Goal: Information Seeking & Learning: Learn about a topic

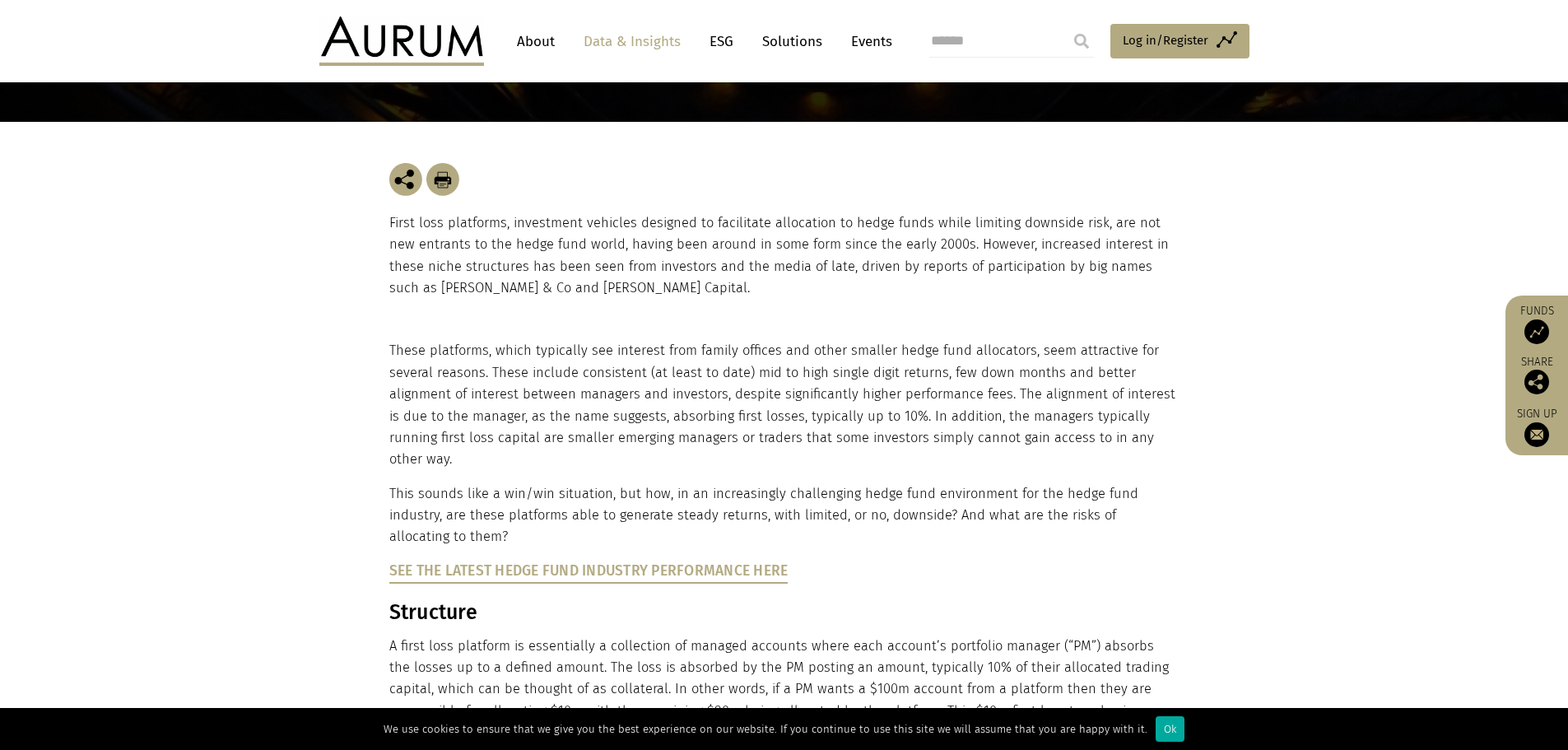
scroll to position [247, 0]
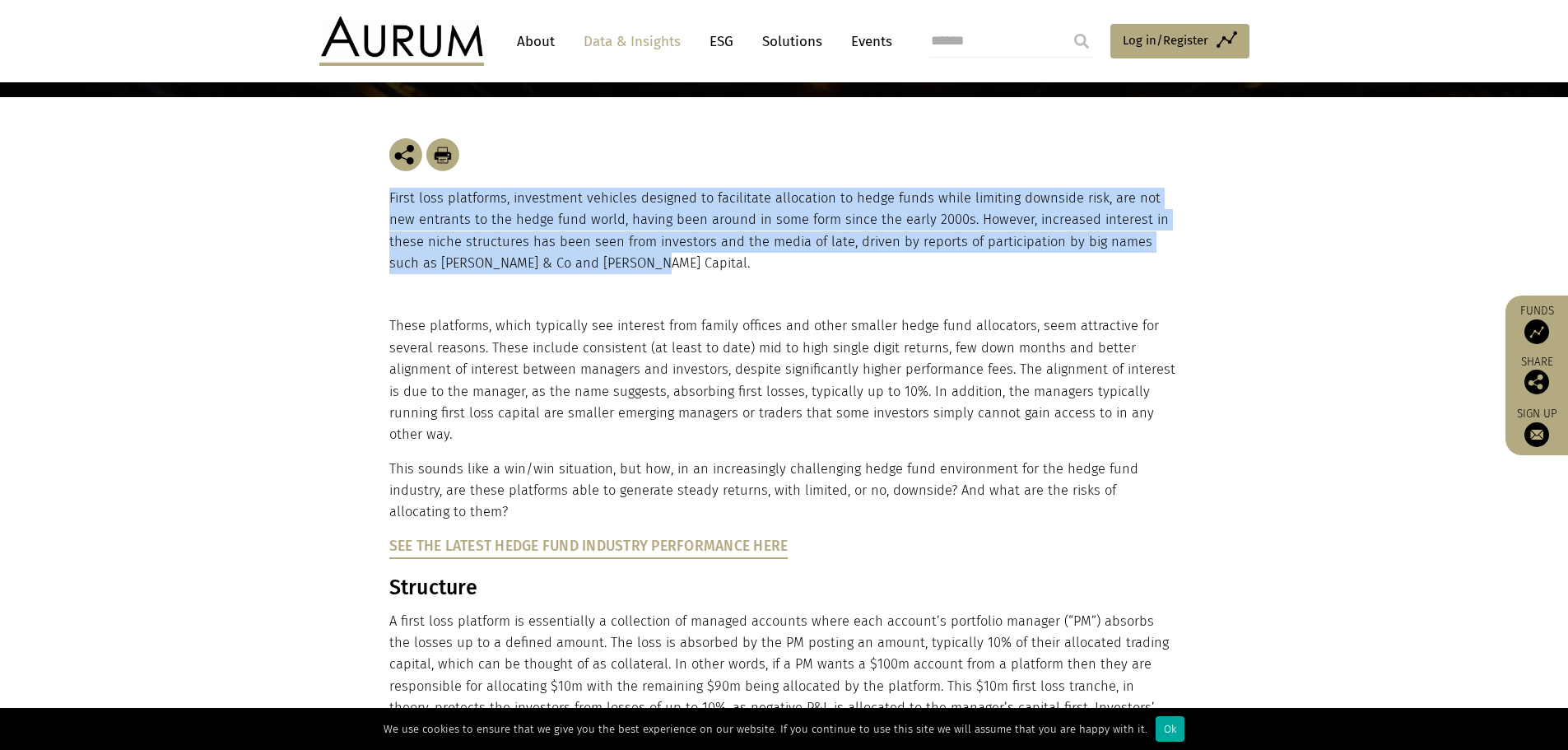
drag, startPoint x: 432, startPoint y: 194, endPoint x: 728, endPoint y: 257, distance: 302.6
click at [728, 257] on p "First loss platforms, investment vehicles designed to facilitate allocation to …" at bounding box center [784, 231] width 791 height 87
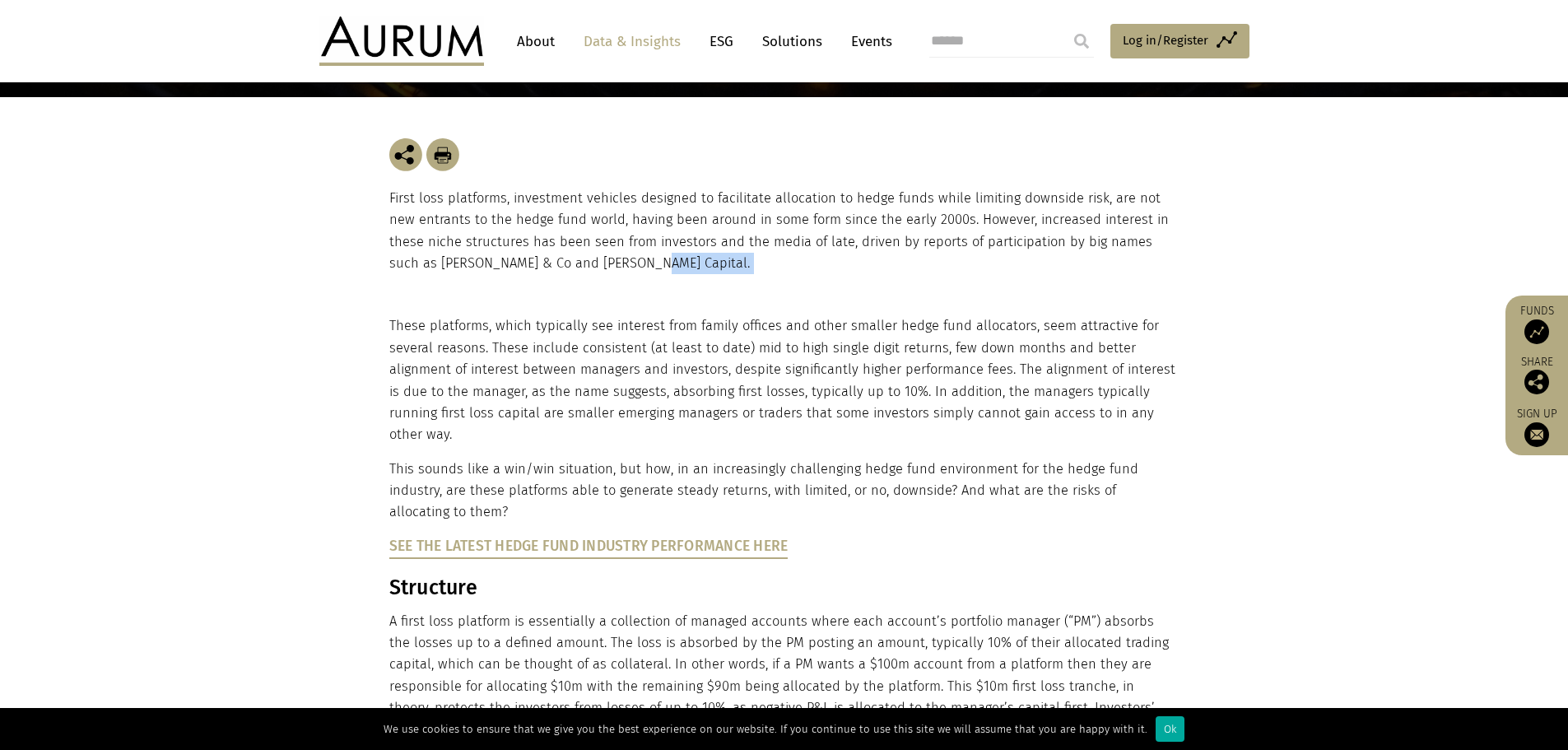
click at [728, 257] on p "First loss platforms, investment vehicles designed to facilitate allocation to …" at bounding box center [784, 231] width 791 height 87
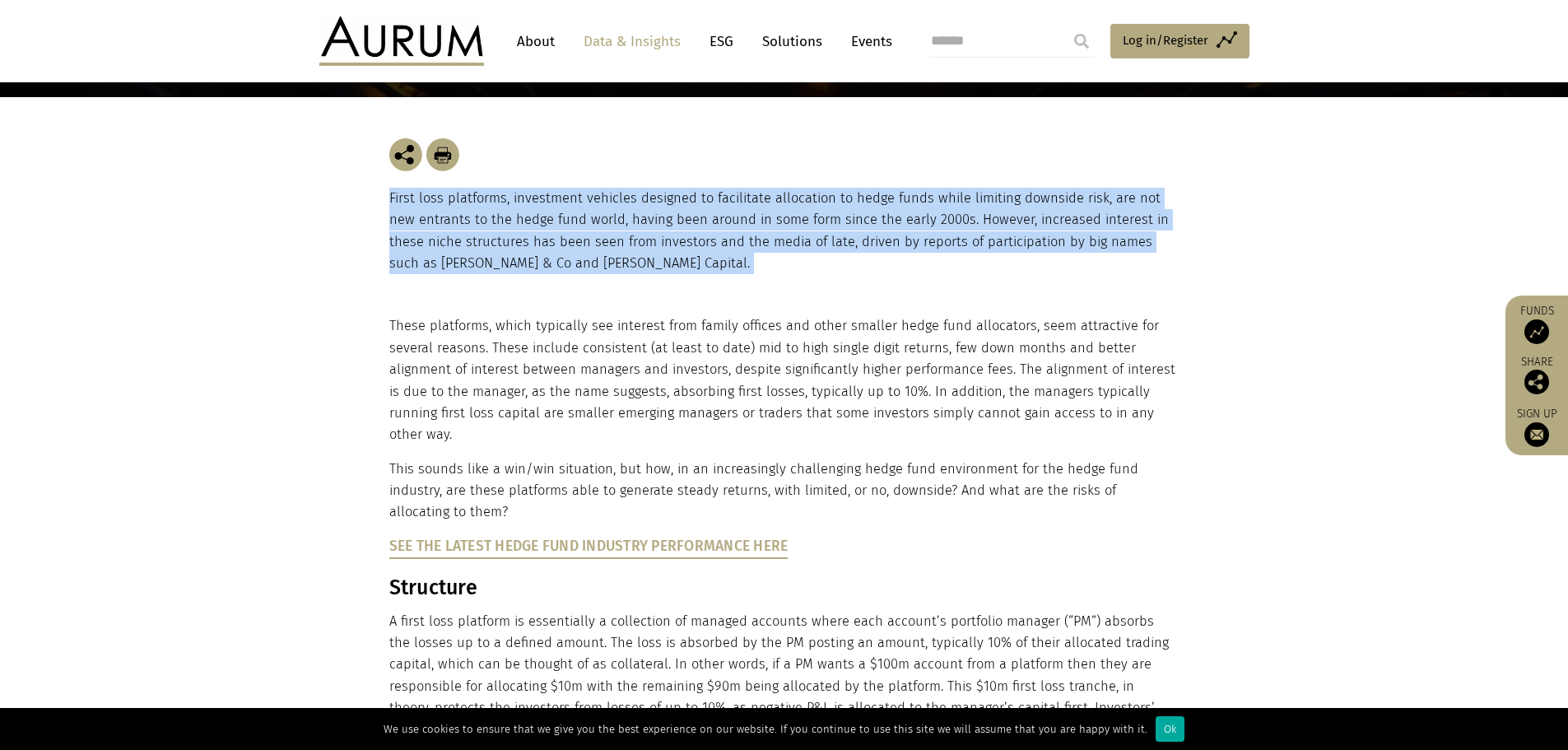
click at [728, 257] on p "First loss platforms, investment vehicles designed to facilitate allocation to …" at bounding box center [784, 231] width 791 height 87
click at [773, 210] on p "First loss platforms, investment vehicles designed to facilitate allocation to …" at bounding box center [784, 231] width 791 height 87
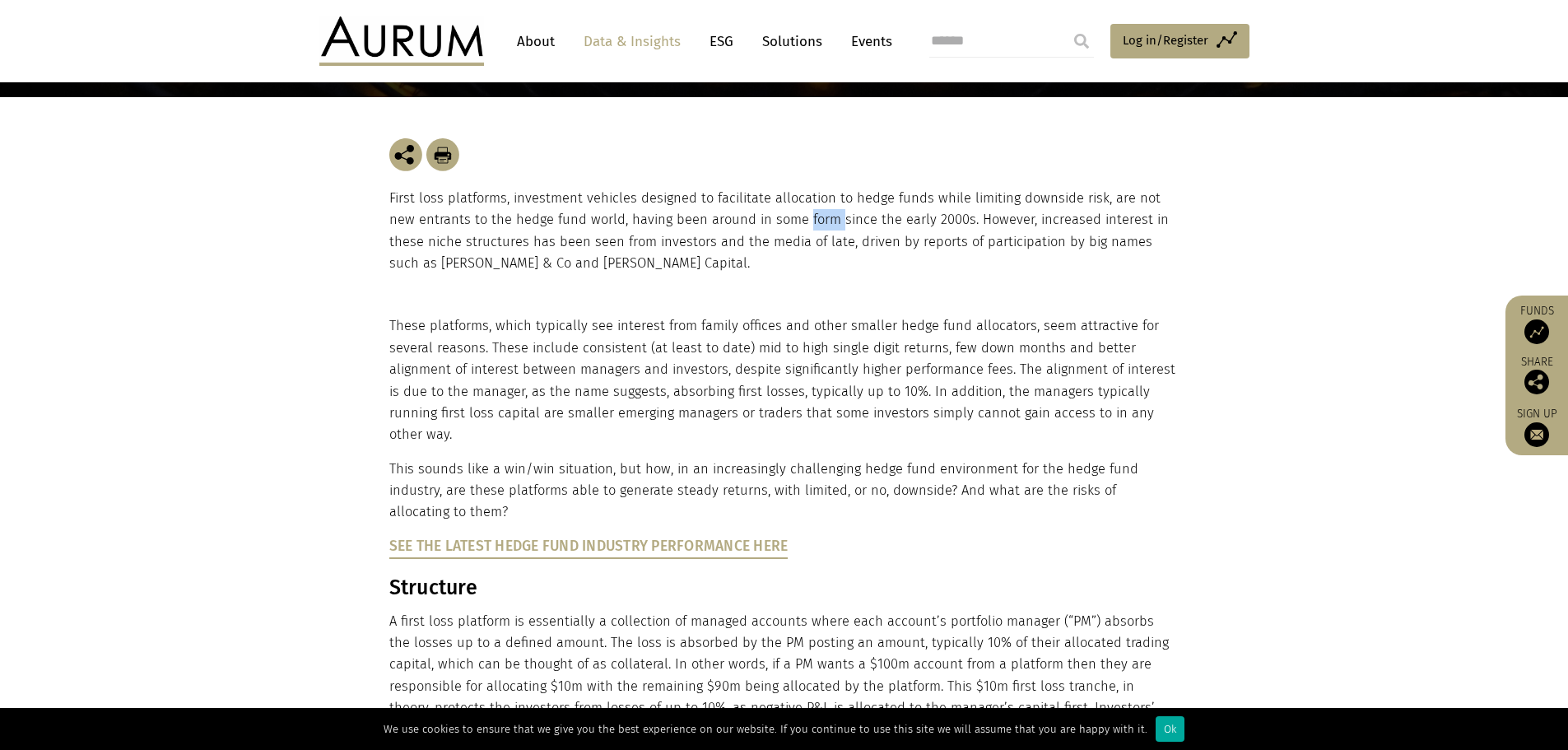
click at [773, 210] on p "First loss platforms, investment vehicles designed to facilitate allocation to …" at bounding box center [784, 231] width 791 height 87
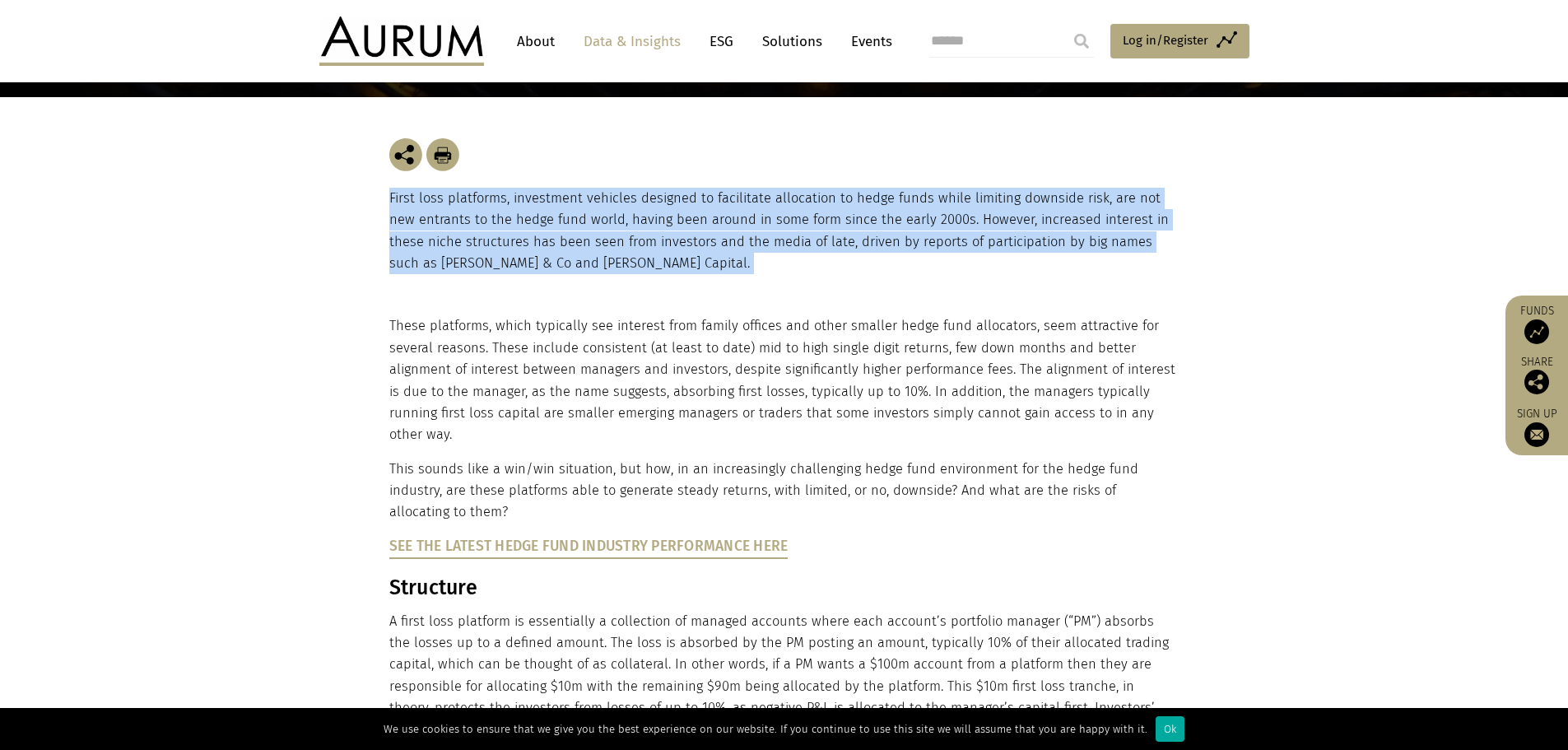
click at [773, 210] on p "First loss platforms, investment vehicles designed to facilitate allocation to …" at bounding box center [784, 231] width 791 height 87
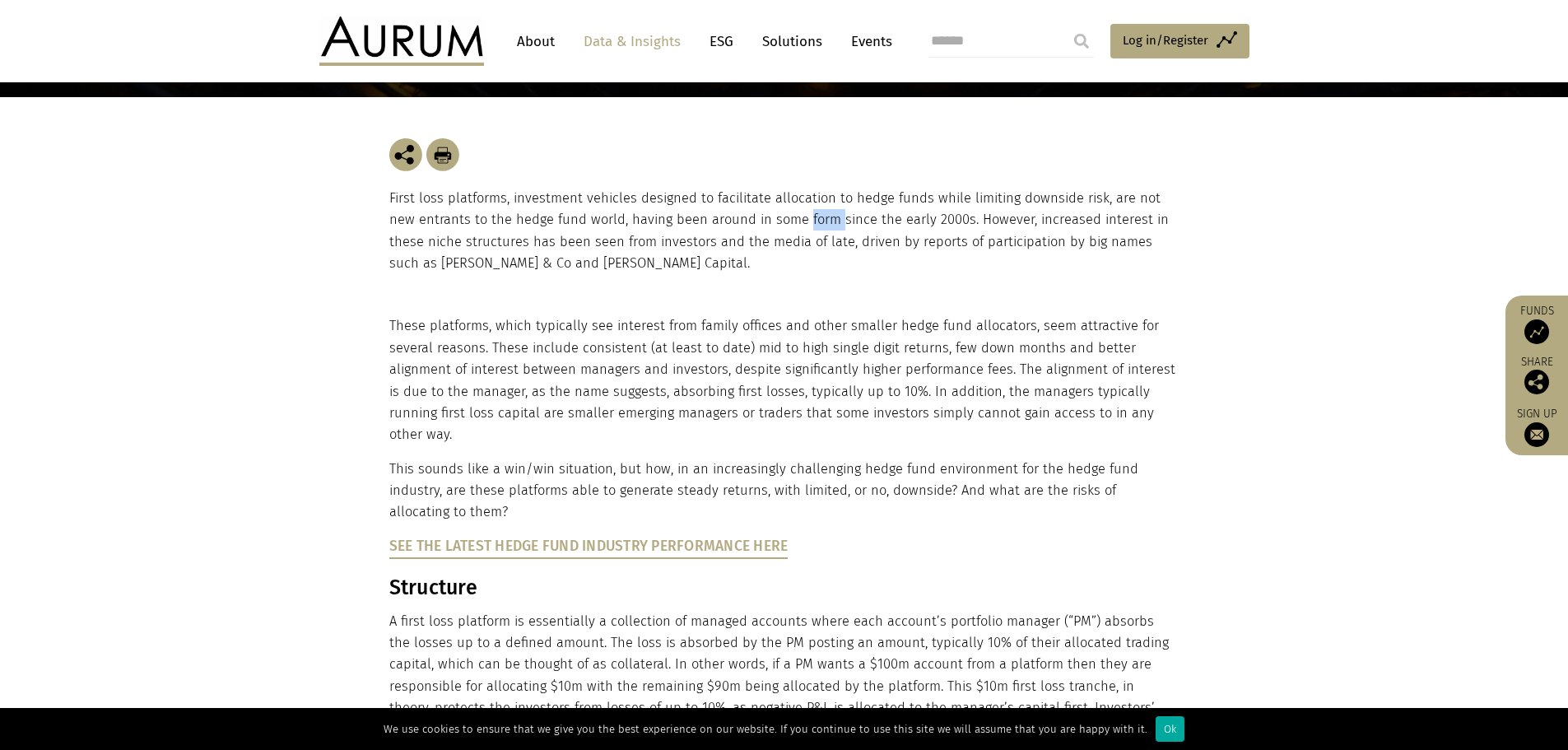
click at [773, 210] on p "First loss platforms, investment vehicles designed to facilitate allocation to …" at bounding box center [784, 231] width 791 height 87
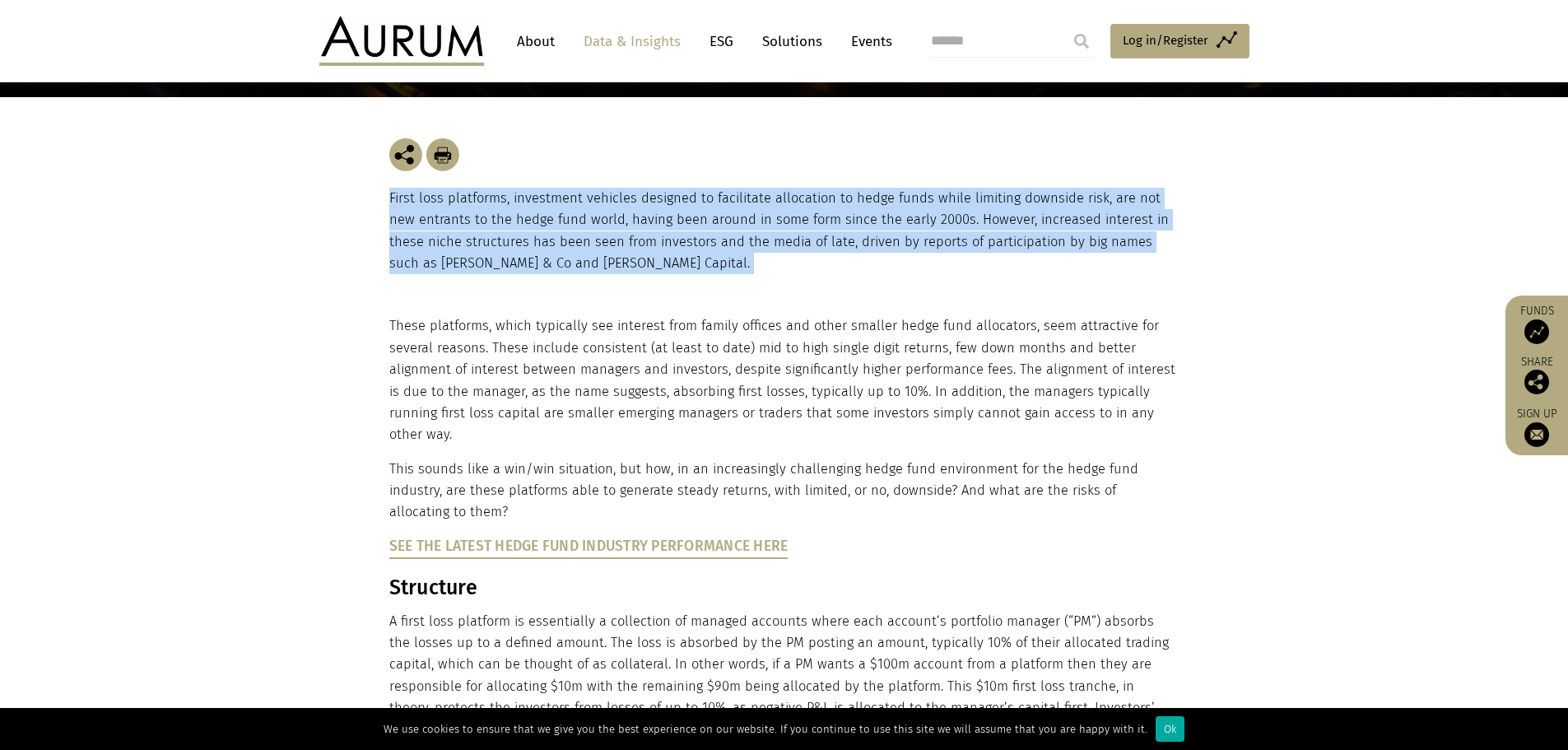
click at [773, 210] on p "First loss platforms, investment vehicles designed to facilitate allocation to …" at bounding box center [784, 231] width 791 height 87
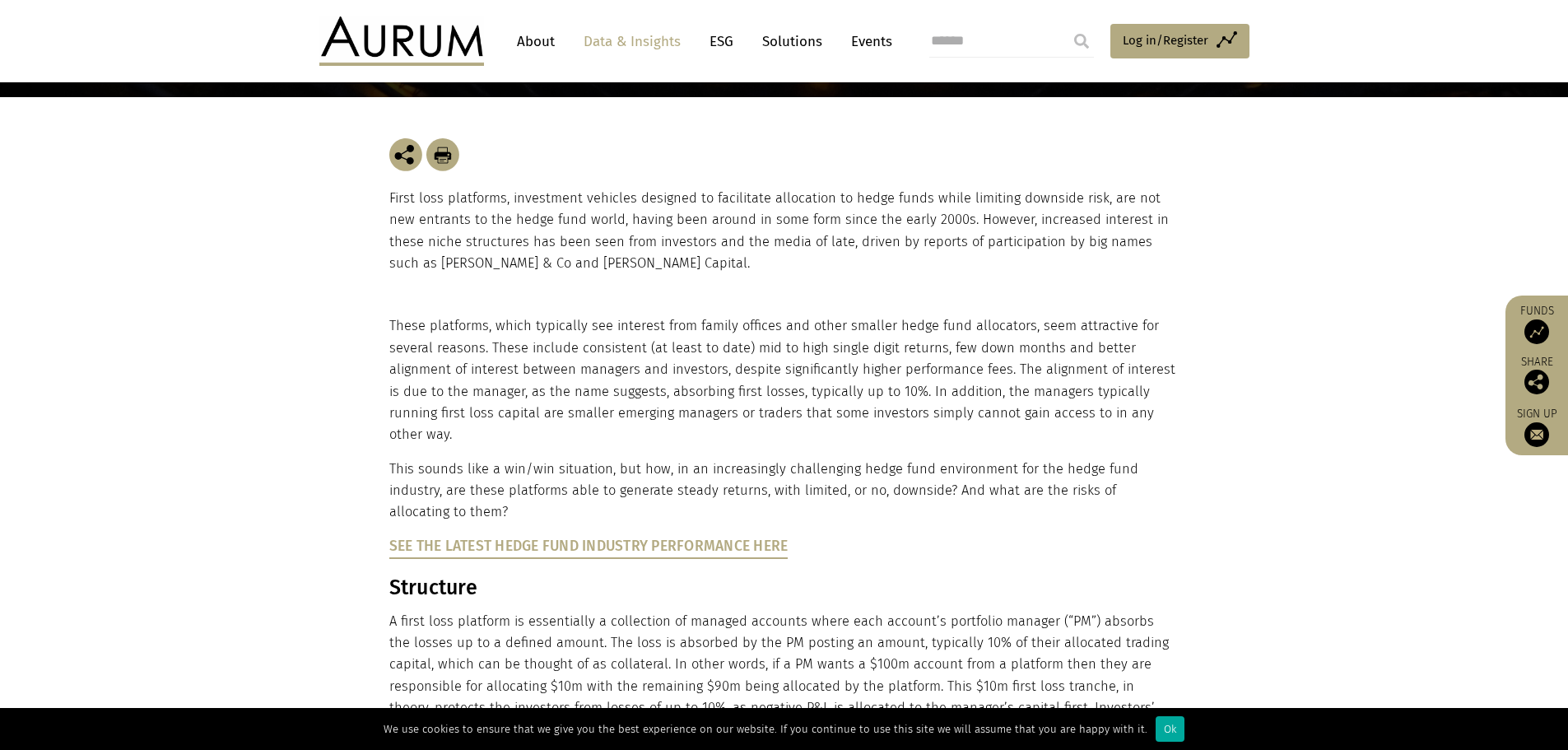
click at [773, 210] on p "First loss platforms, investment vehicles designed to facilitate allocation to …" at bounding box center [784, 231] width 791 height 87
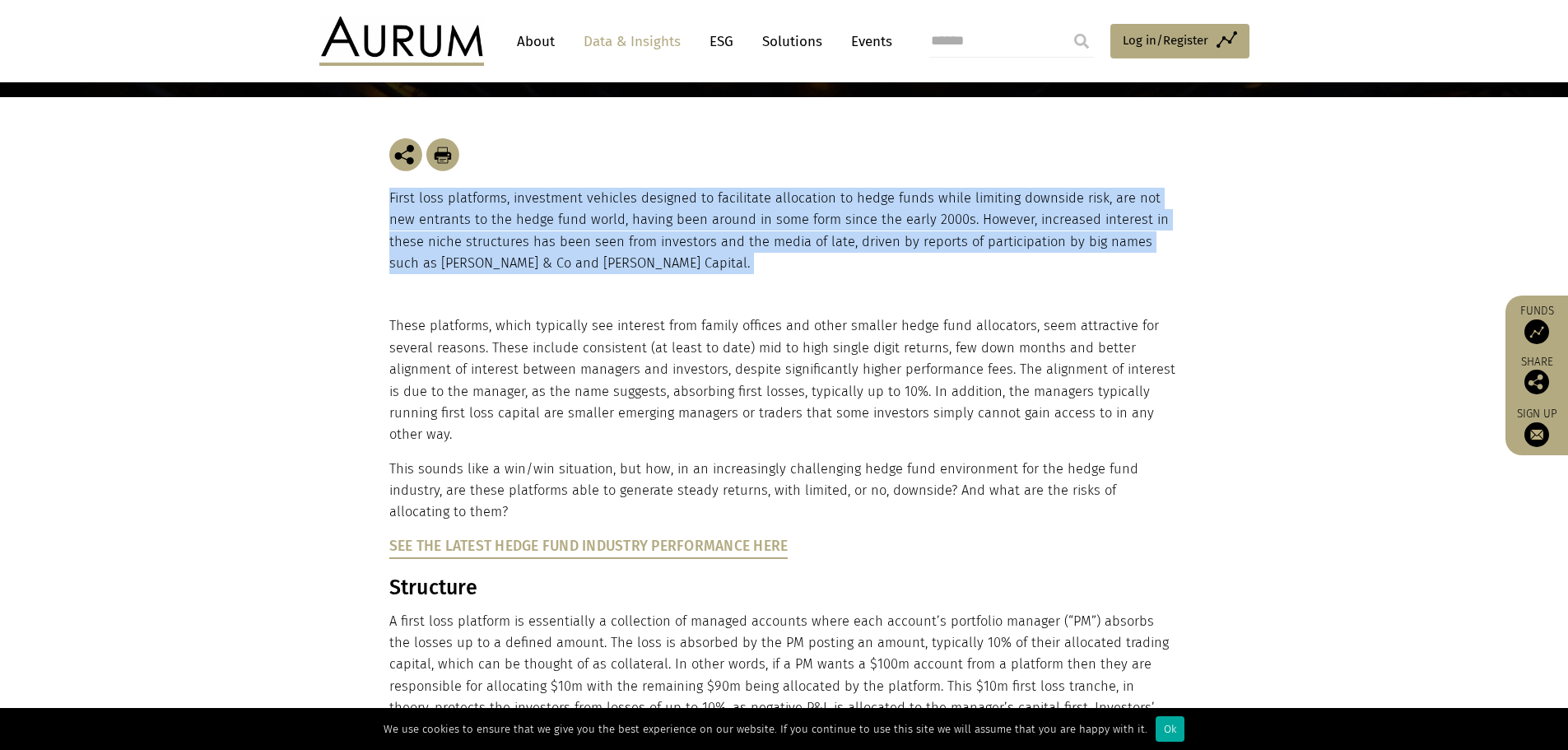
click at [773, 210] on p "First loss platforms, investment vehicles designed to facilitate allocation to …" at bounding box center [784, 231] width 791 height 87
click at [798, 217] on p "First loss platforms, investment vehicles designed to facilitate allocation to …" at bounding box center [784, 231] width 791 height 87
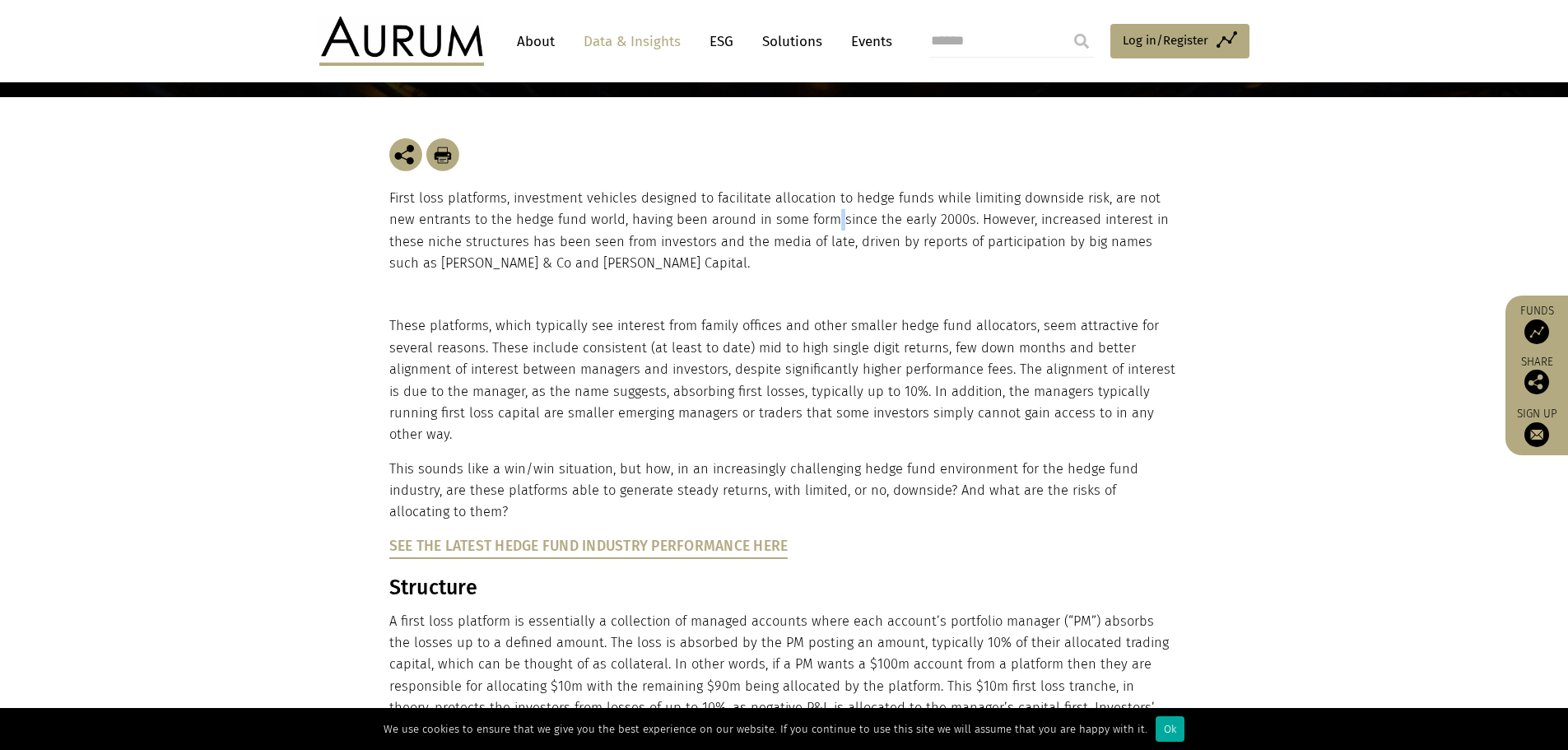
click at [798, 217] on p "First loss platforms, investment vehicles designed to facilitate allocation to …" at bounding box center [784, 231] width 791 height 87
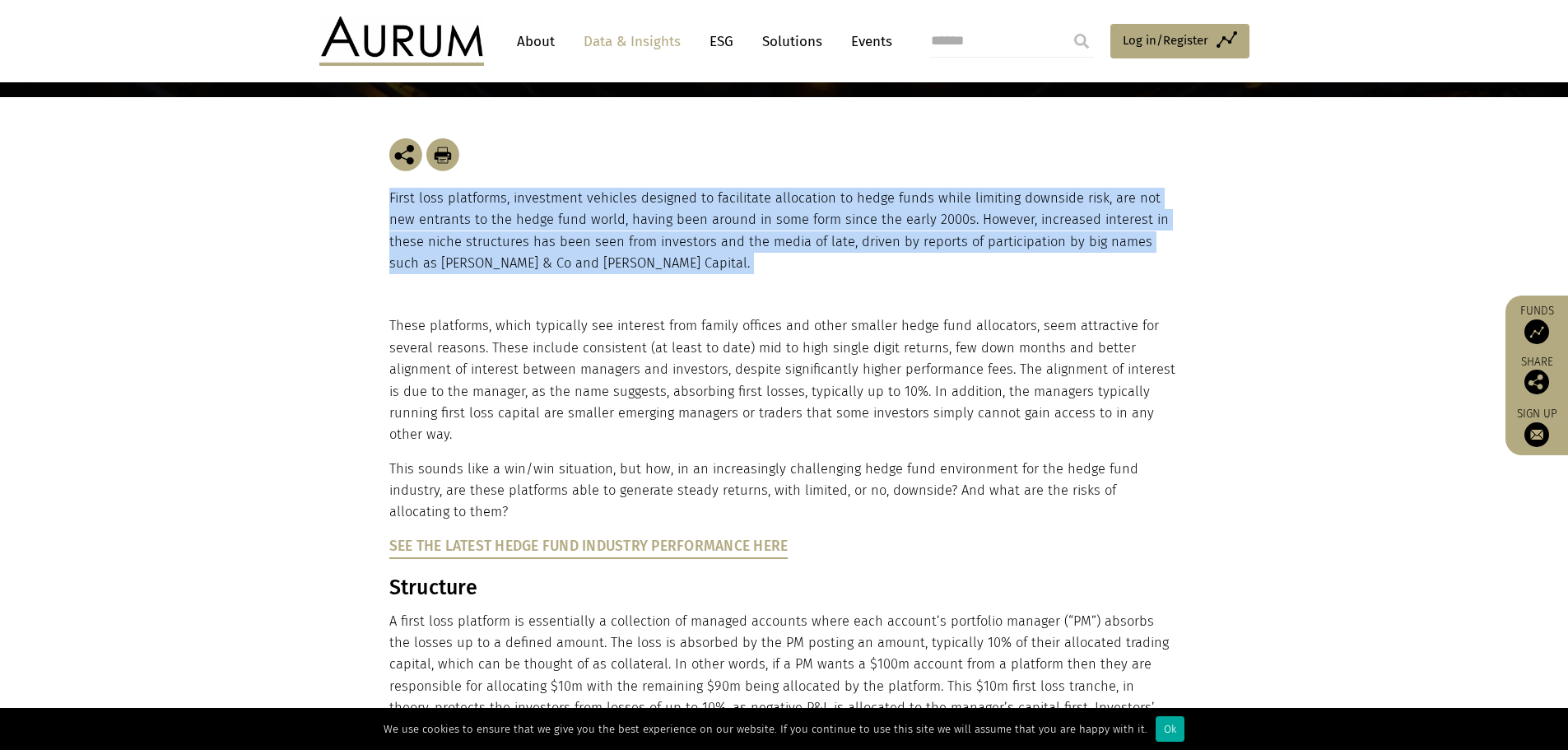
click at [798, 217] on p "First loss platforms, investment vehicles designed to facilitate allocation to …" at bounding box center [784, 231] width 791 height 87
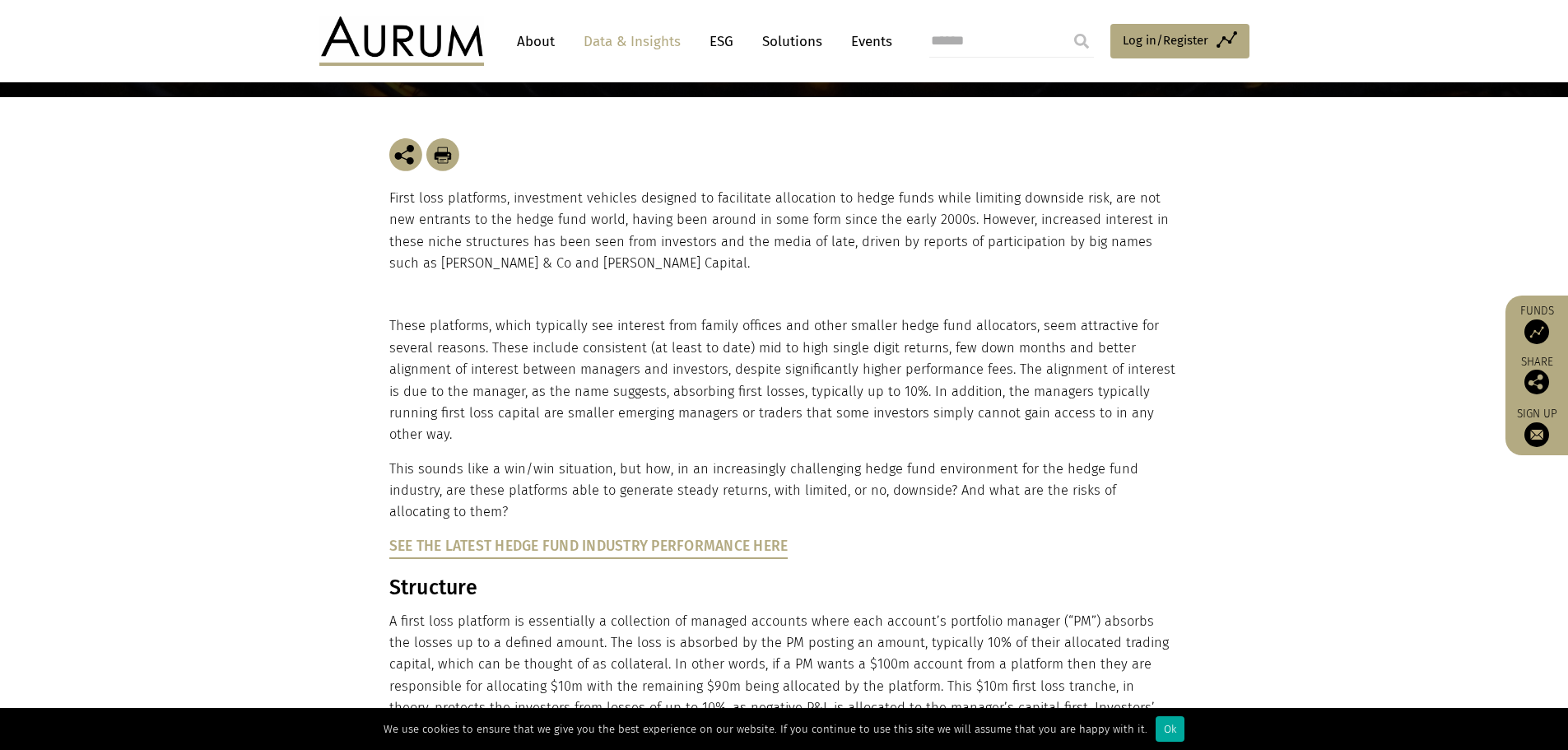
click at [794, 354] on p "These platforms, which typically see interest from family offices and other sma…" at bounding box center [782, 380] width 786 height 130
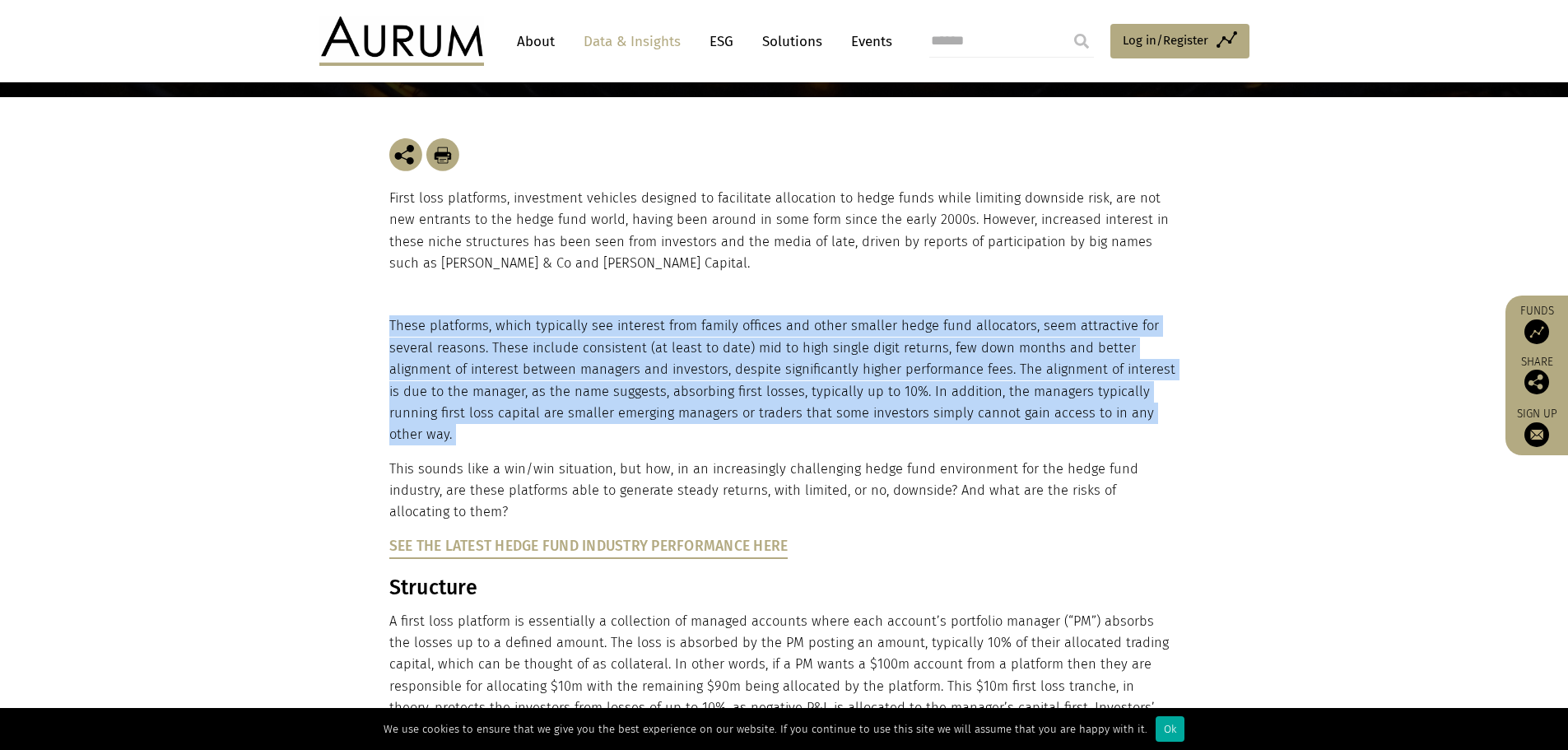
click at [794, 354] on p "These platforms, which typically see interest from family offices and other sma…" at bounding box center [782, 380] width 786 height 130
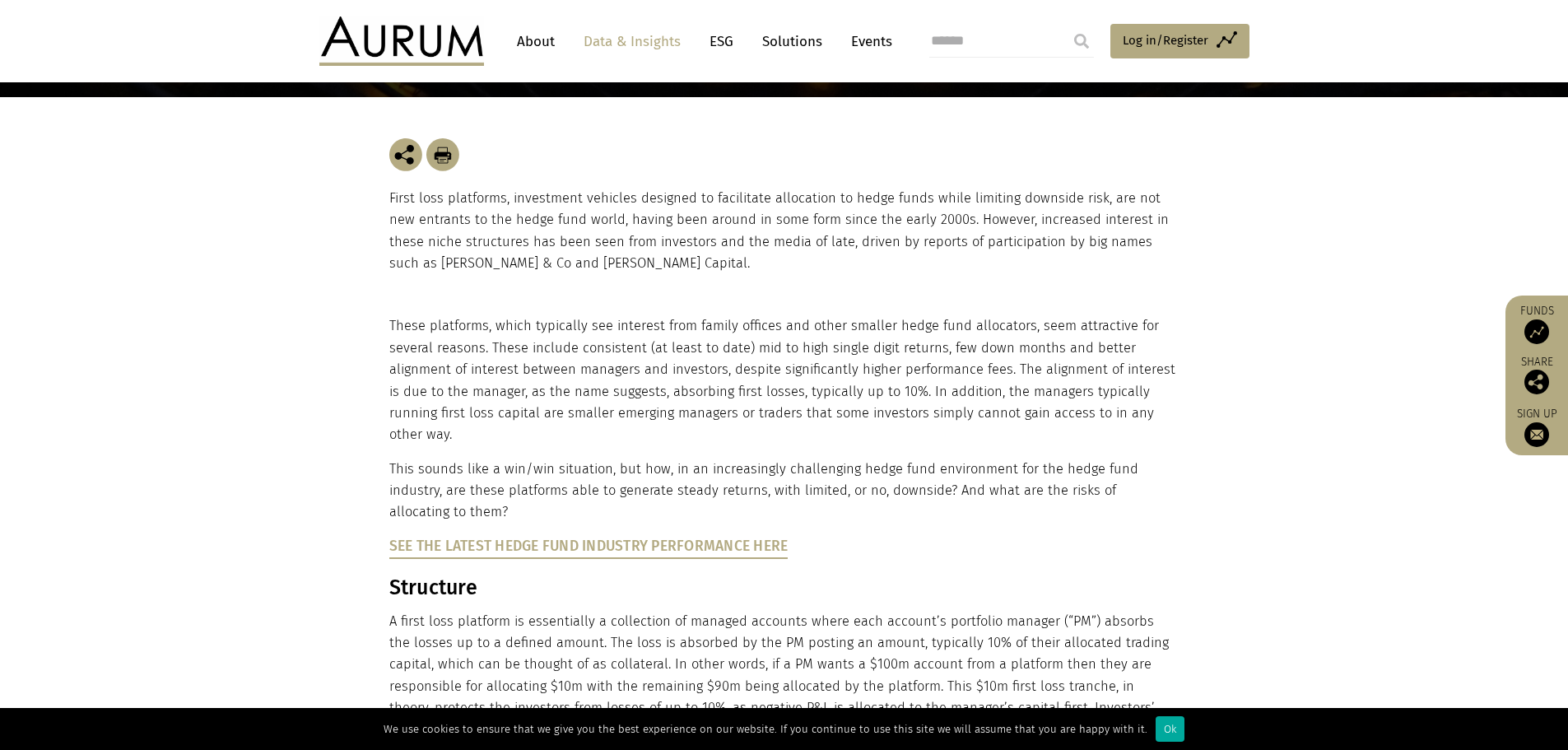
click at [777, 458] on p "This sounds like a win/win situation, but how, in an increasingly challenging h…" at bounding box center [782, 491] width 786 height 65
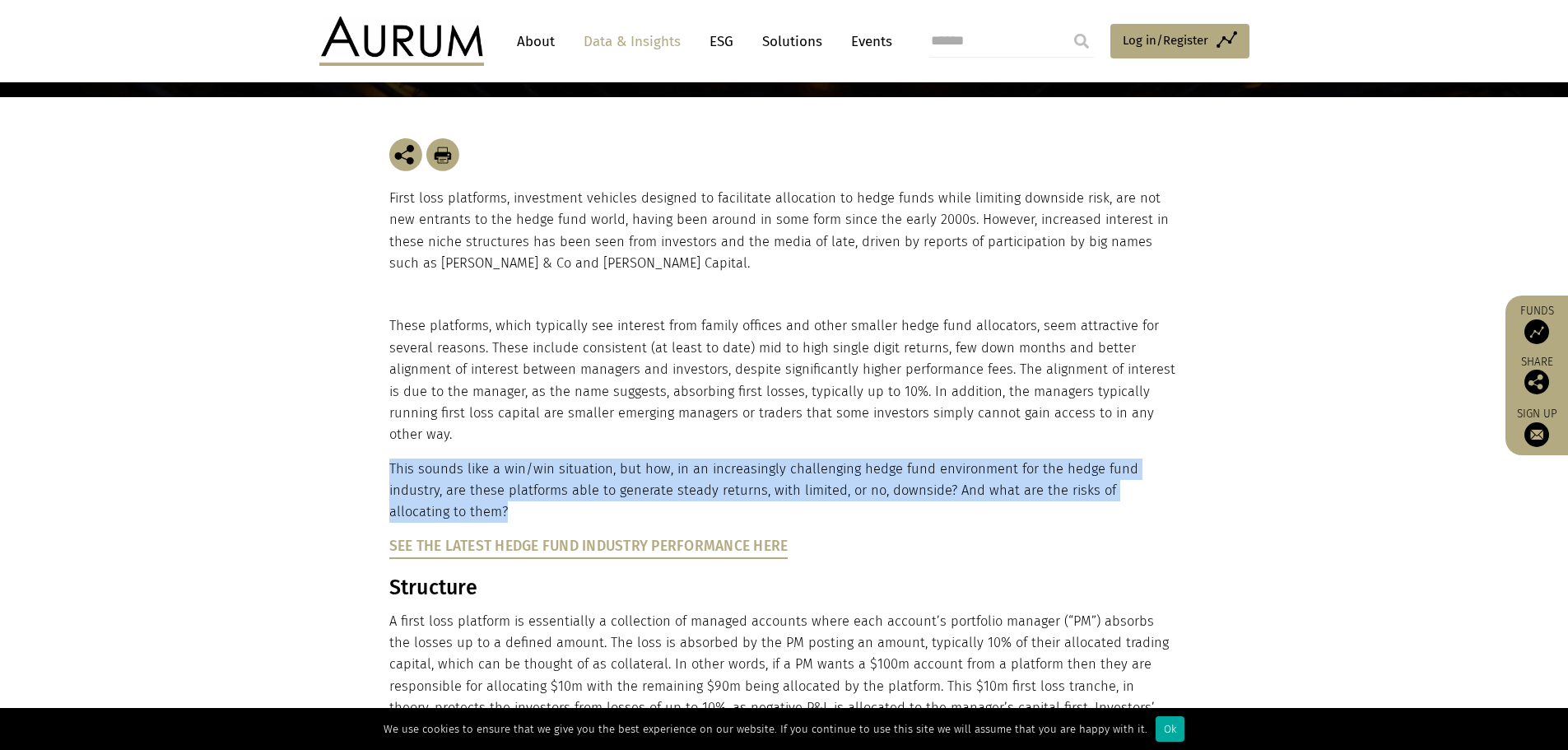
click at [777, 458] on p "This sounds like a win/win situation, but how, in an increasingly challenging h…" at bounding box center [782, 491] width 786 height 65
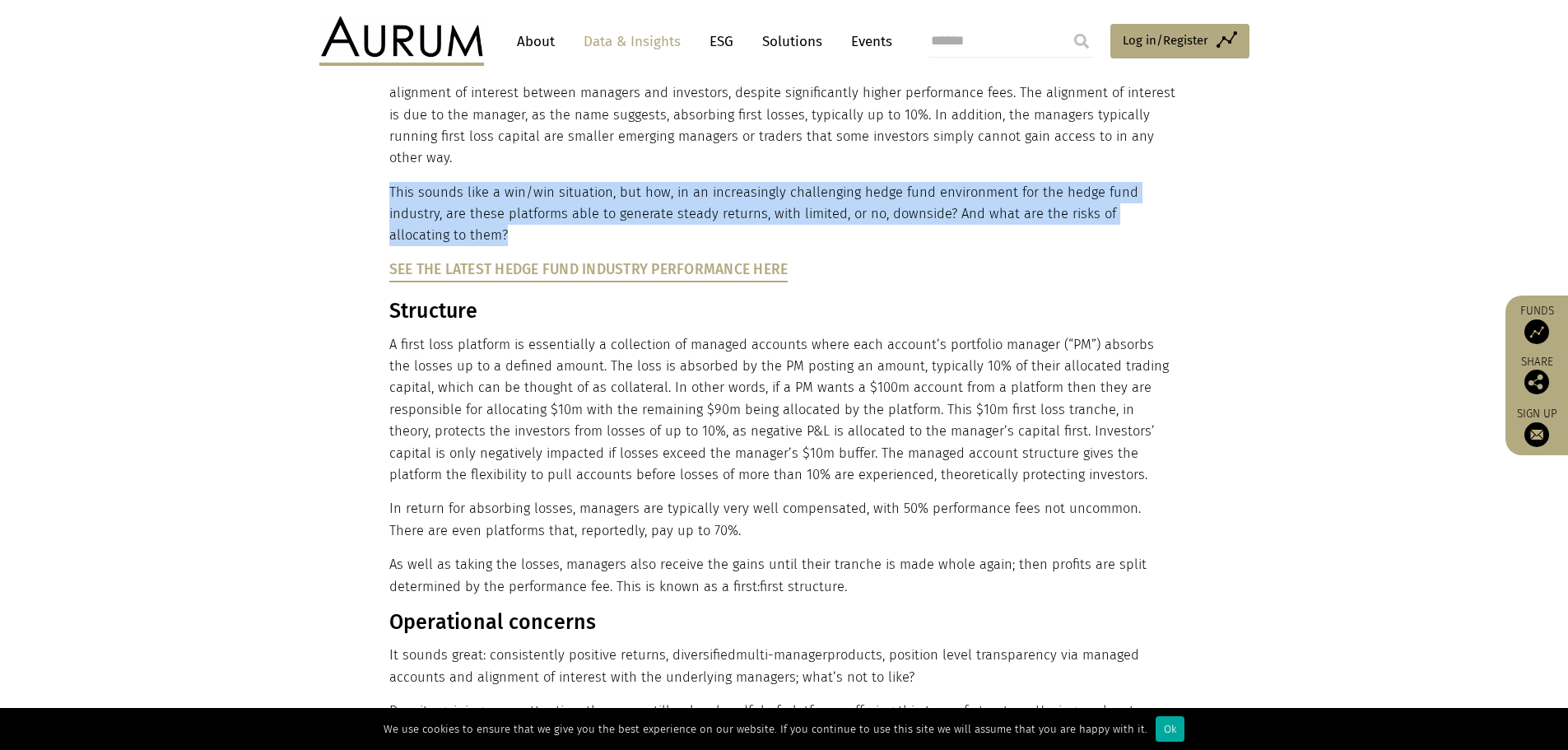
scroll to position [576, 0]
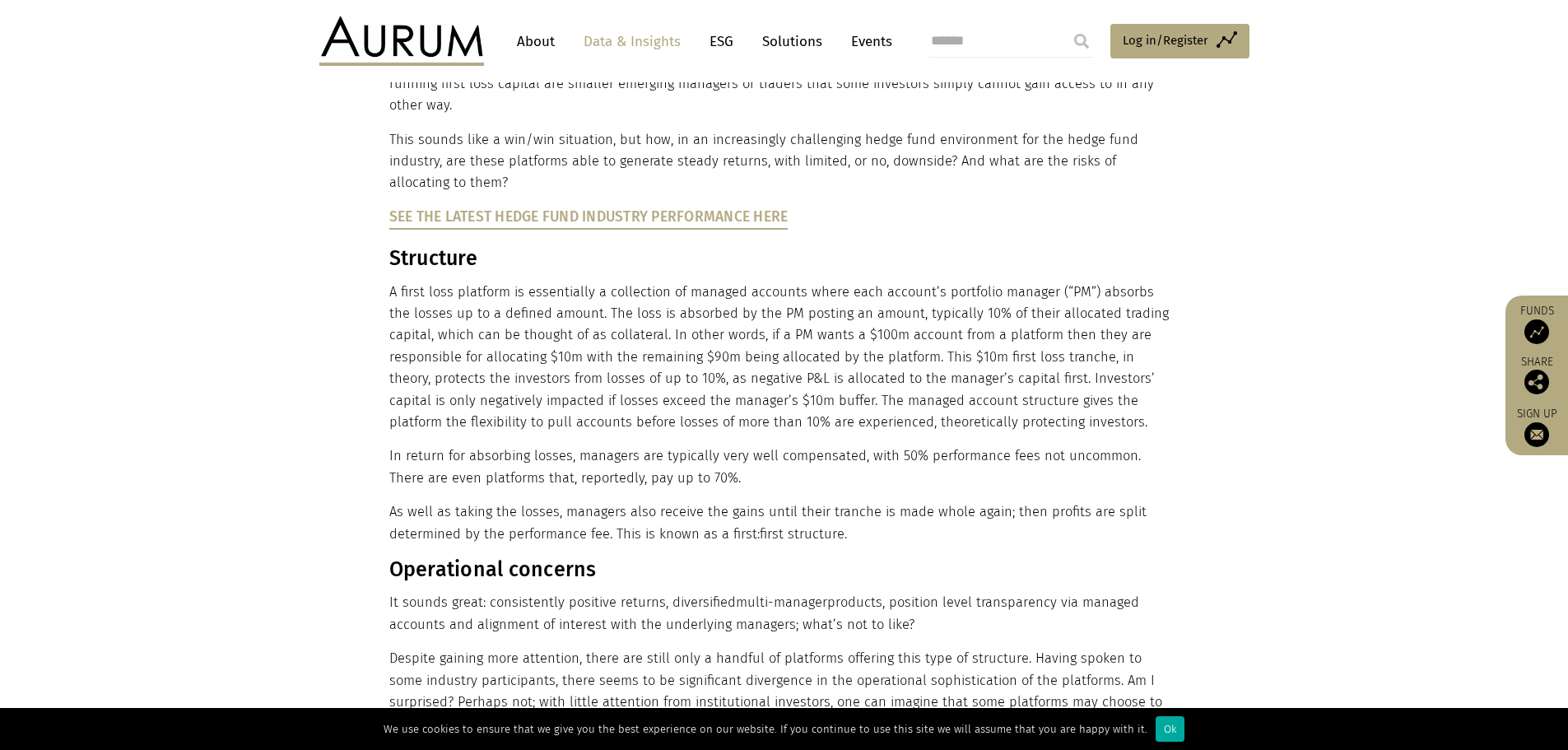
click at [763, 282] on p "A first loss platform is essentially a collection of managed accounts where eac…" at bounding box center [782, 358] width 786 height 153
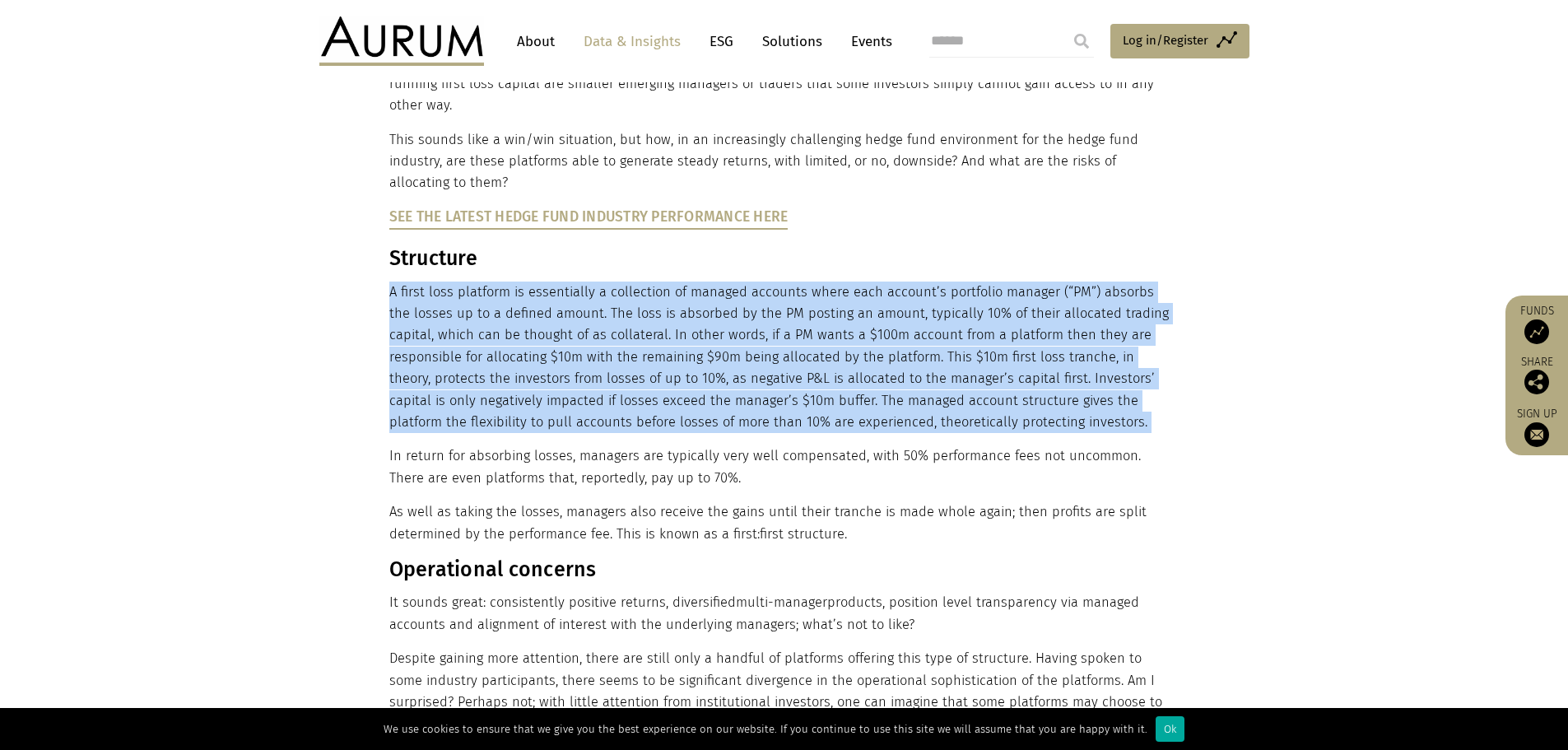
click at [763, 282] on p "A first loss platform is essentially a collection of managed accounts where eac…" at bounding box center [782, 358] width 786 height 153
click at [769, 346] on p "A first loss platform is essentially a collection of managed accounts where eac…" at bounding box center [782, 358] width 786 height 153
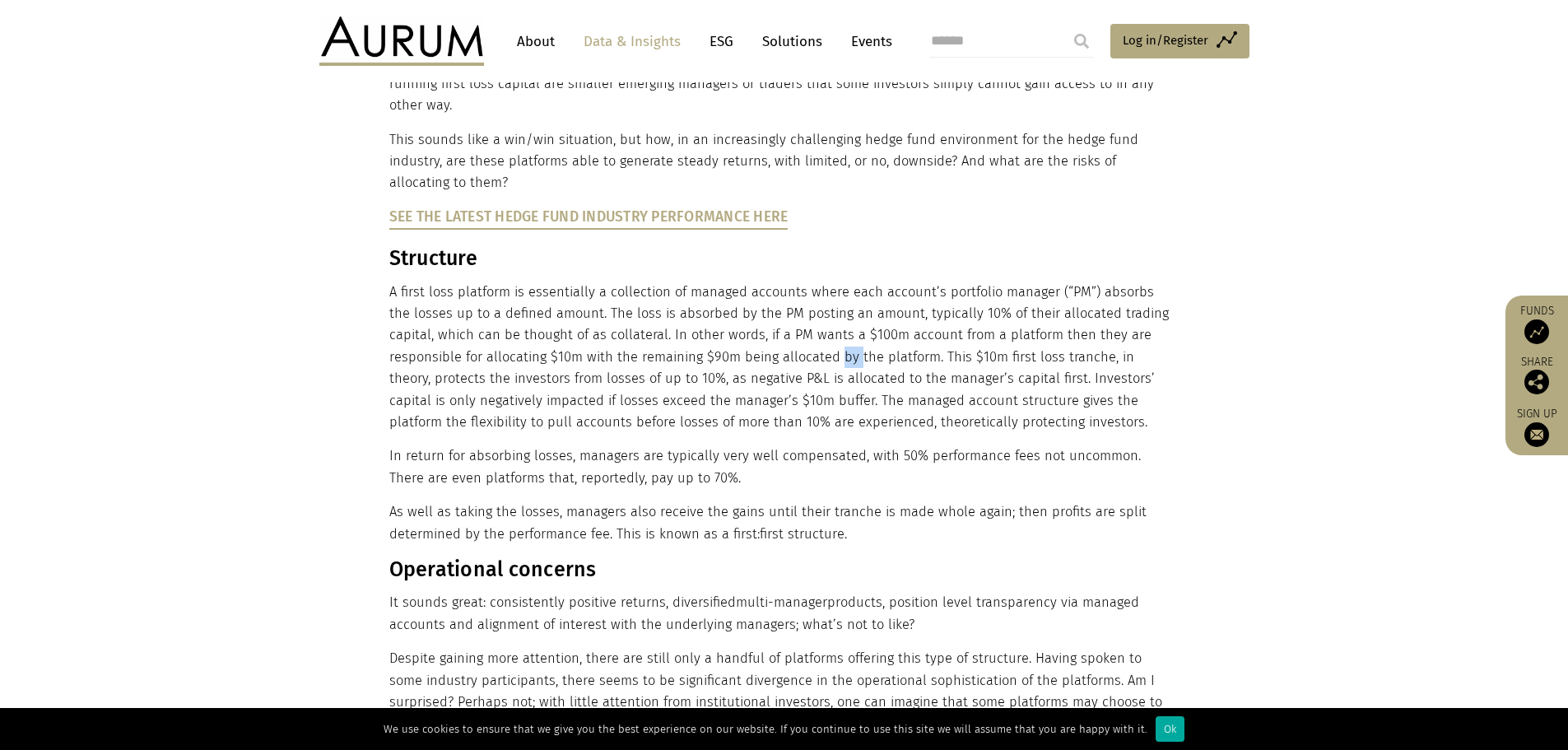
click at [769, 346] on p "A first loss platform is essentially a collection of managed accounts where eac…" at bounding box center [782, 358] width 786 height 153
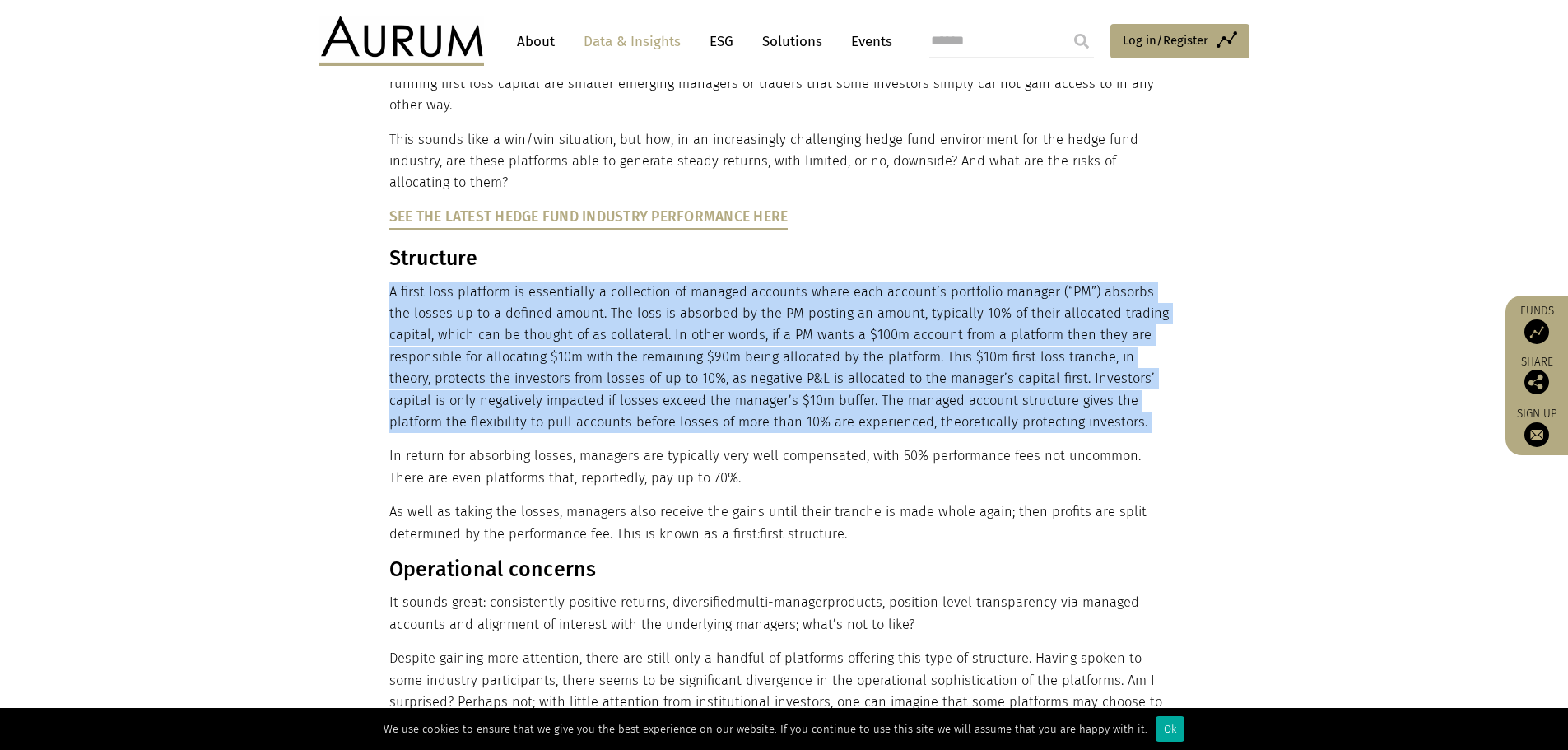
click at [769, 346] on p "A first loss platform is essentially a collection of managed accounts where eac…" at bounding box center [782, 358] width 786 height 153
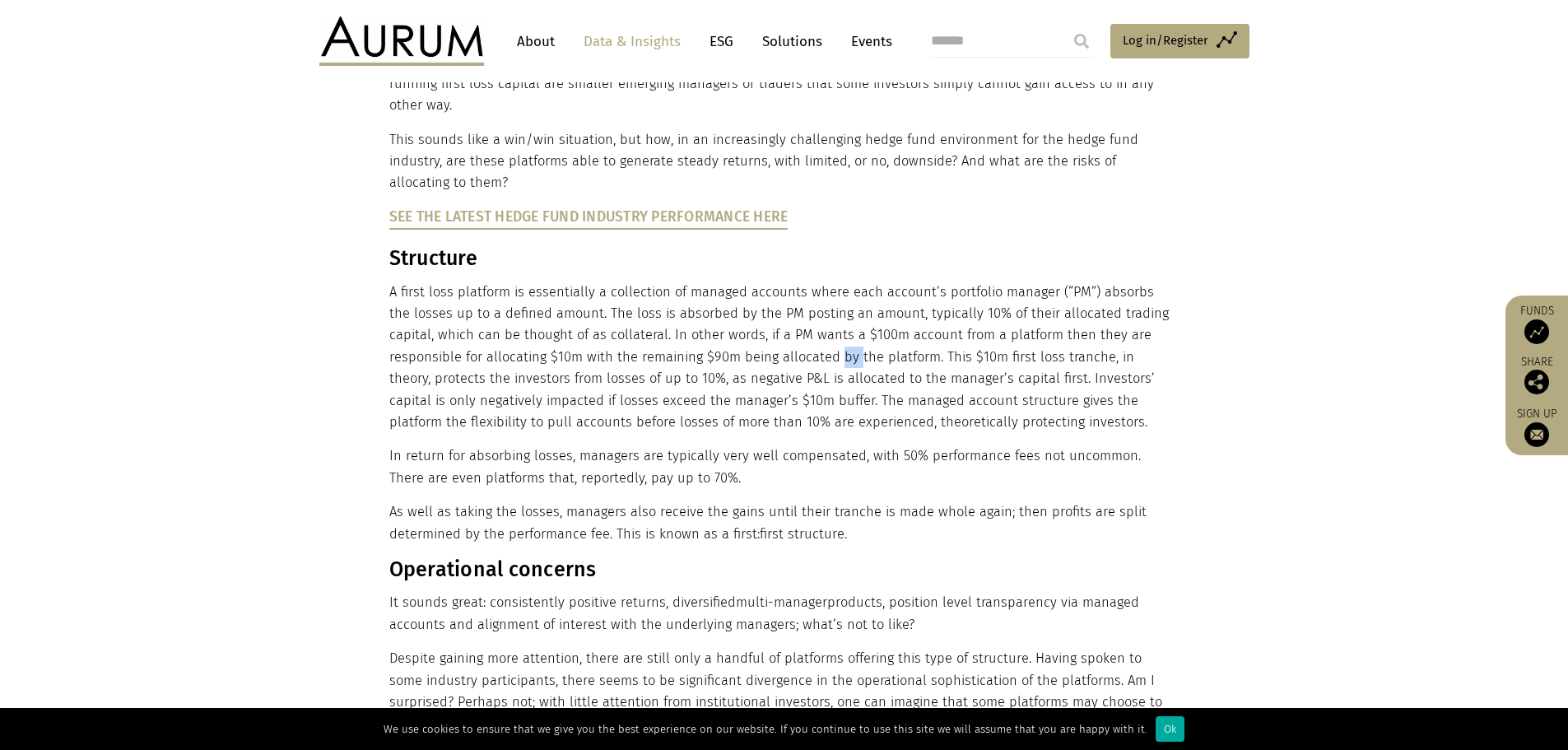
click at [769, 346] on p "A first loss platform is essentially a collection of managed accounts where eac…" at bounding box center [782, 358] width 786 height 153
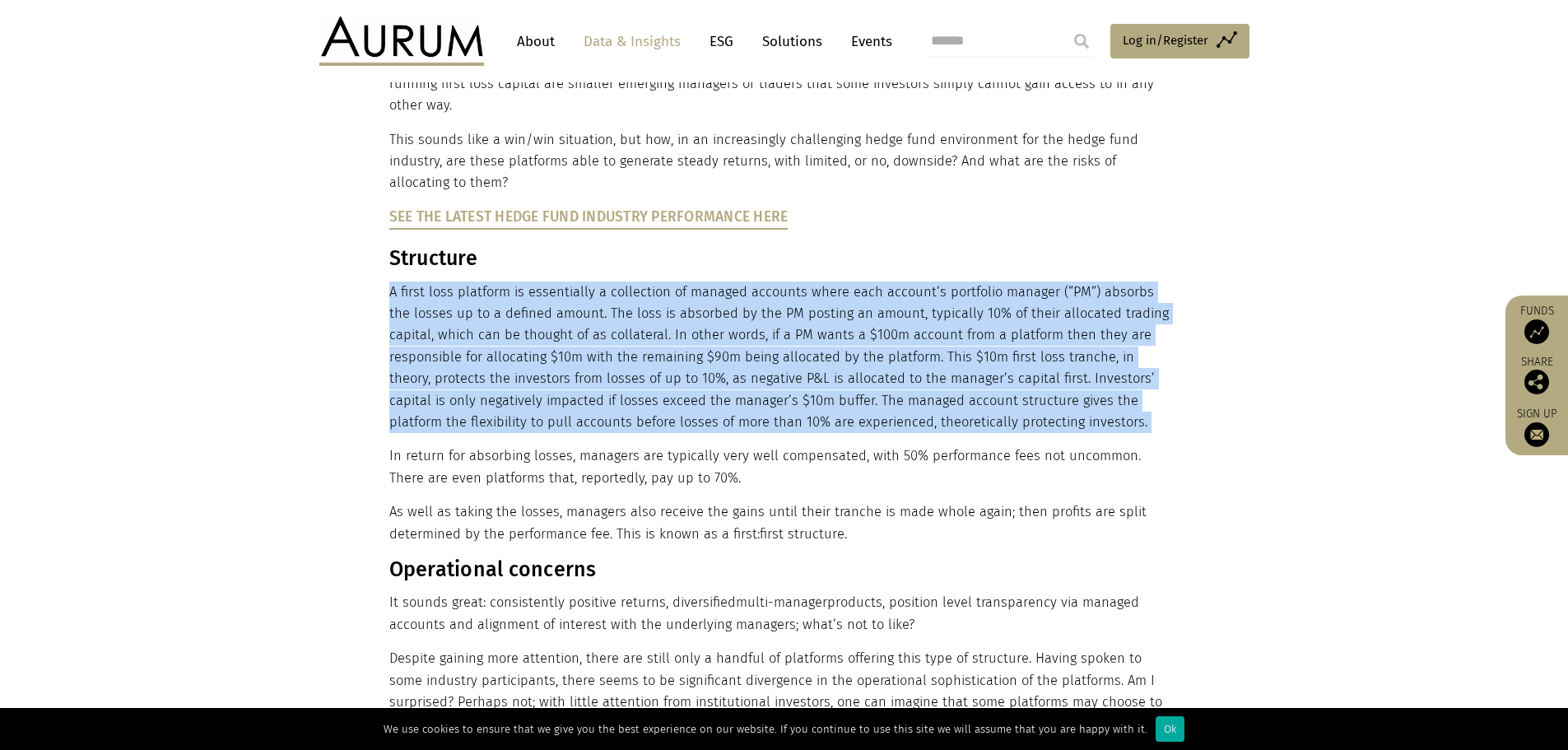
click at [769, 346] on p "A first loss platform is essentially a collection of managed accounts where eac…" at bounding box center [782, 358] width 786 height 153
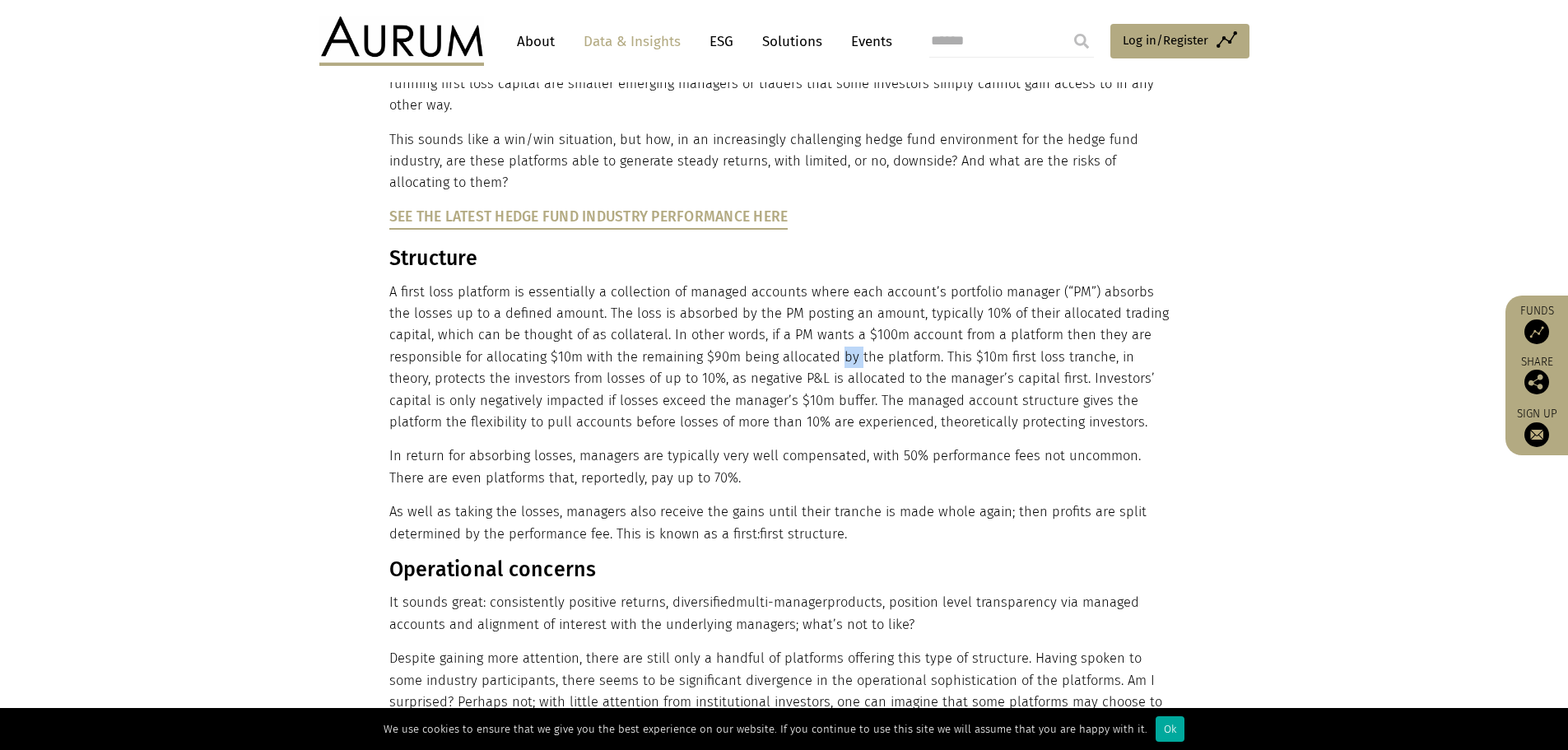
click at [769, 346] on p "A first loss platform is essentially a collection of managed accounts where eac…" at bounding box center [782, 358] width 786 height 153
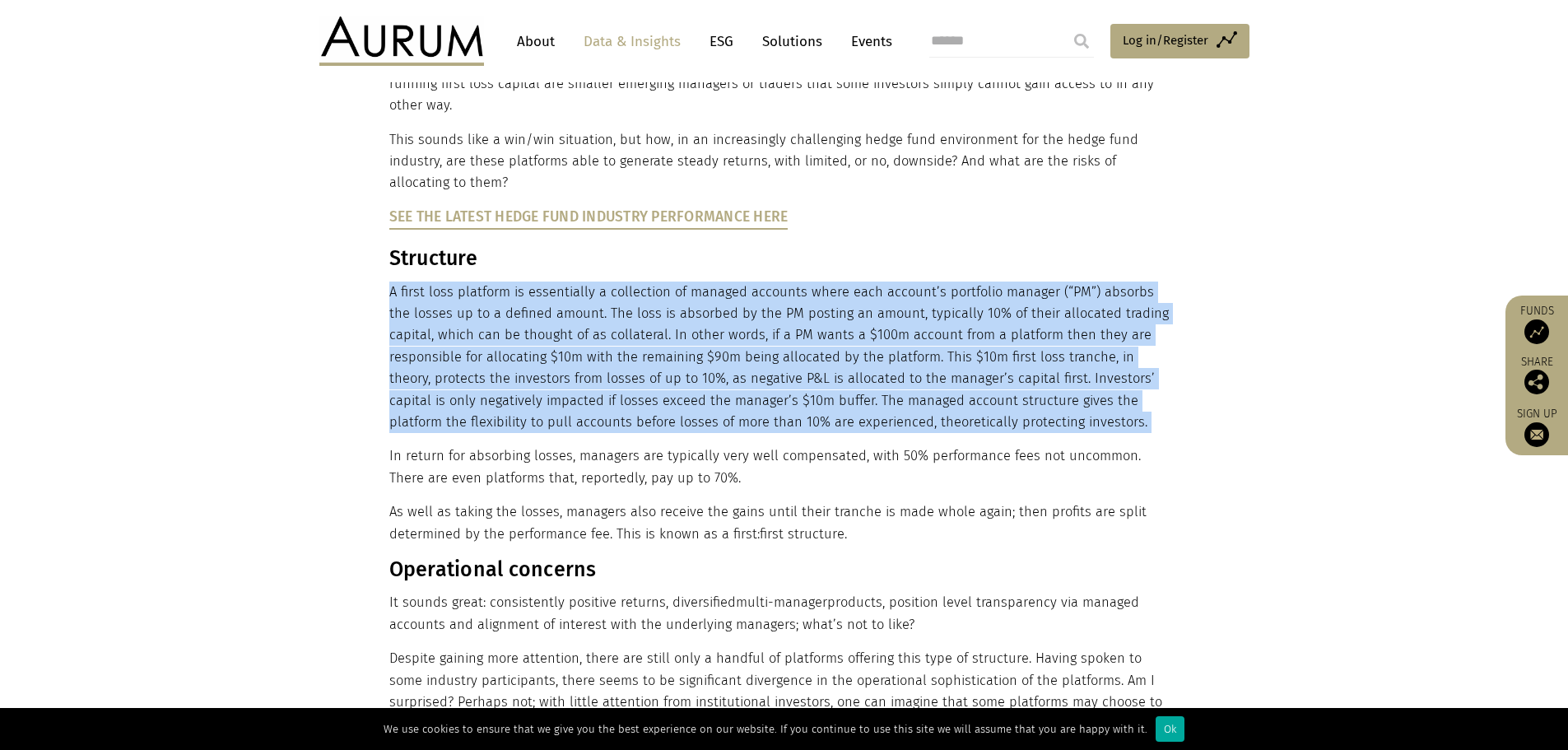
click at [769, 346] on p "A first loss platform is essentially a collection of managed accounts where eac…" at bounding box center [782, 358] width 786 height 153
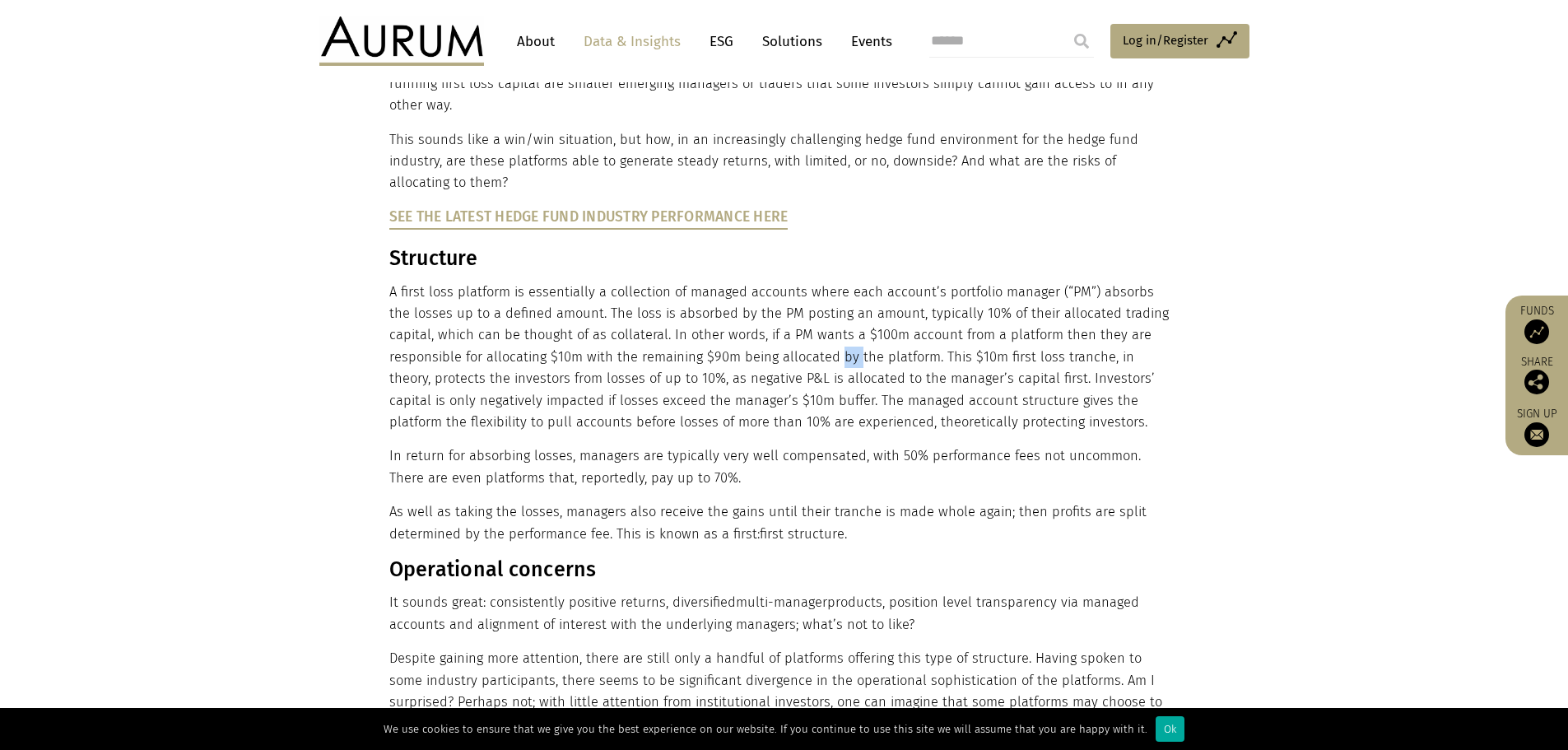
click at [769, 346] on p "A first loss platform is essentially a collection of managed accounts where eac…" at bounding box center [782, 358] width 786 height 153
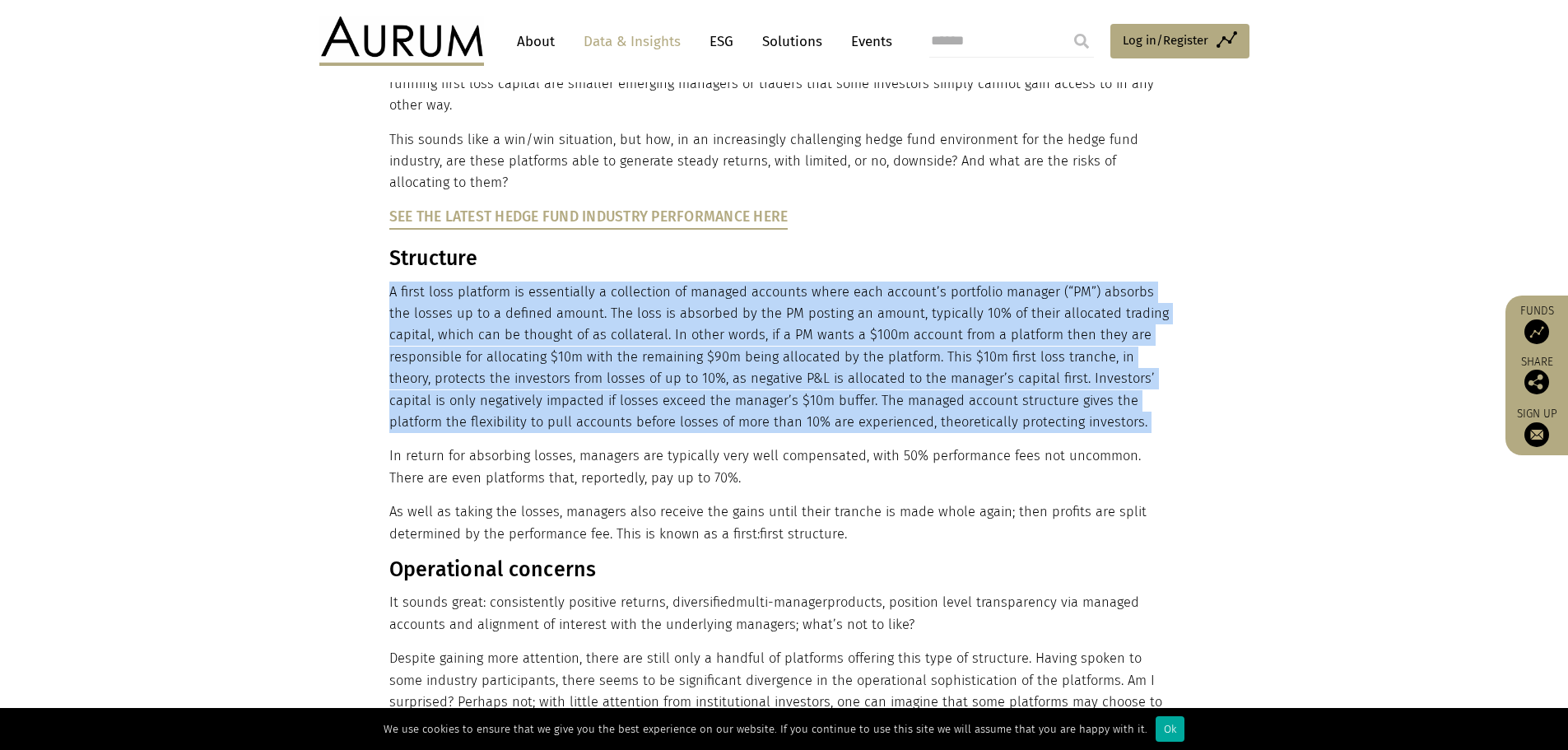
click at [769, 346] on p "A first loss platform is essentially a collection of managed accounts where eac…" at bounding box center [782, 358] width 786 height 153
click at [763, 351] on p "A first loss platform is essentially a collection of managed accounts where eac…" at bounding box center [782, 358] width 786 height 153
click at [769, 380] on p "A first loss platform is essentially a collection of managed accounts where eac…" at bounding box center [782, 358] width 786 height 153
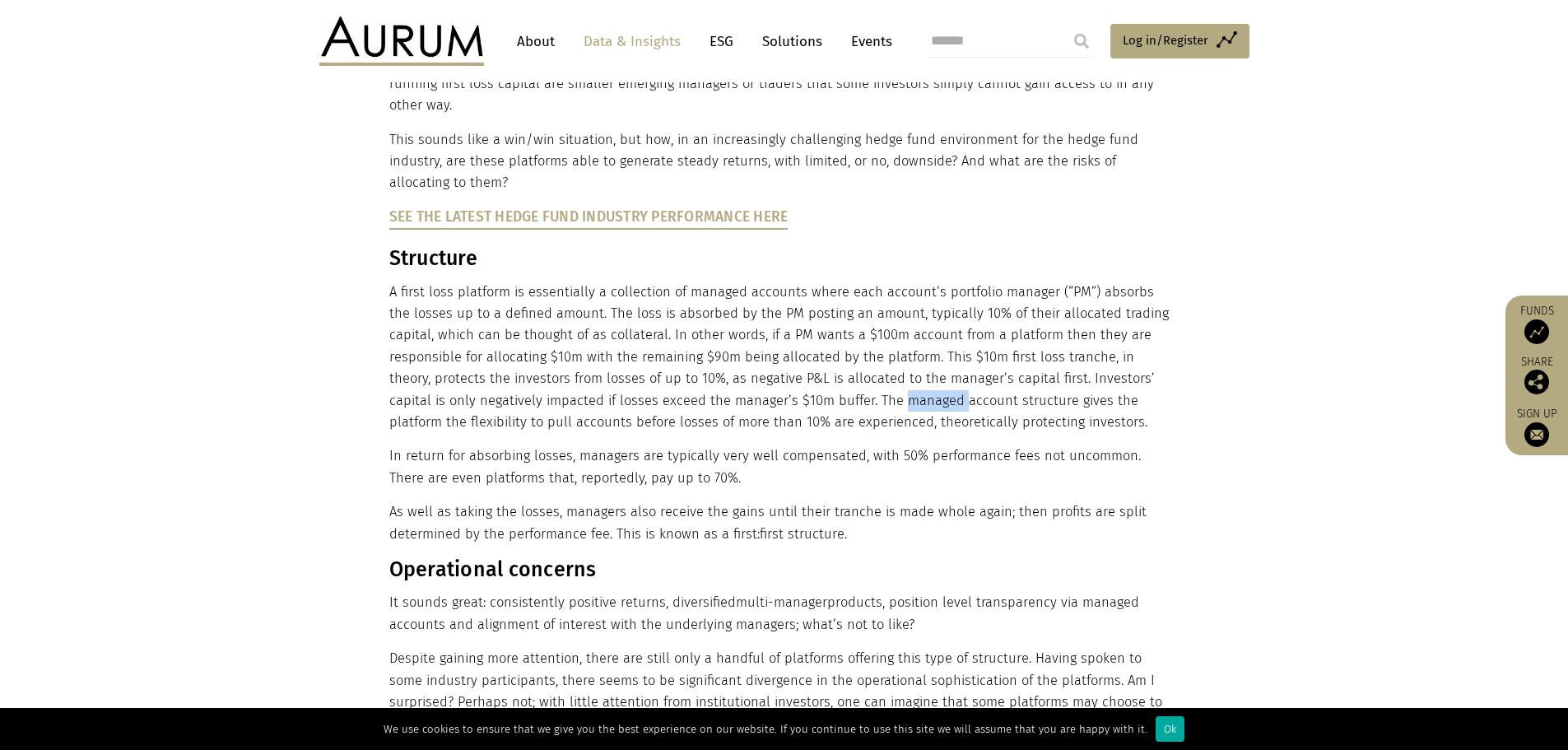
click at [769, 380] on p "A first loss platform is essentially a collection of managed accounts where eac…" at bounding box center [782, 358] width 786 height 153
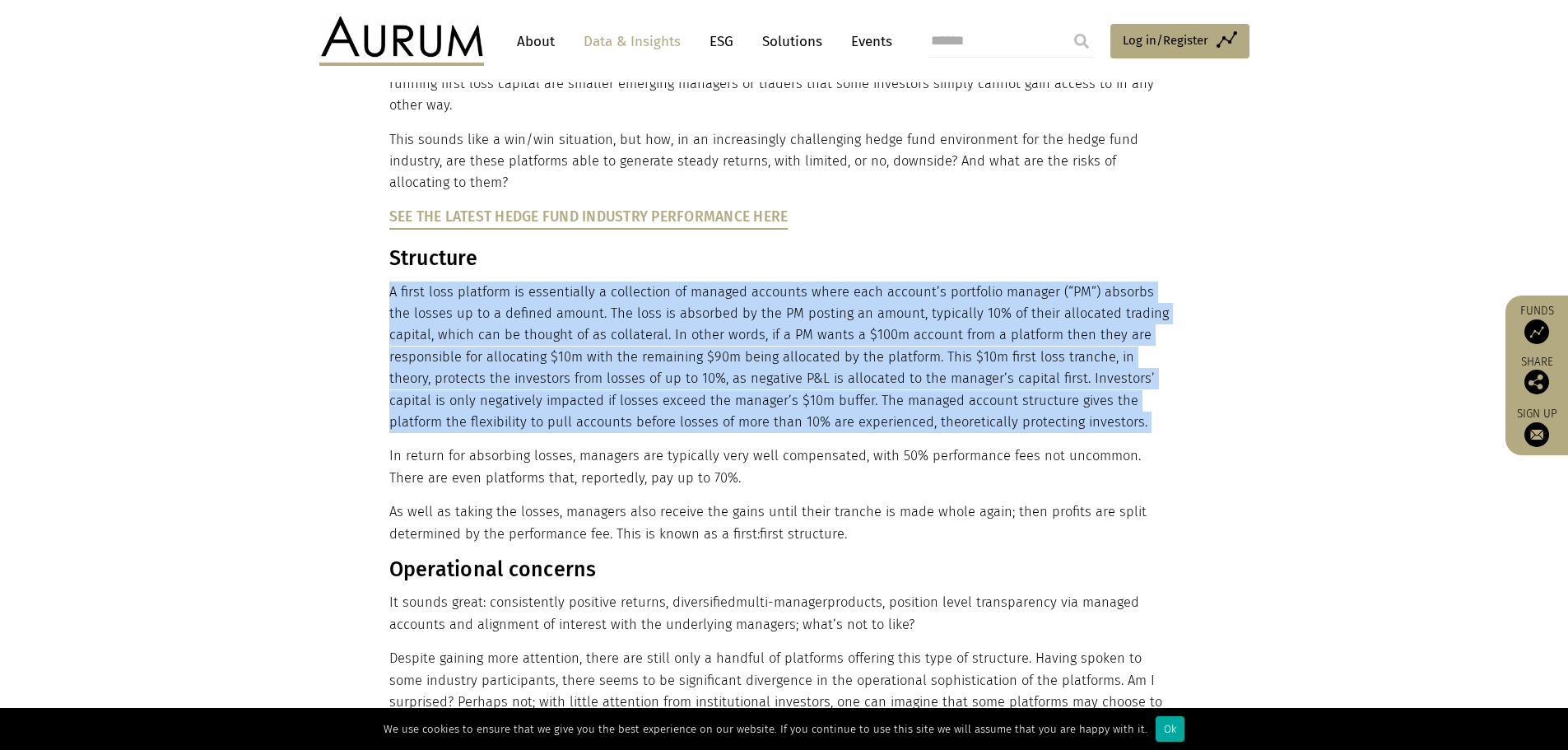
click at [769, 380] on p "A first loss platform is essentially a collection of managed accounts where eac…" at bounding box center [782, 358] width 786 height 153
click at [777, 388] on p "A first loss platform is essentially a collection of managed accounts where eac…" at bounding box center [782, 358] width 786 height 153
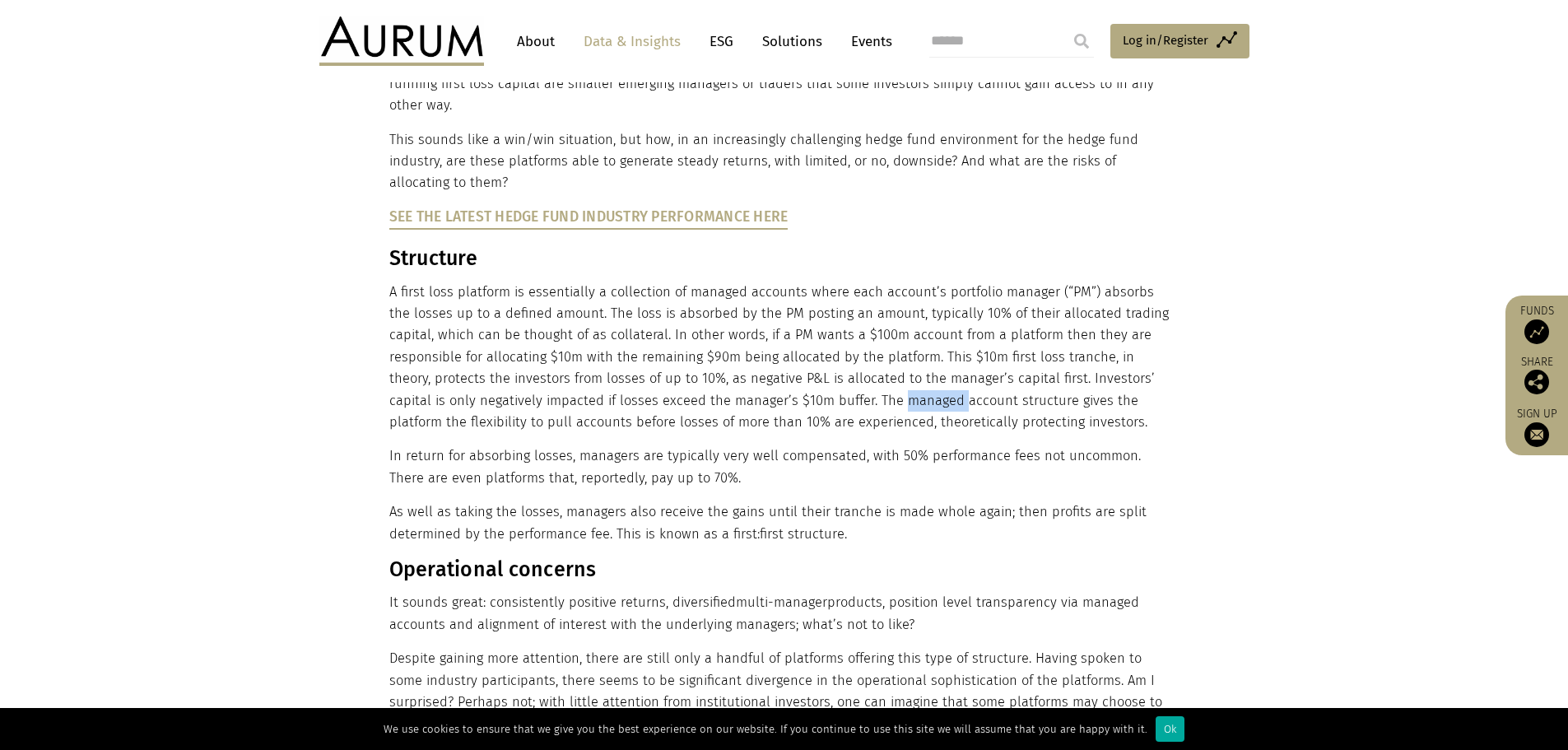
click at [776, 388] on p "A first loss platform is essentially a collection of managed accounts where eac…" at bounding box center [782, 358] width 786 height 153
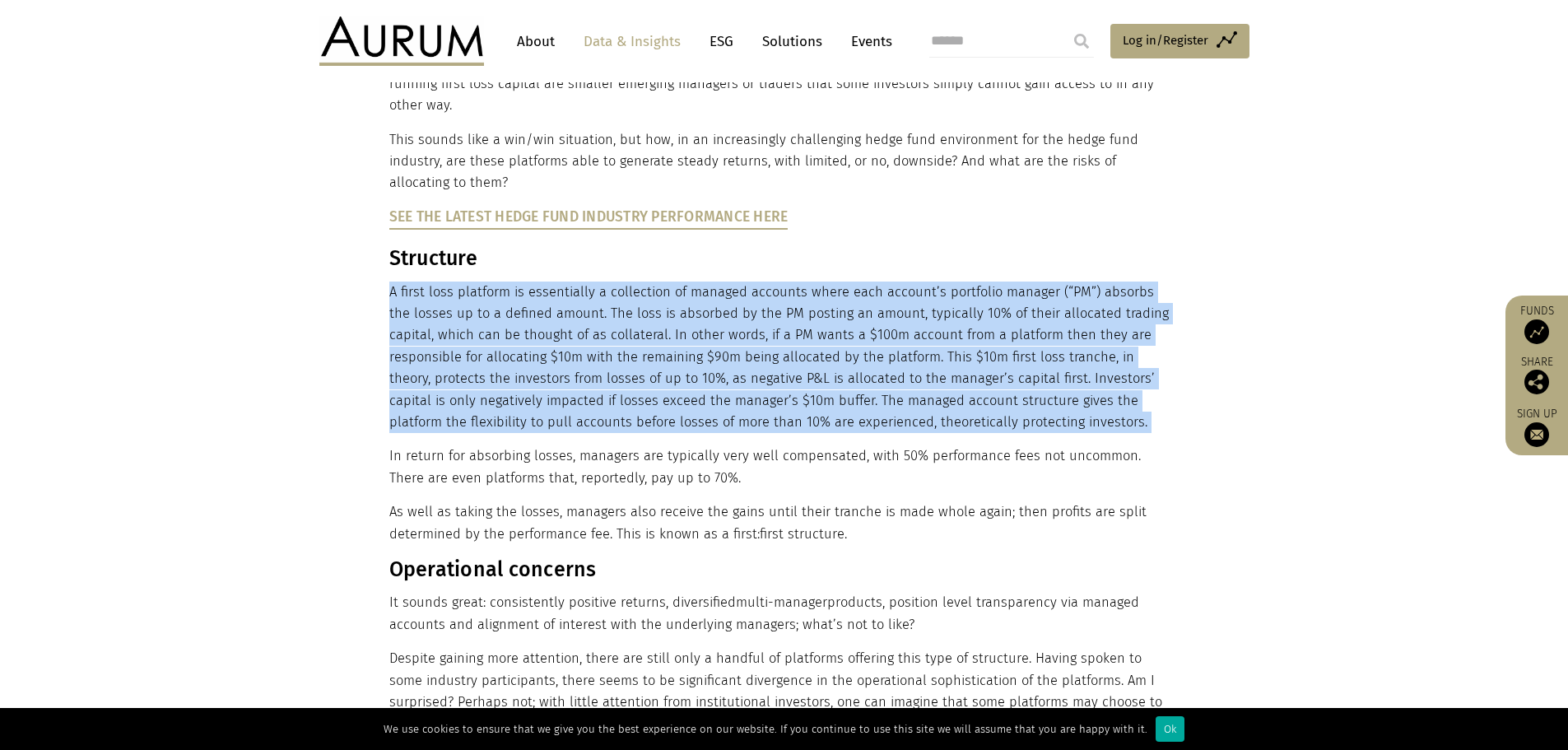
click at [776, 388] on p "A first loss platform is essentially a collection of managed accounts where eac…" at bounding box center [782, 358] width 786 height 153
click at [778, 401] on p "A first loss platform is essentially a collection of managed accounts where eac…" at bounding box center [782, 358] width 786 height 153
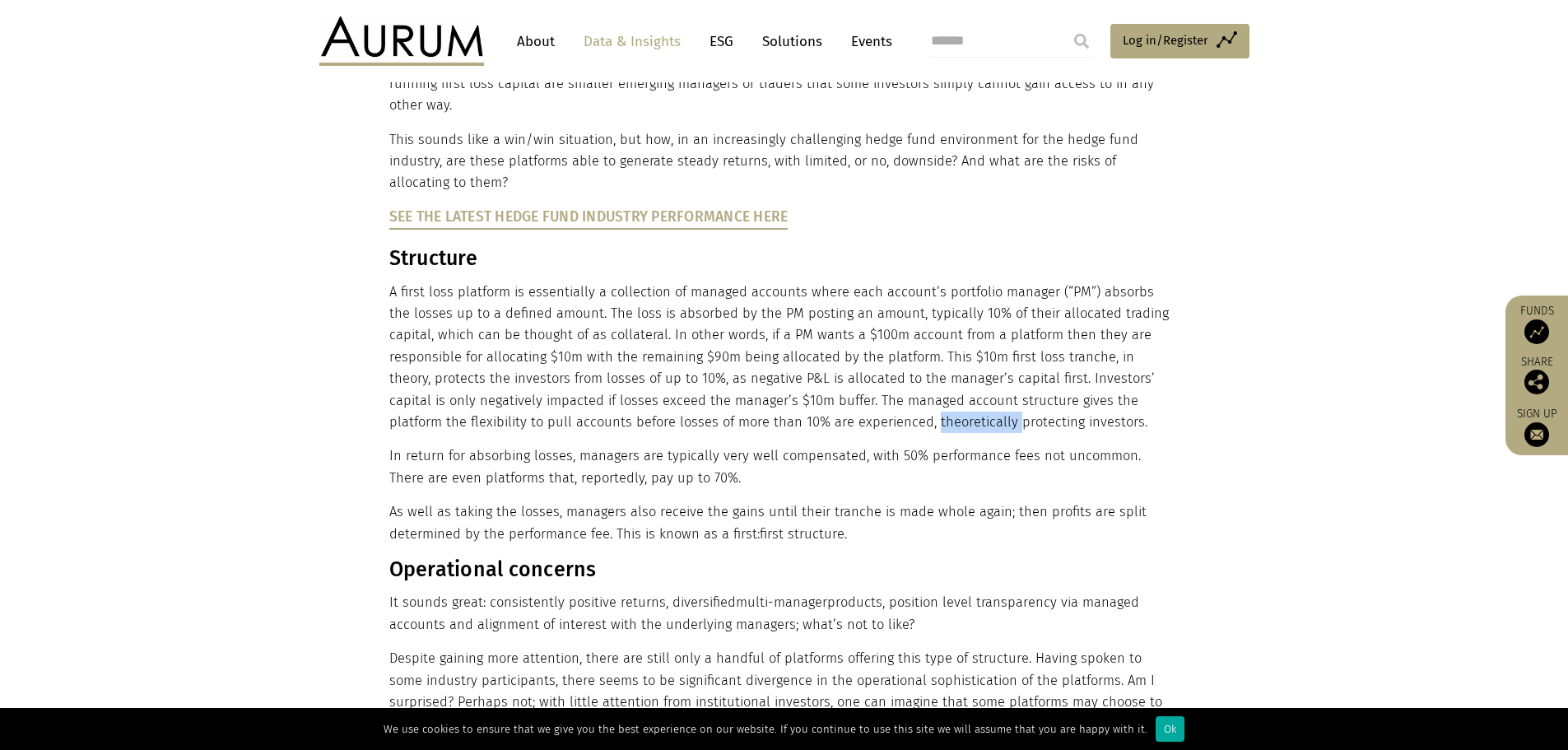
click at [778, 400] on p "A first loss platform is essentially a collection of managed accounts where eac…" at bounding box center [782, 358] width 786 height 153
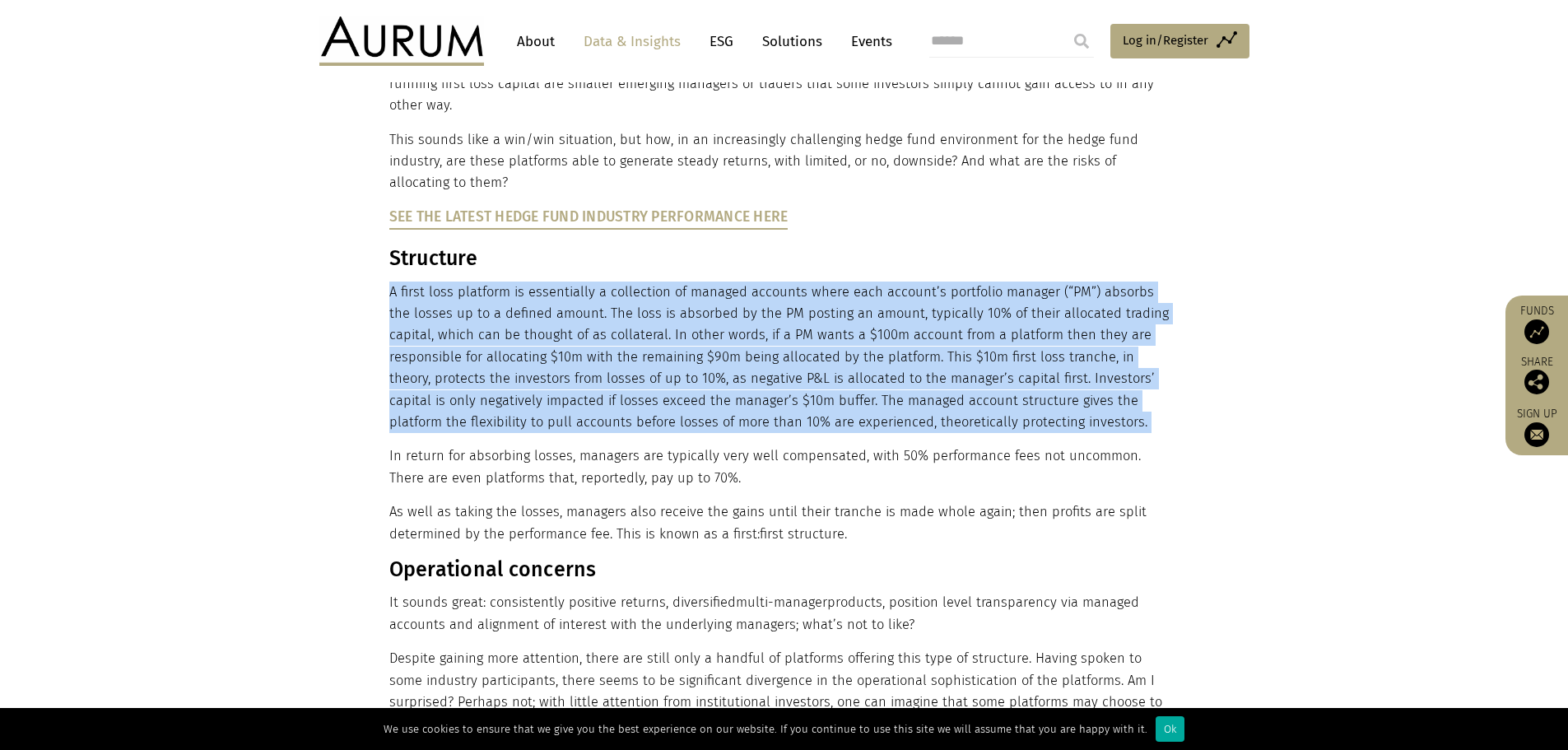
click at [778, 400] on p "A first loss platform is essentially a collection of managed accounts where eac…" at bounding box center [782, 358] width 786 height 153
click at [859, 399] on p "A first loss platform is essentially a collection of managed accounts where eac…" at bounding box center [782, 358] width 786 height 153
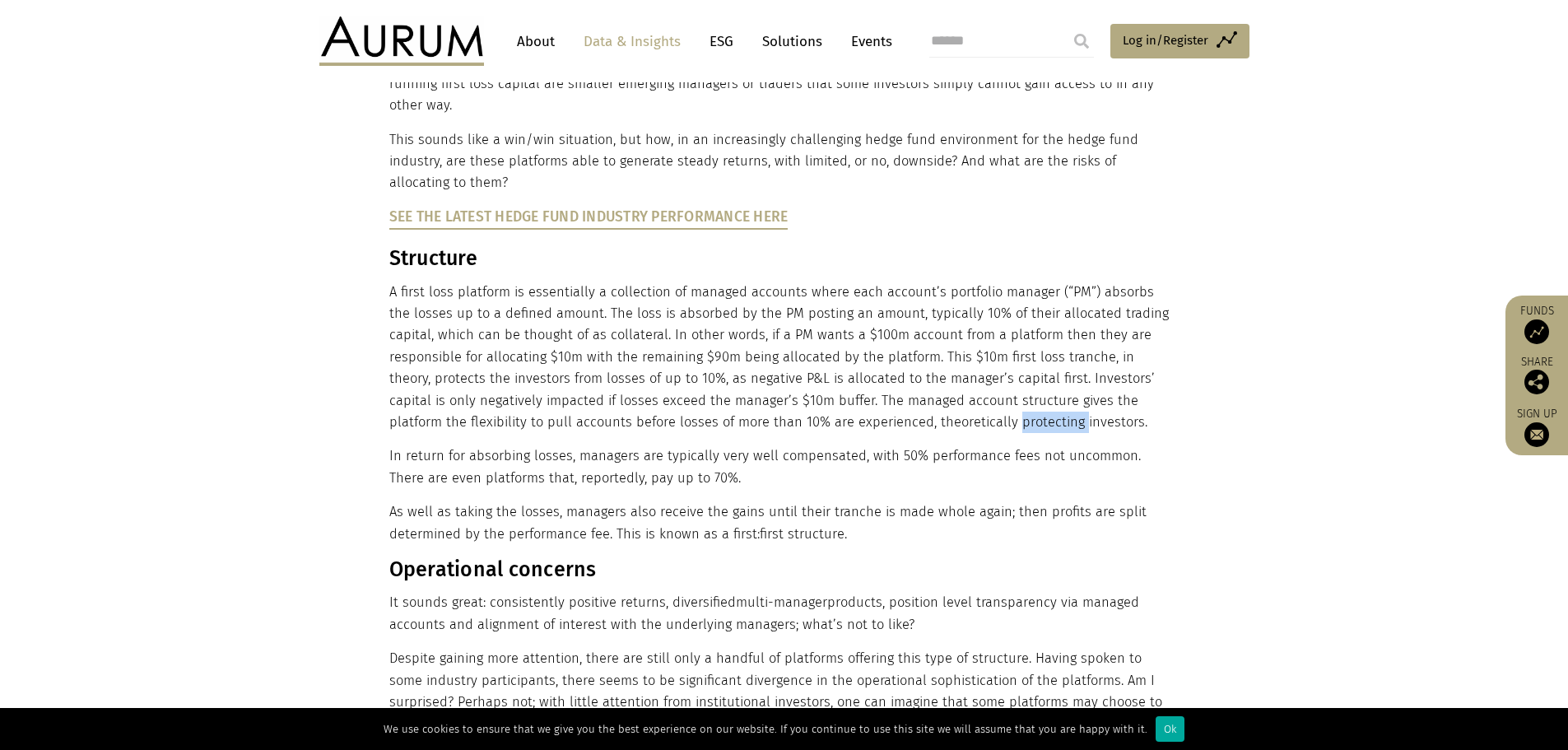
click at [859, 399] on p "A first loss platform is essentially a collection of managed accounts where eac…" at bounding box center [782, 358] width 786 height 153
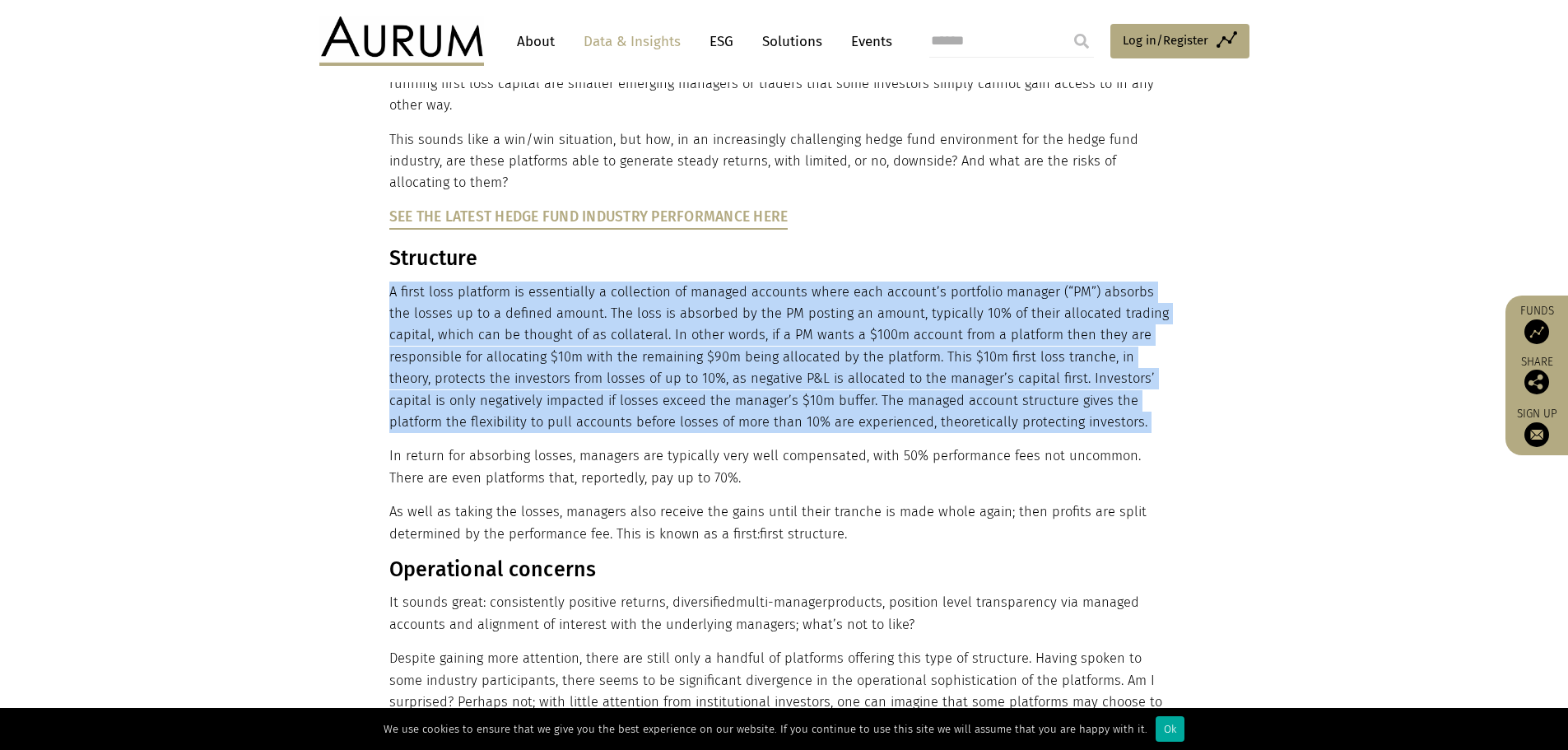
click at [859, 399] on p "A first loss platform is essentially a collection of managed accounts where eac…" at bounding box center [782, 358] width 786 height 153
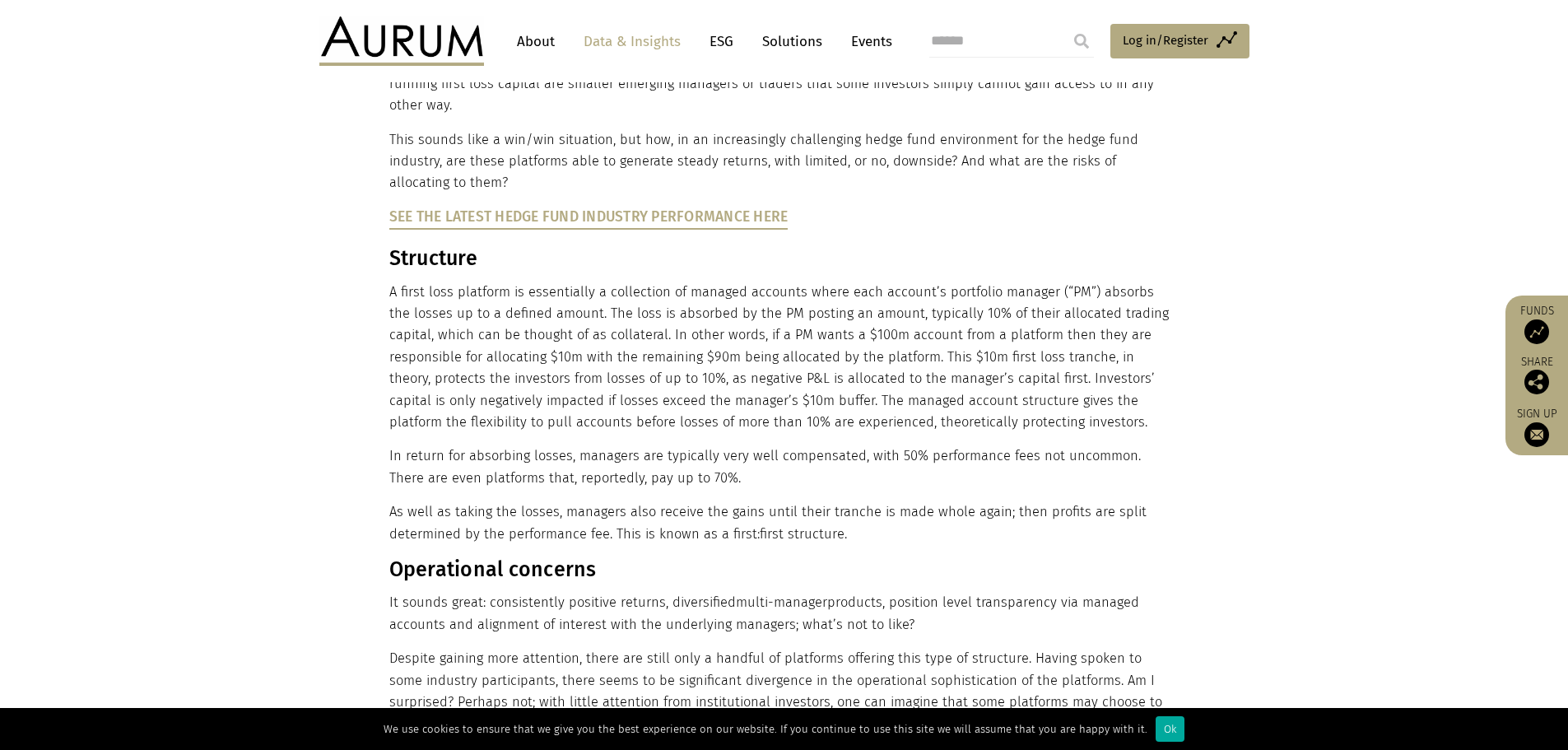
click at [689, 445] on p "In return for absorbing losses, managers are typically very well compensated, w…" at bounding box center [782, 467] width 786 height 44
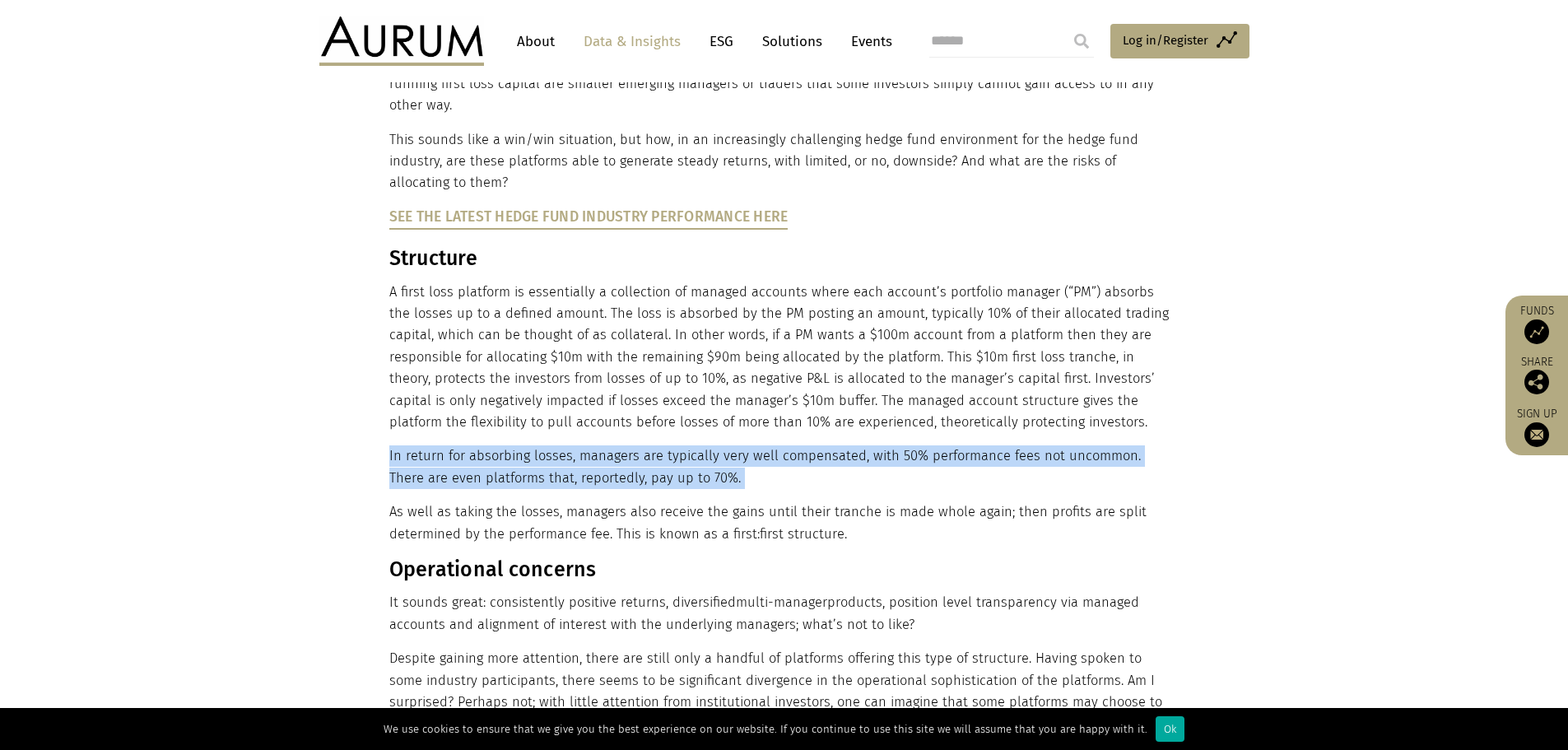
click at [689, 445] on p "In return for absorbing losses, managers are typically very well compensated, w…" at bounding box center [782, 467] width 786 height 44
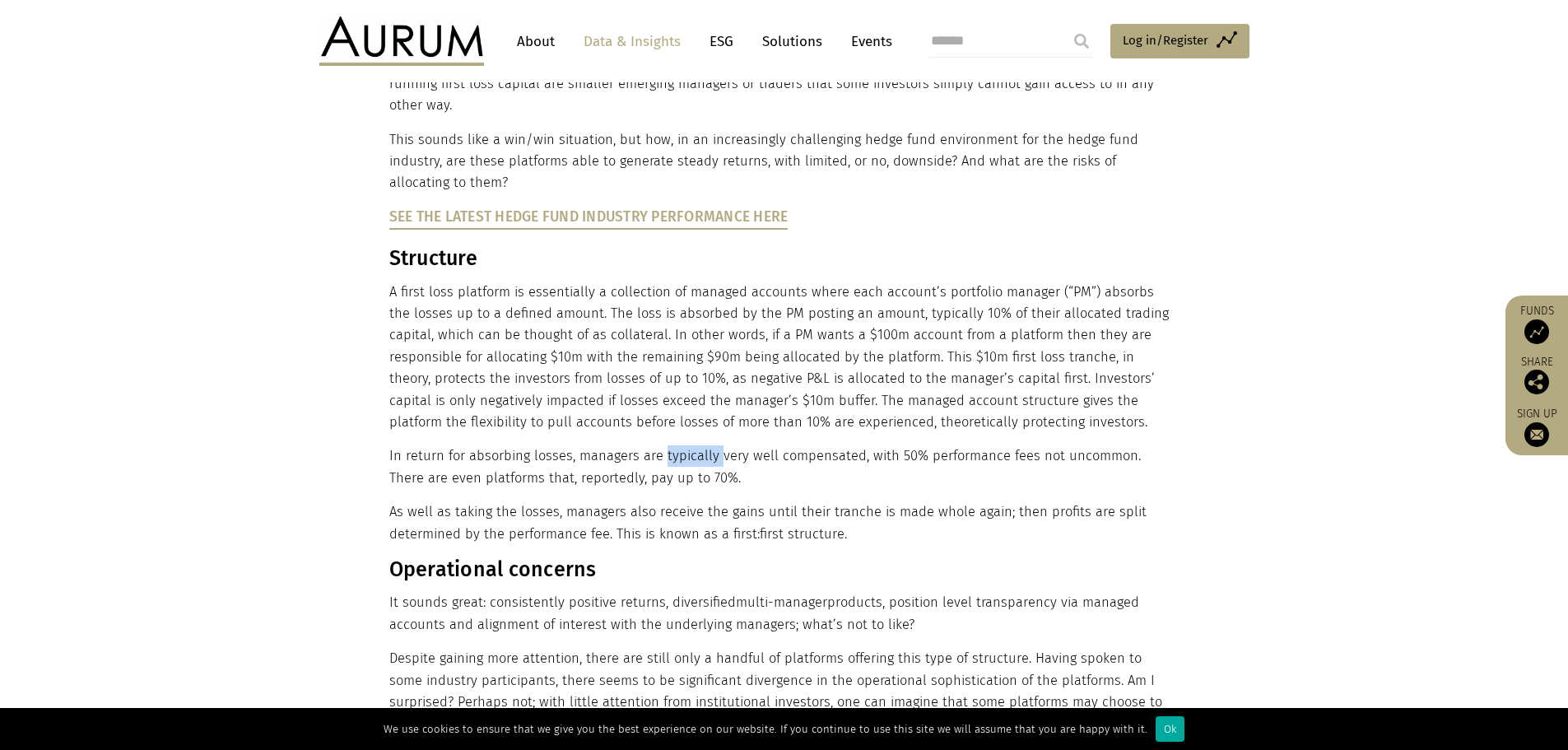
click at [689, 445] on p "In return for absorbing losses, managers are typically very well compensated, w…" at bounding box center [782, 467] width 786 height 44
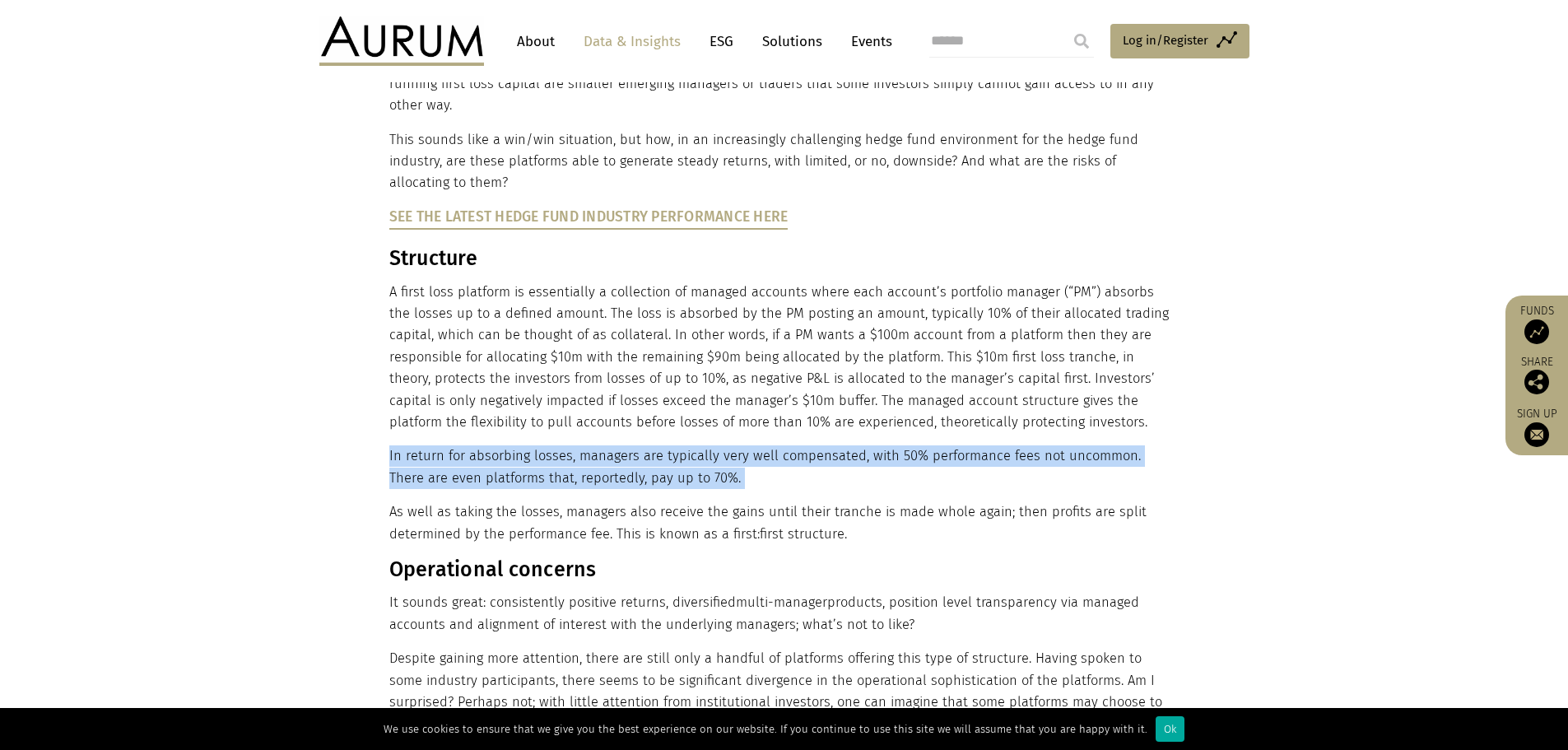
click at [689, 445] on p "In return for absorbing losses, managers are typically very well compensated, w…" at bounding box center [782, 467] width 786 height 44
click at [573, 445] on p "In return for absorbing losses, managers are typically very well compensated, w…" at bounding box center [782, 467] width 786 height 44
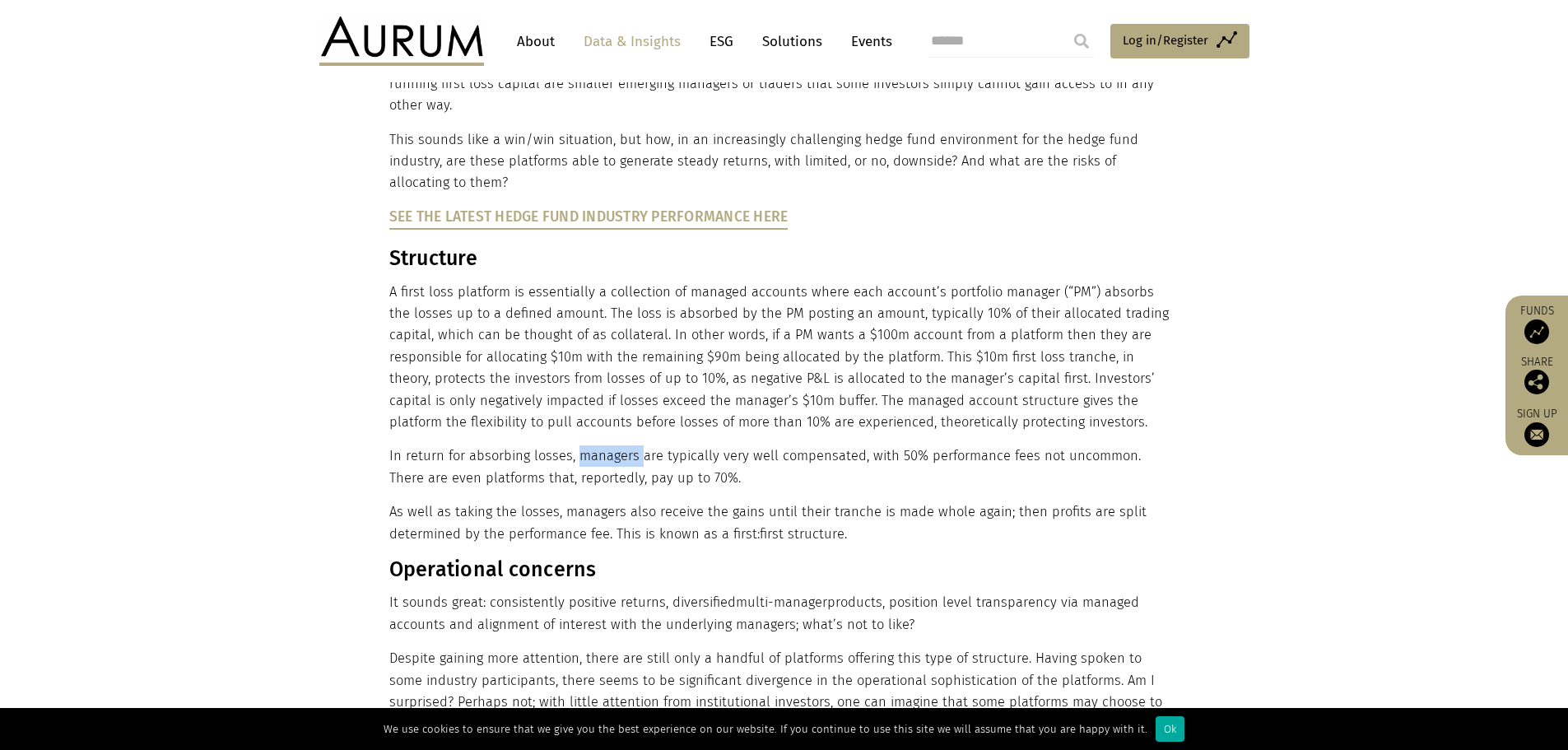
click at [573, 445] on p "In return for absorbing losses, managers are typically very well compensated, w…" at bounding box center [782, 467] width 786 height 44
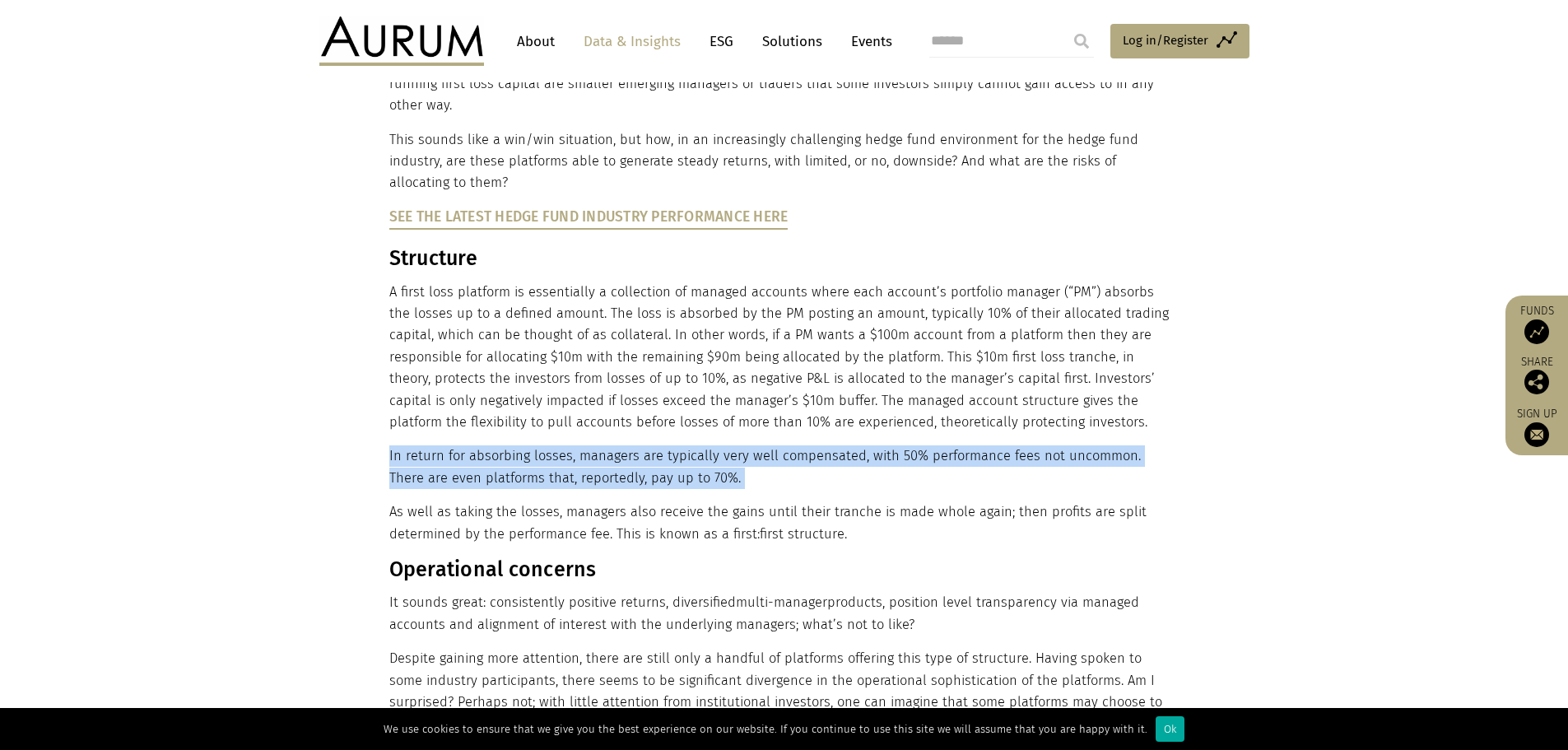
click at [573, 445] on p "In return for absorbing losses, managers are typically very well compensated, w…" at bounding box center [782, 467] width 786 height 44
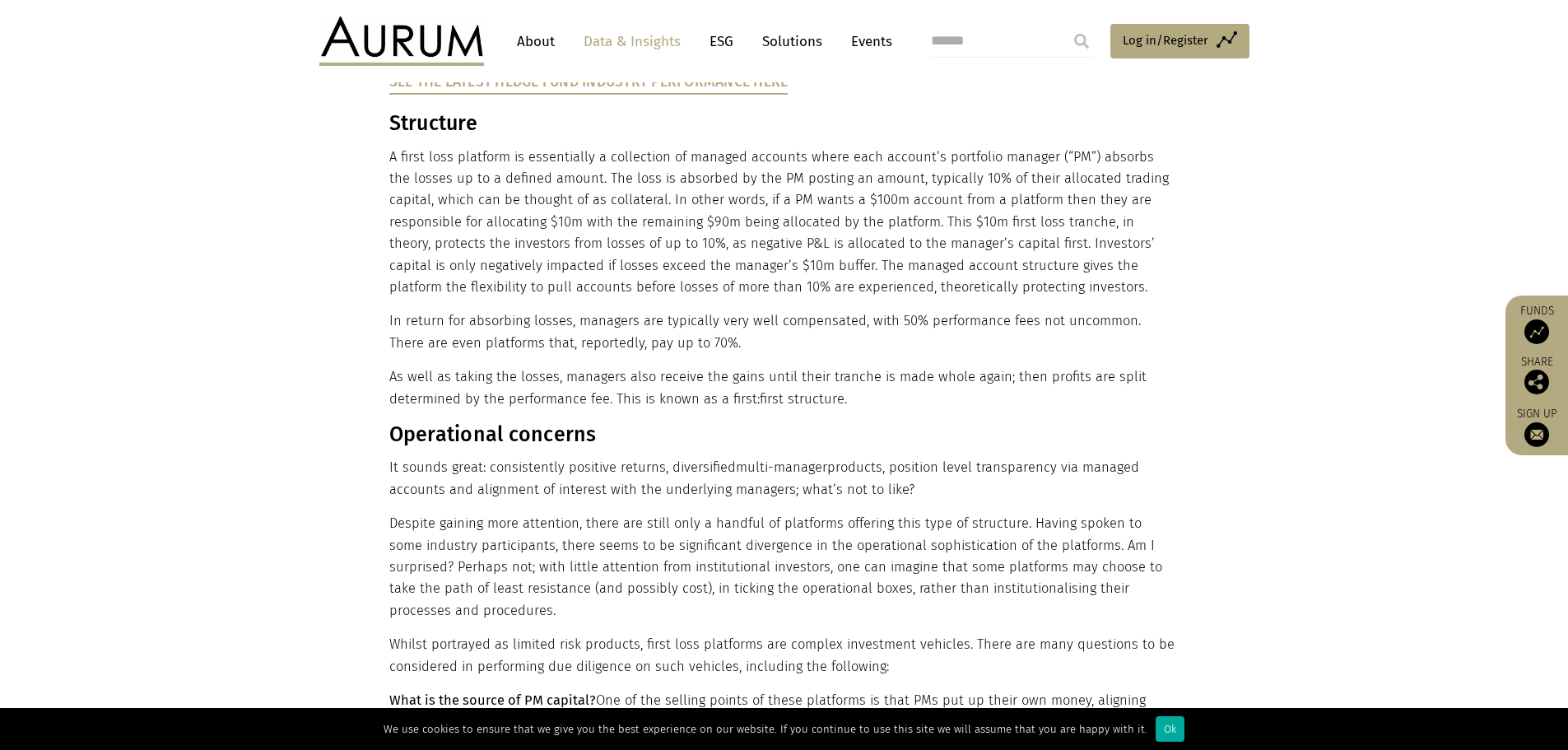
scroll to position [741, 0]
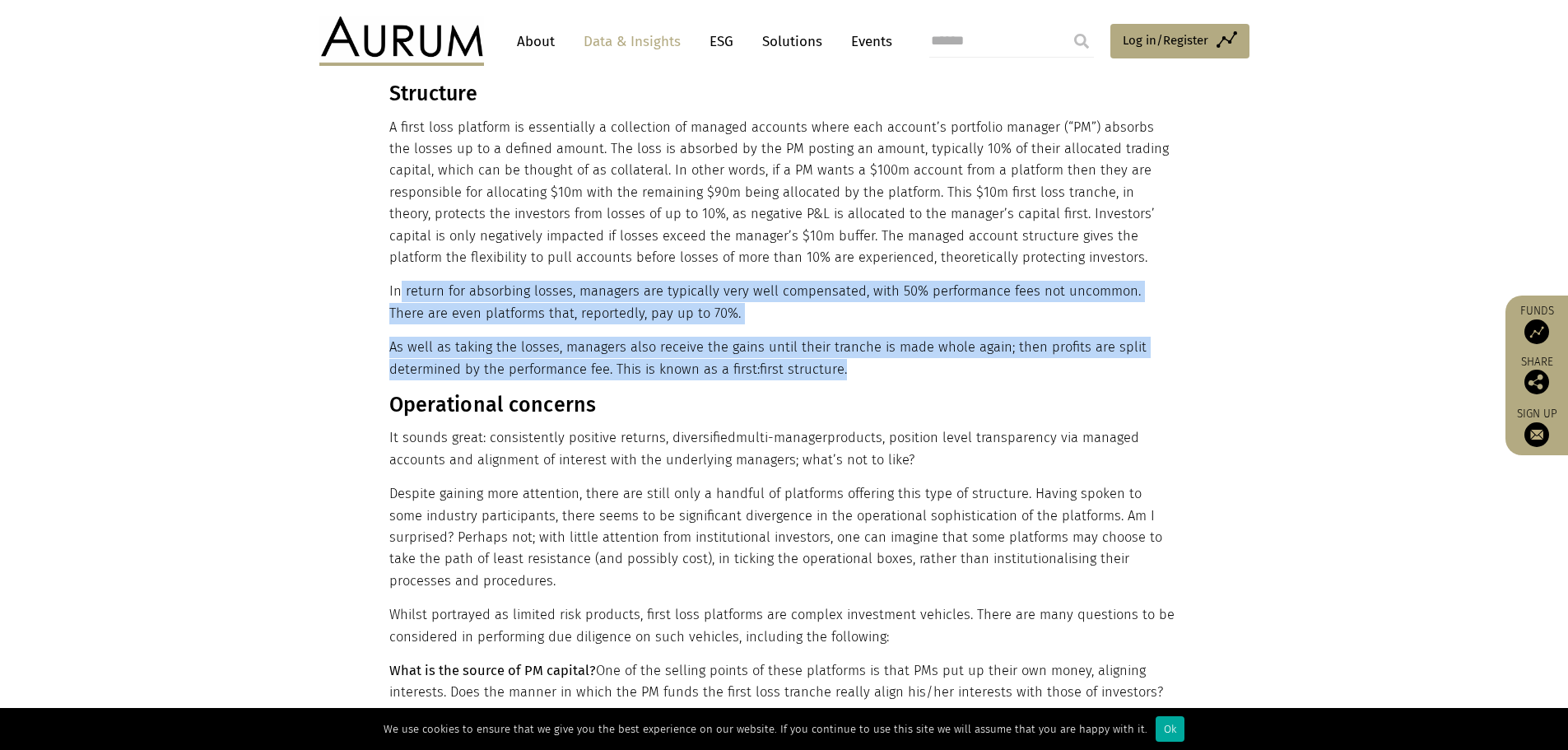
drag, startPoint x: 400, startPoint y: 269, endPoint x: 913, endPoint y: 341, distance: 518.0
click at [913, 341] on p "As well as taking the losses, managers also receive the gains until their tranc…" at bounding box center [782, 359] width 786 height 44
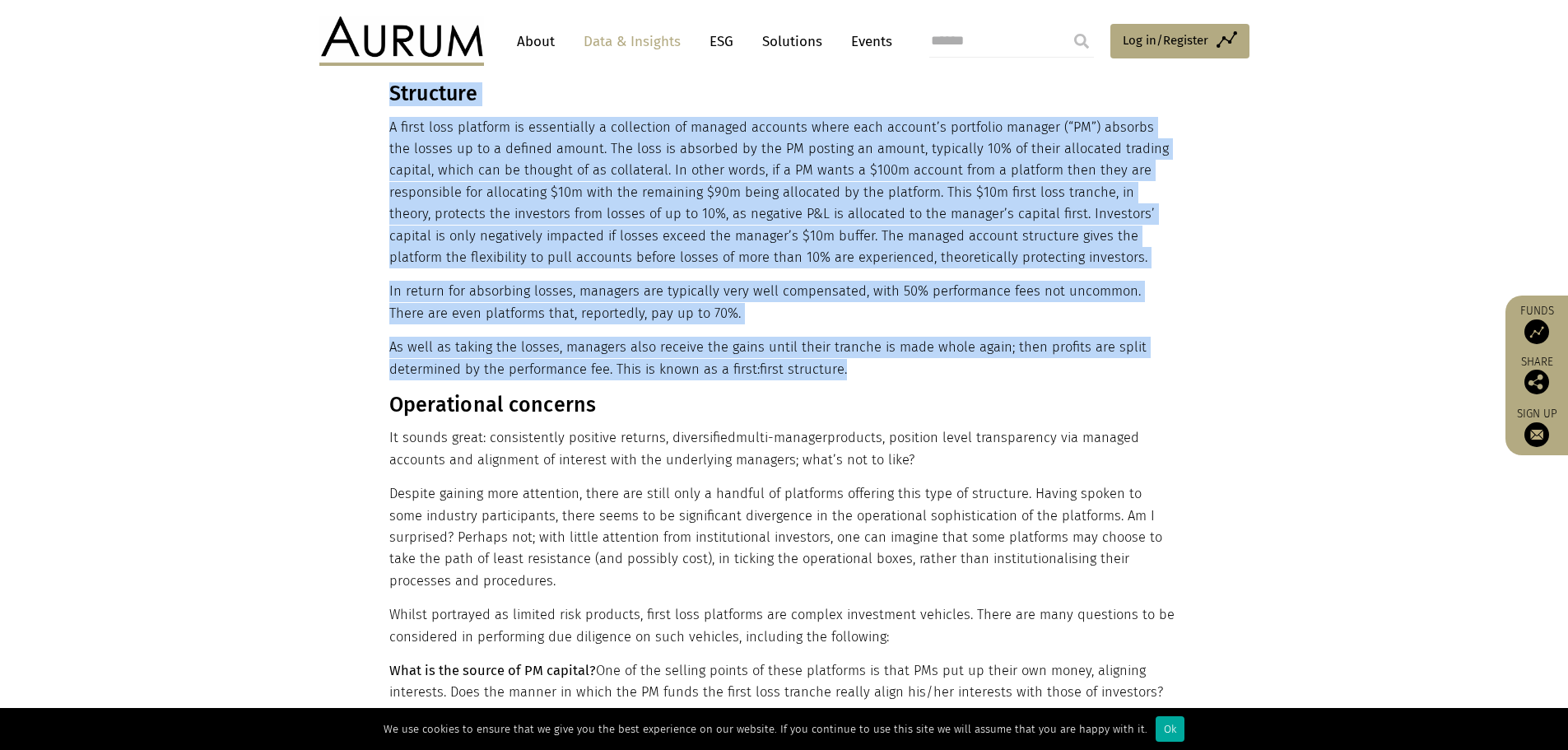
drag, startPoint x: 925, startPoint y: 347, endPoint x: 339, endPoint y: 184, distance: 608.2
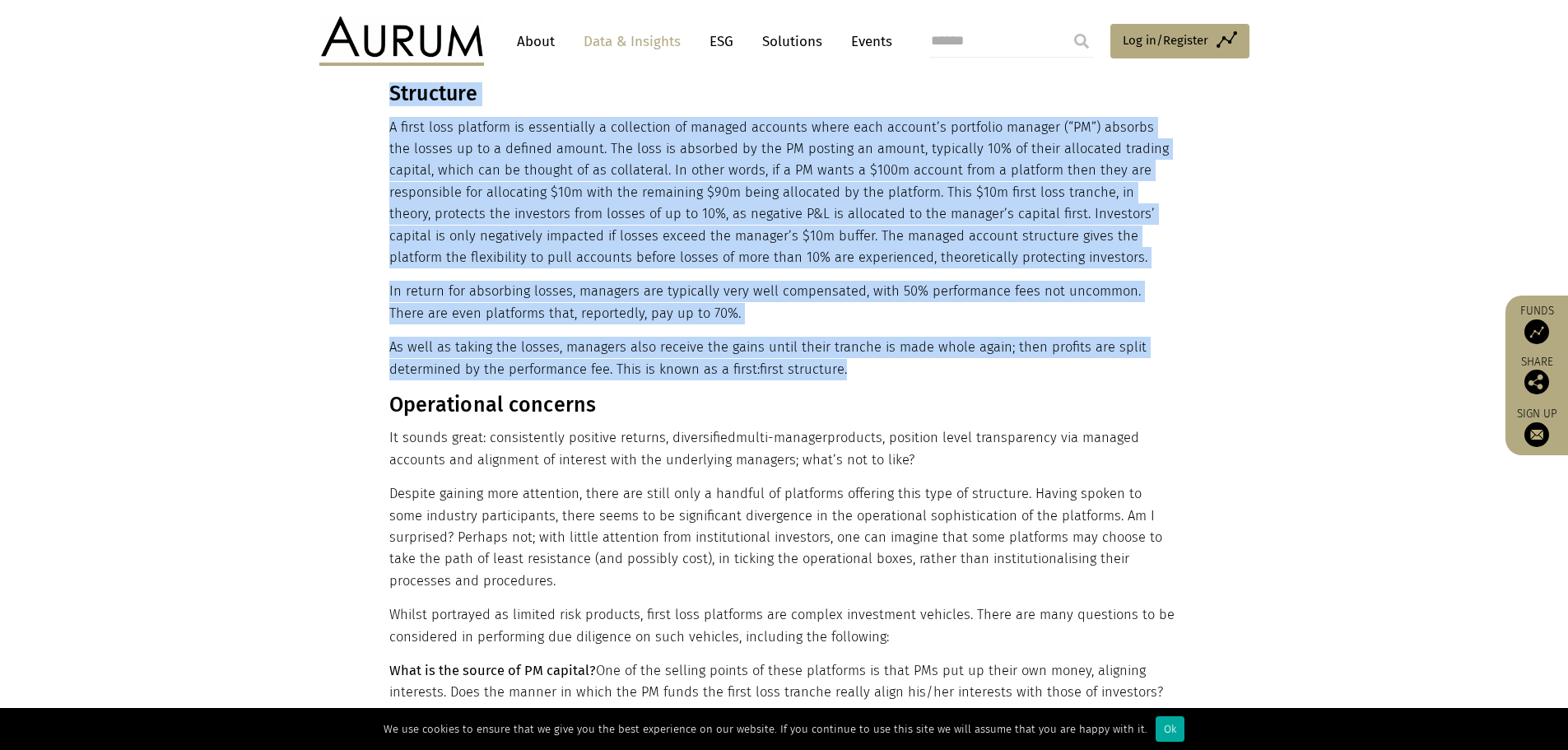
drag, startPoint x: 386, startPoint y: 141, endPoint x: 859, endPoint y: 339, distance: 512.8
click at [859, 339] on p "As well as taking the losses, managers also receive the gains until their tranc…" at bounding box center [782, 359] width 786 height 44
drag, startPoint x: 891, startPoint y: 344, endPoint x: 324, endPoint y: 225, distance: 579.4
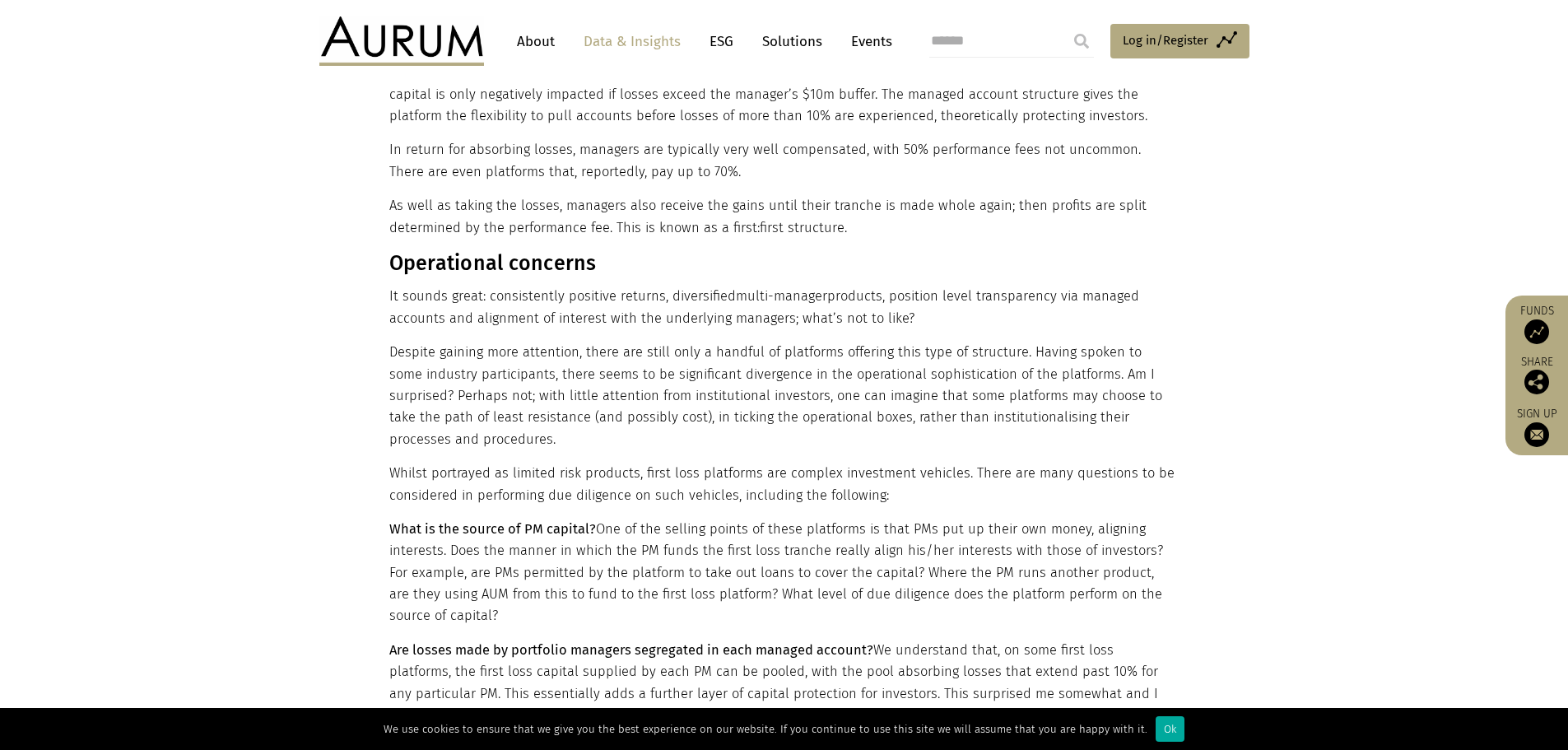
scroll to position [988, 0]
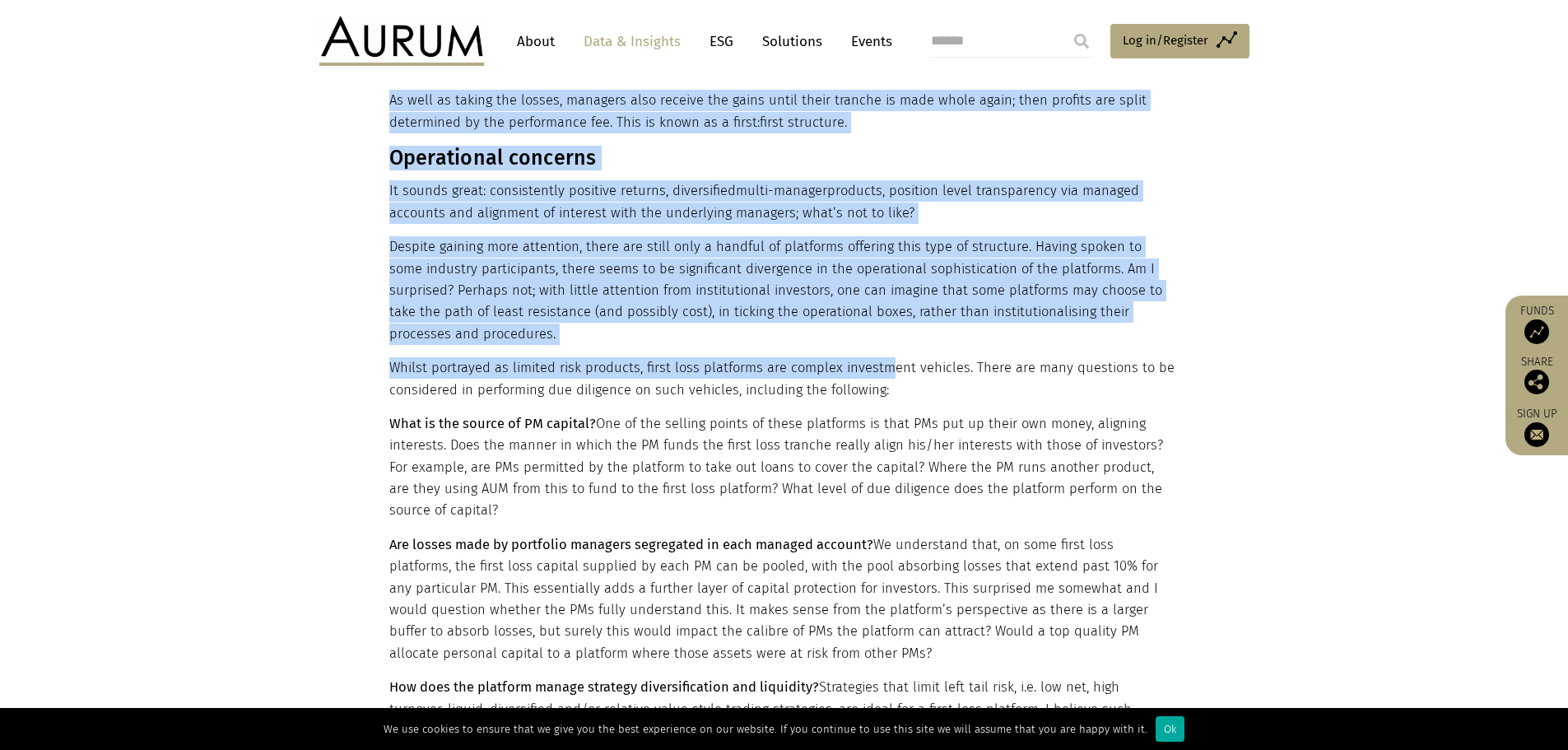
drag, startPoint x: 382, startPoint y: 137, endPoint x: 882, endPoint y: 356, distance: 545.9
click at [882, 357] on p "Whilst portrayed as limited risk products, first loss platforms are complex inv…" at bounding box center [782, 379] width 786 height 44
drag, startPoint x: 818, startPoint y: 333, endPoint x: 385, endPoint y: 170, distance: 462.7
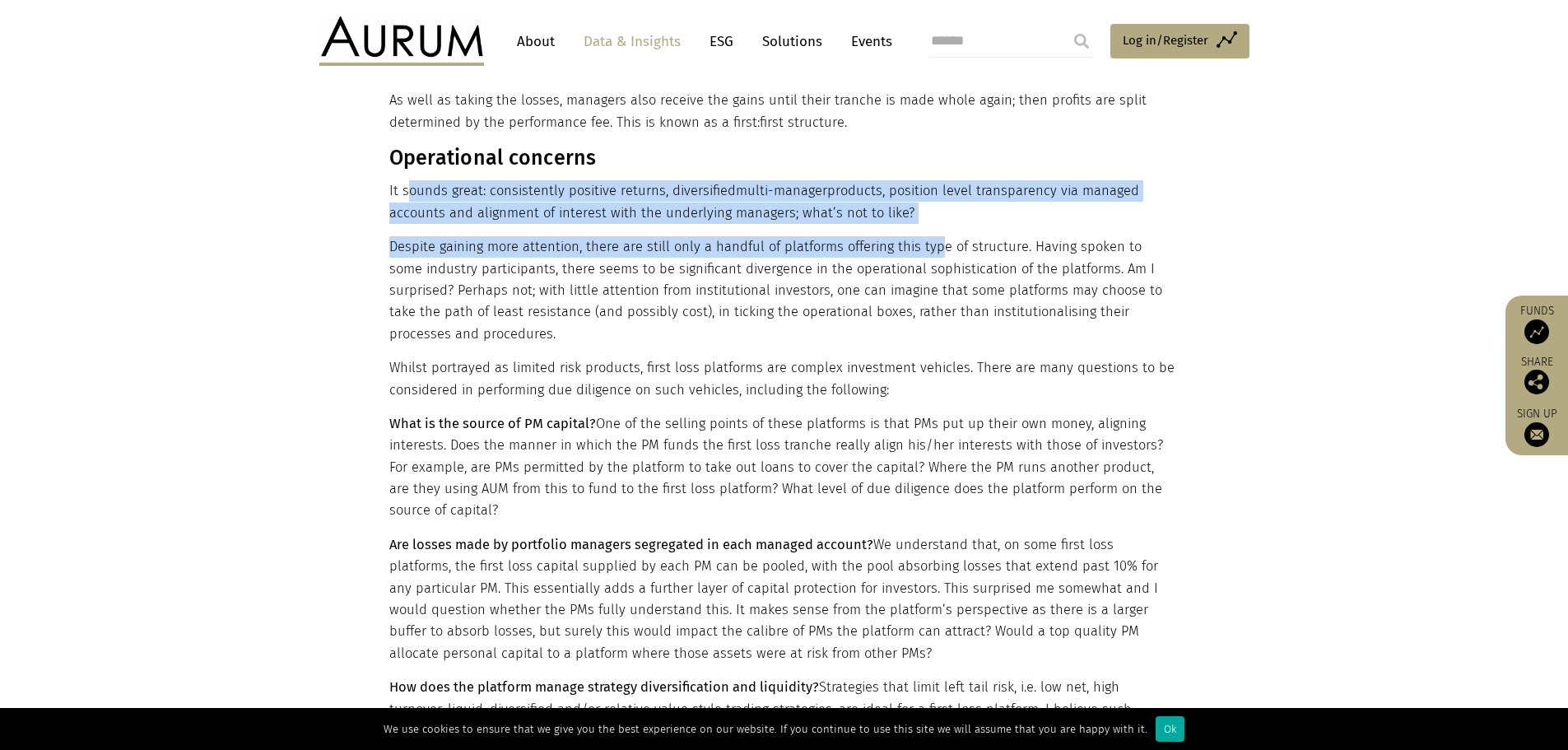
drag, startPoint x: 410, startPoint y: 156, endPoint x: 932, endPoint y: 227, distance: 526.8
click at [932, 237] on p "Despite gaining more attention, there are still only a handful of platforms off…" at bounding box center [782, 291] width 786 height 109
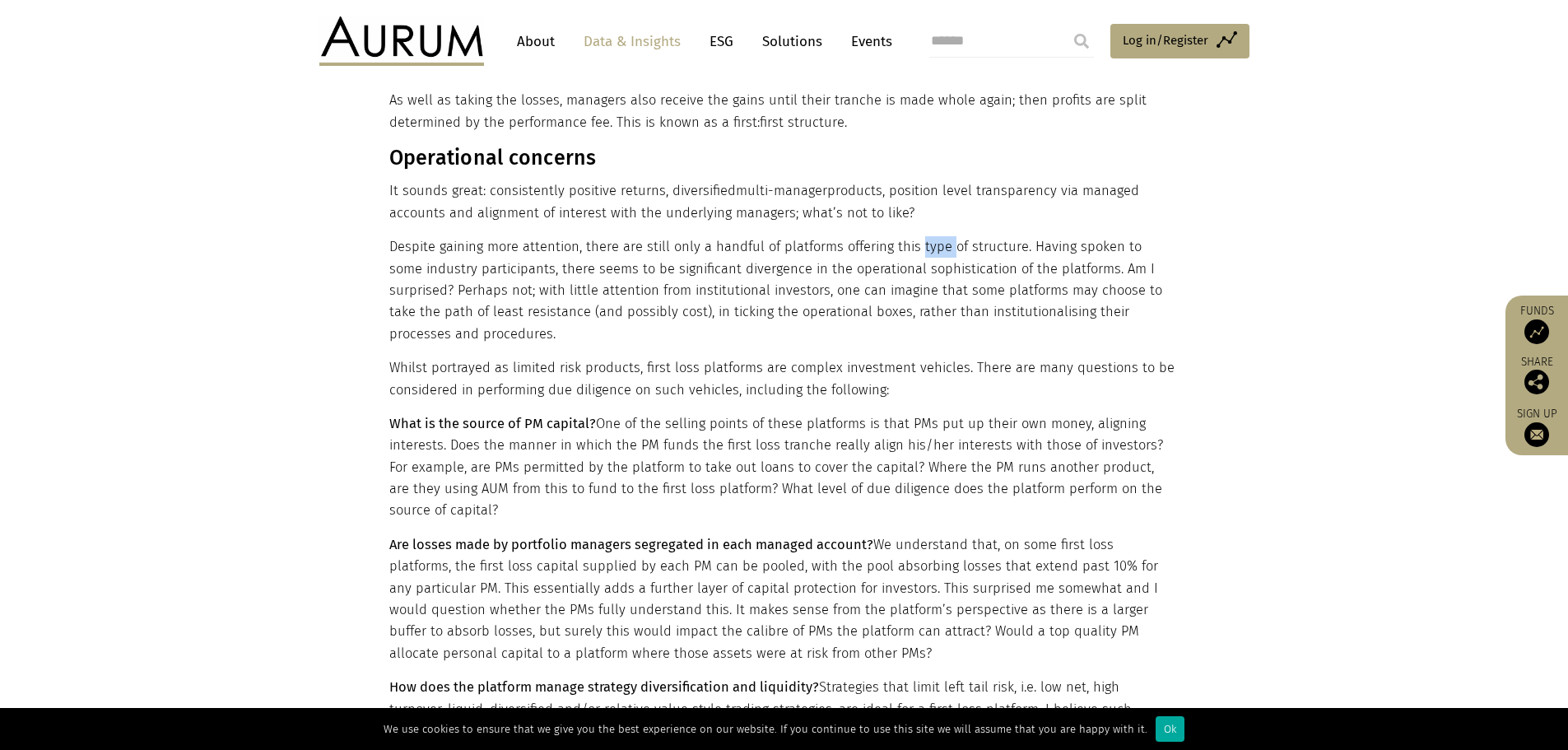
click at [932, 237] on p "Despite gaining more attention, there are still only a handful of platforms off…" at bounding box center [782, 291] width 786 height 109
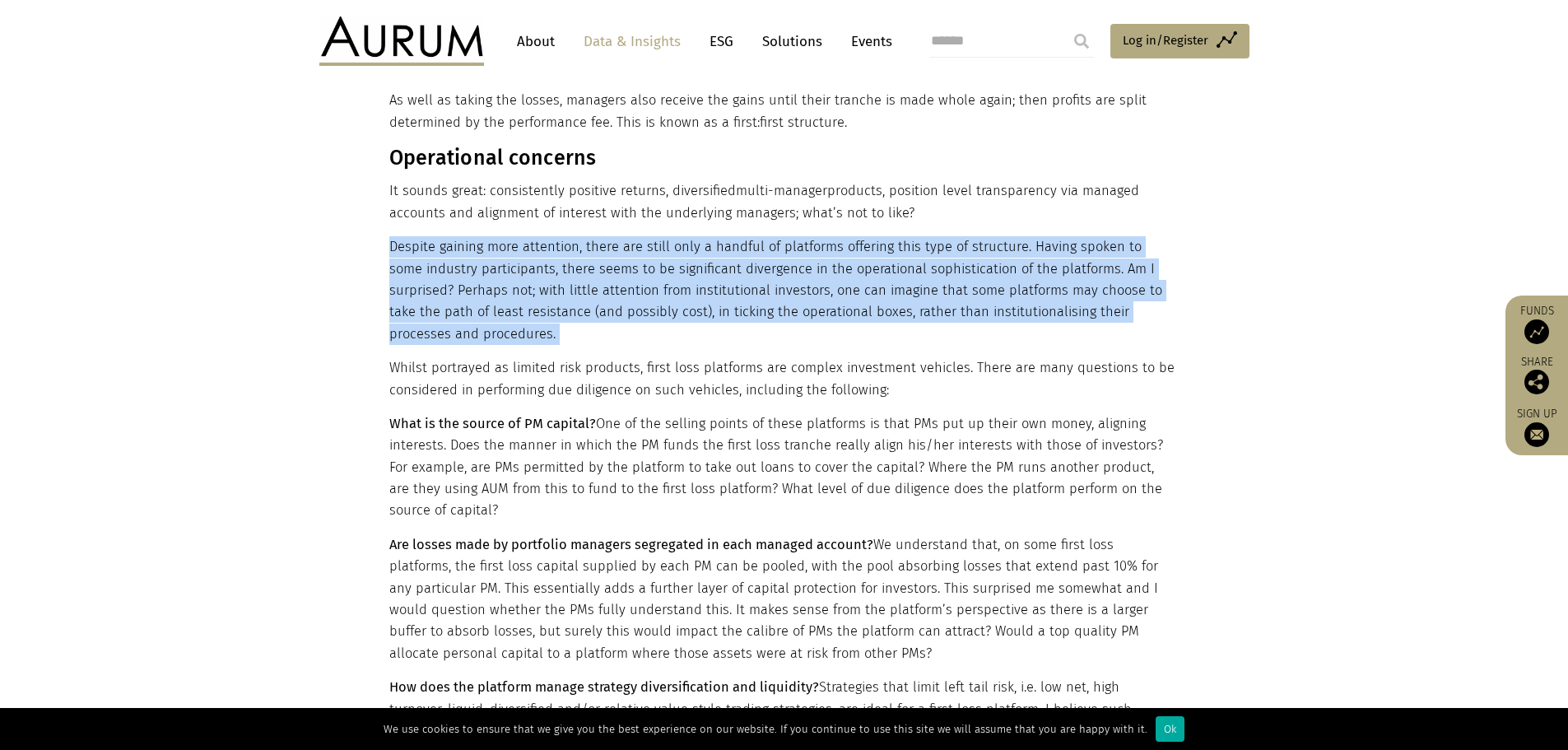
click at [932, 237] on p "Despite gaining more attention, there are still only a handful of platforms off…" at bounding box center [782, 291] width 786 height 109
click at [777, 246] on p "Despite gaining more attention, there are still only a handful of platforms off…" at bounding box center [782, 291] width 786 height 109
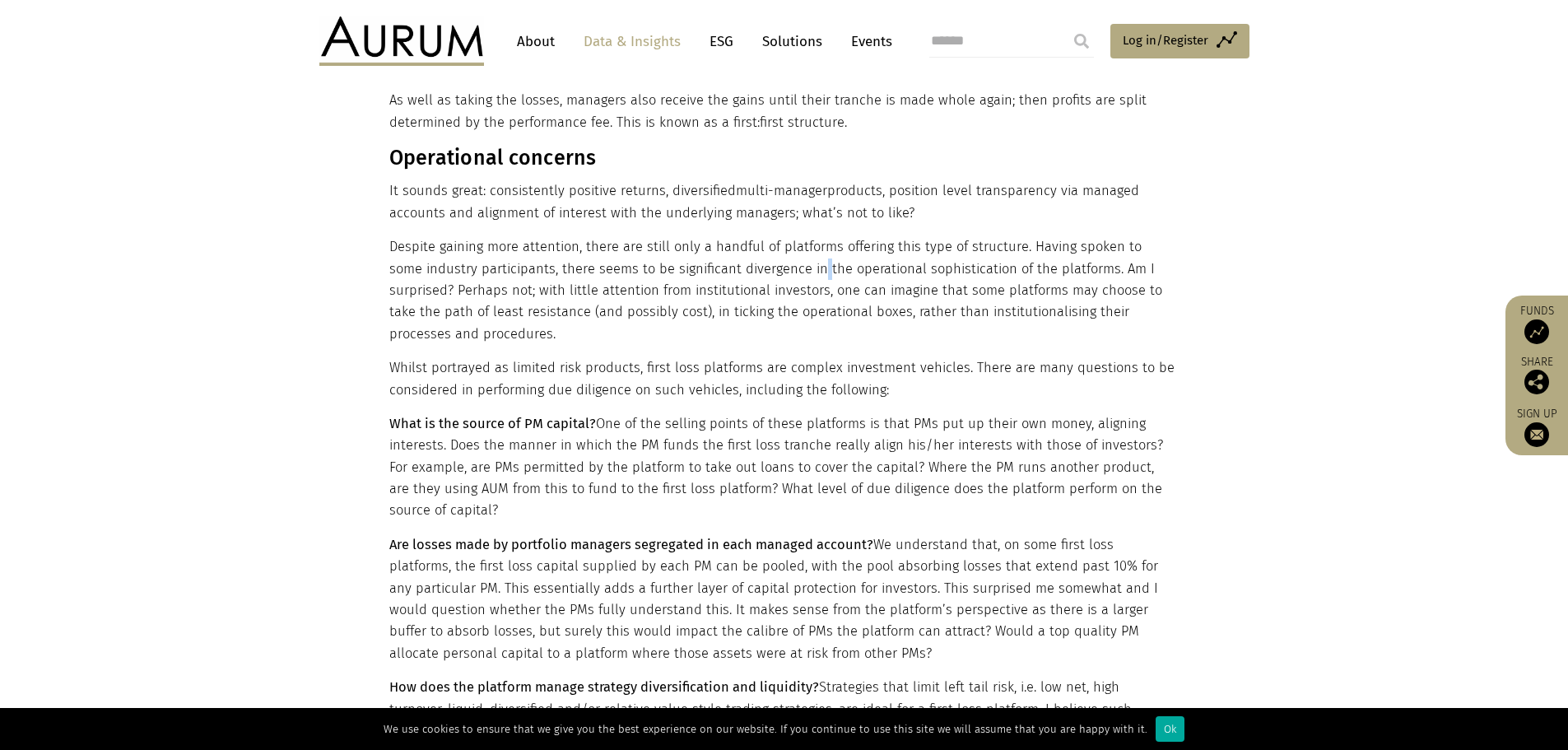
click at [777, 246] on p "Despite gaining more attention, there are still only a handful of platforms off…" at bounding box center [782, 291] width 786 height 109
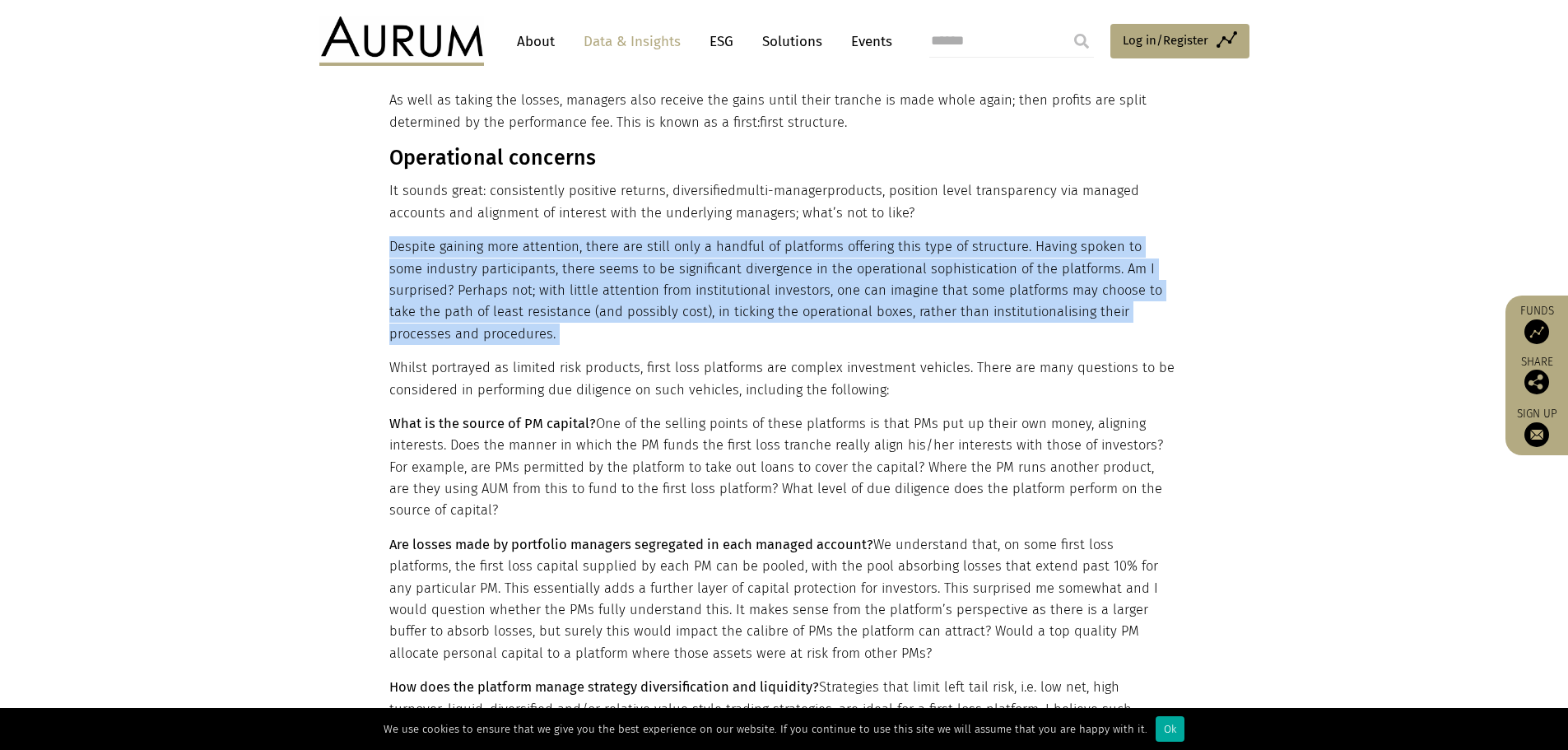
click at [777, 246] on p "Despite gaining more attention, there are still only a handful of platforms off…" at bounding box center [782, 291] width 786 height 109
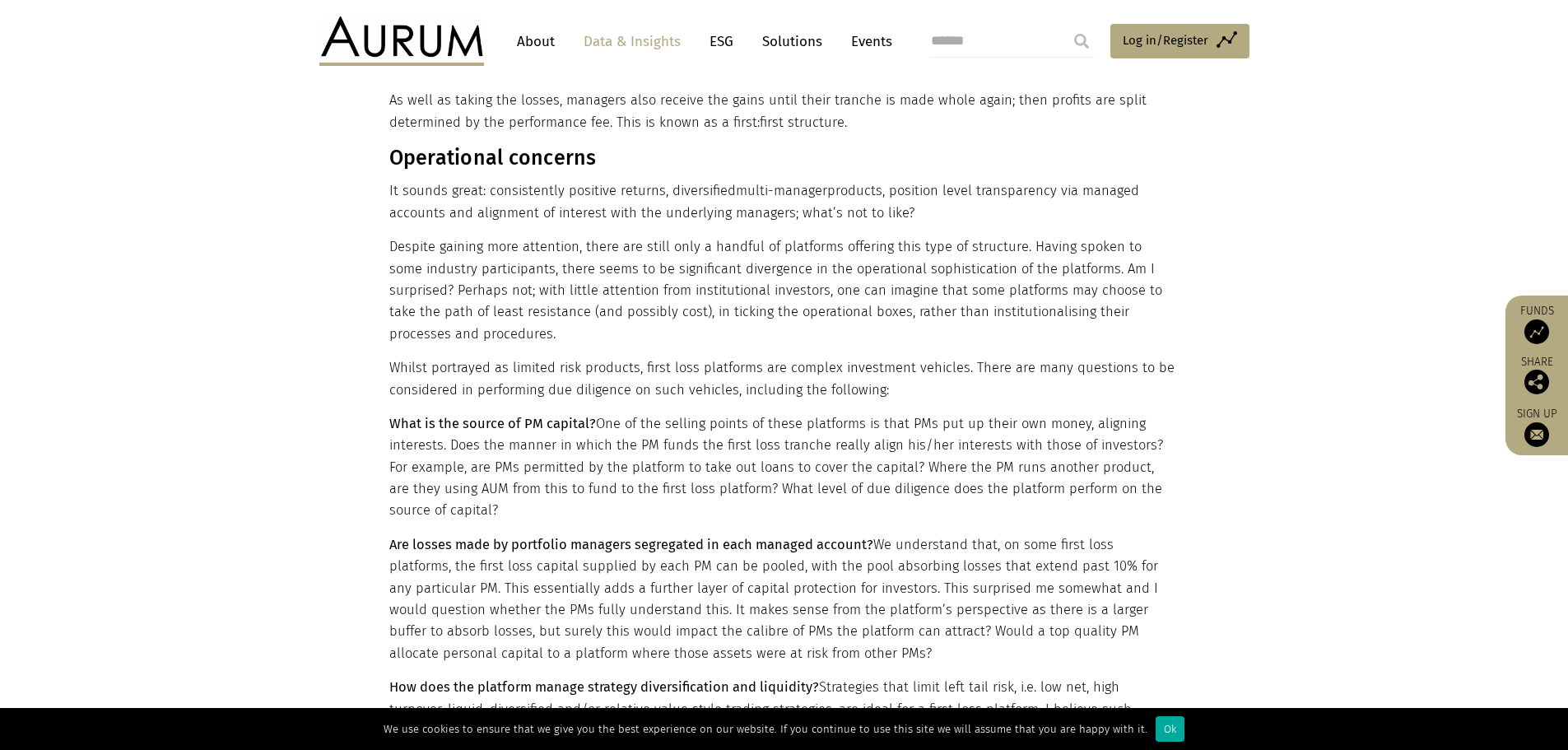
click at [688, 358] on p "Whilst portrayed as limited risk products, first loss platforms are complex inv…" at bounding box center [782, 379] width 786 height 44
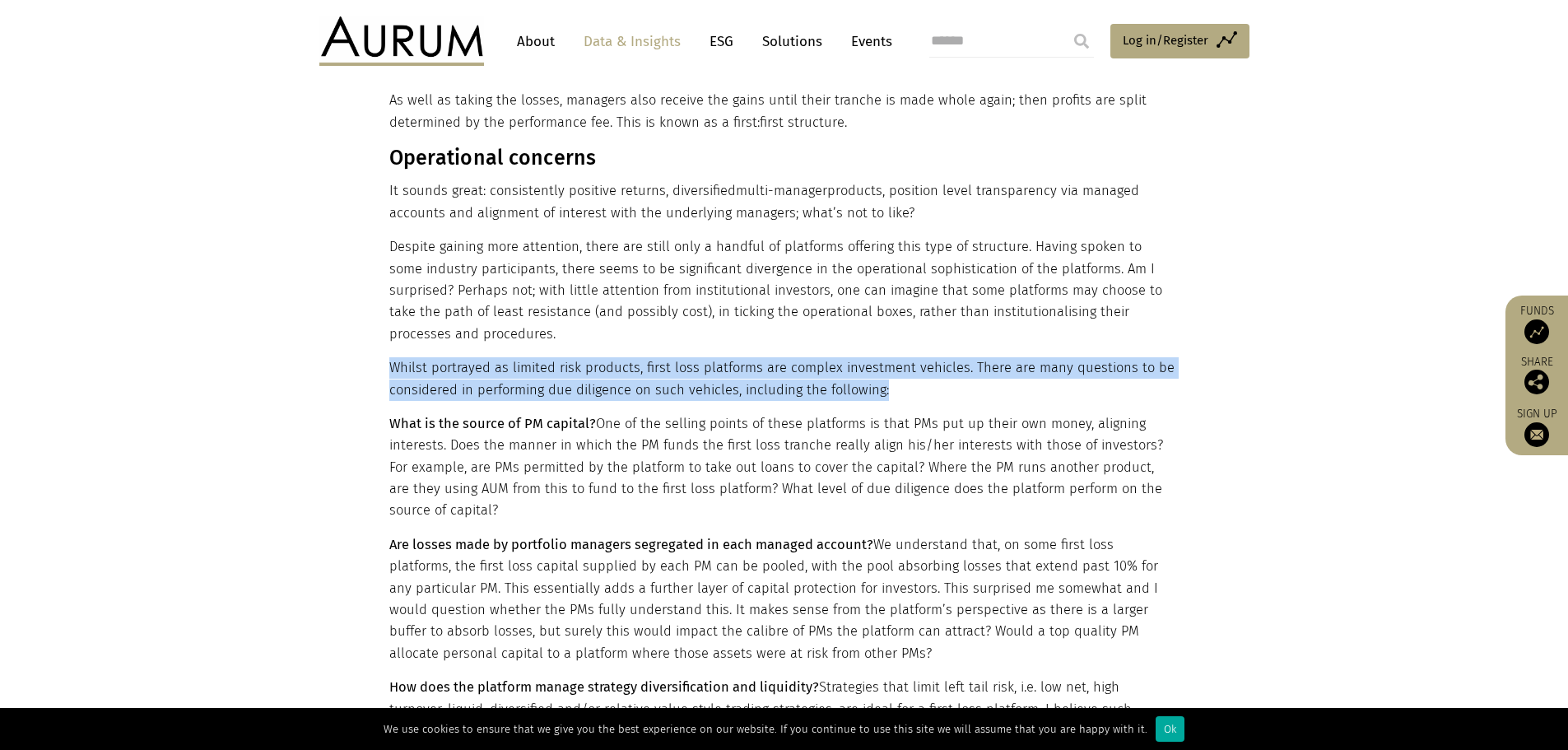
click at [688, 358] on p "Whilst portrayed as limited risk products, first loss platforms are complex inv…" at bounding box center [782, 379] width 786 height 44
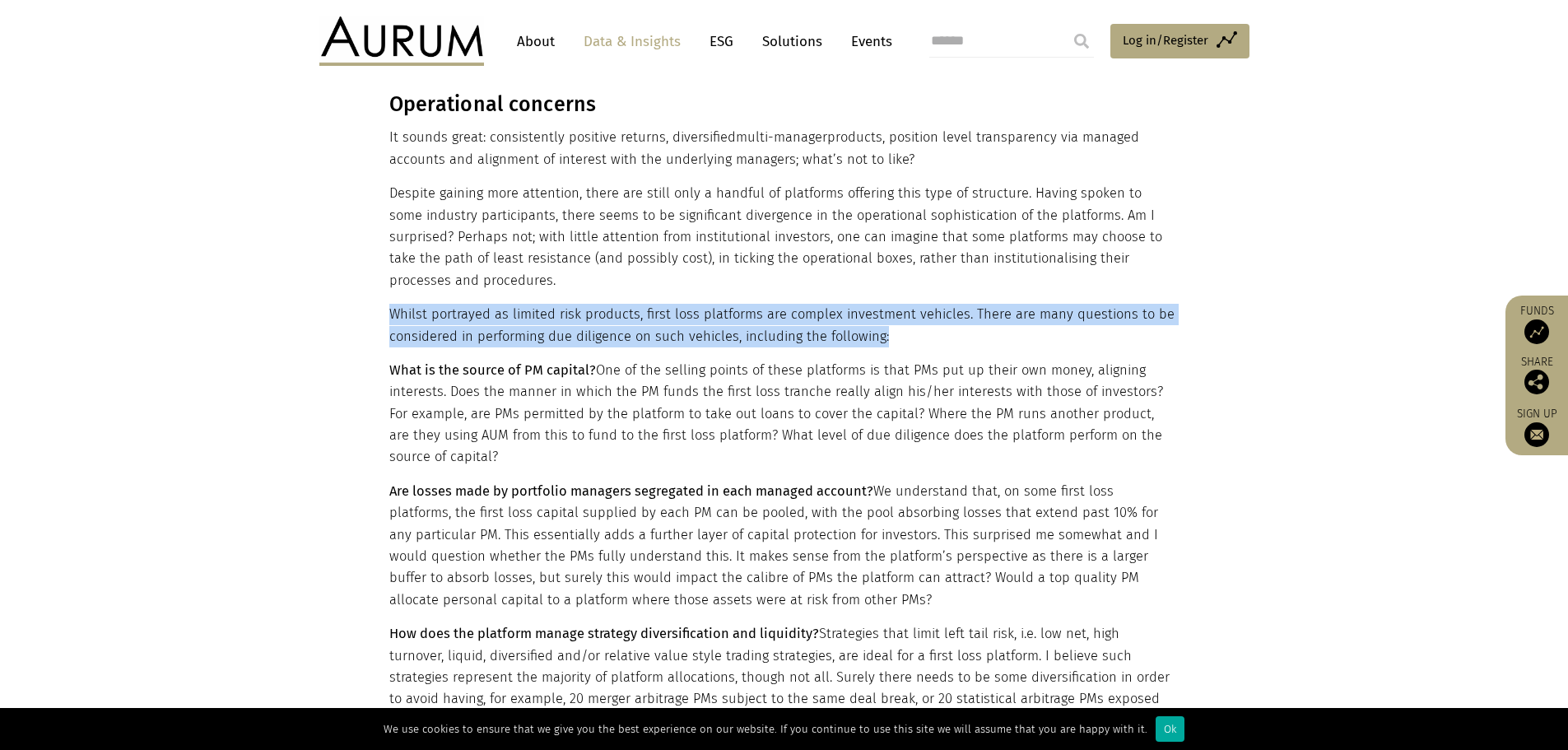
scroll to position [1070, 0]
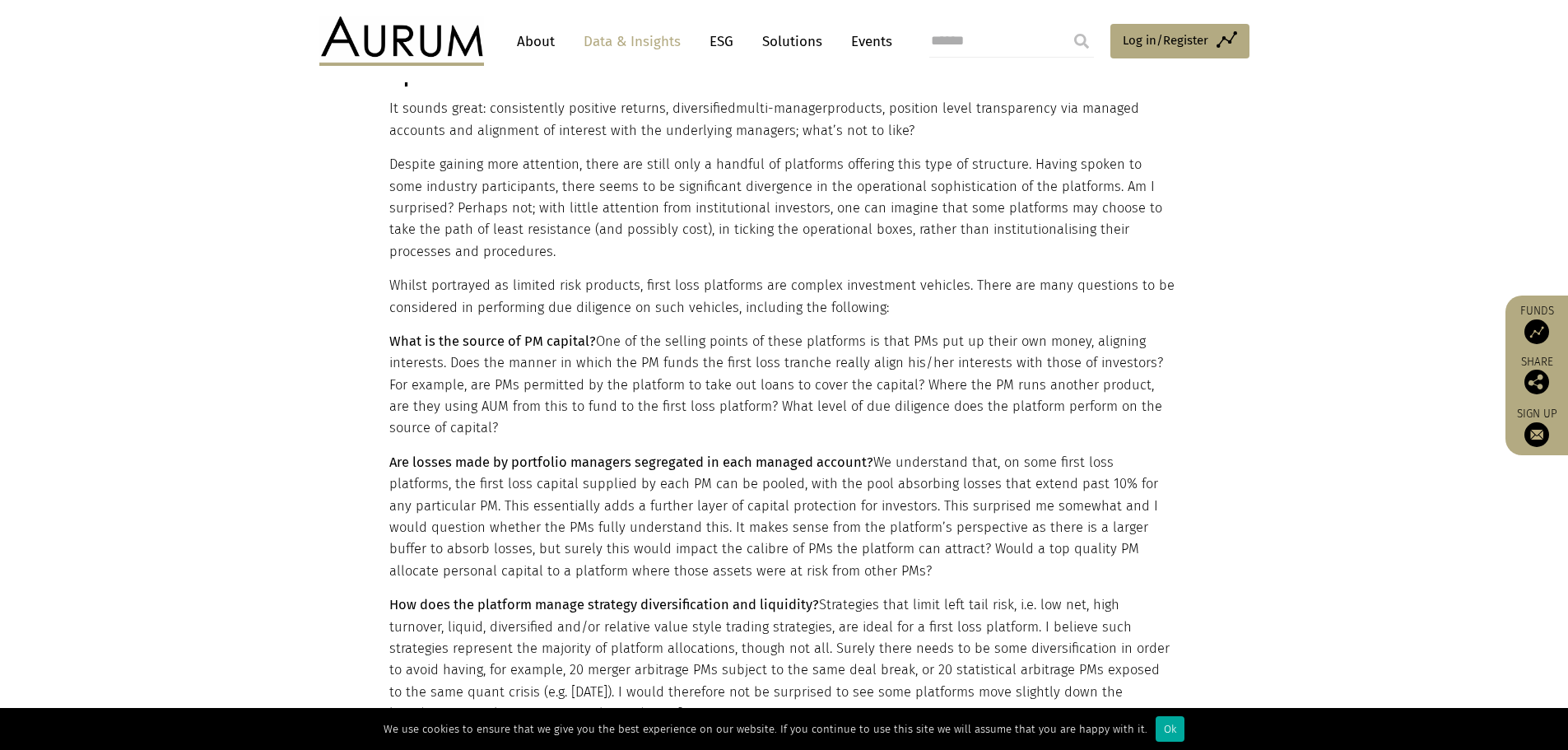
click at [688, 358] on p "What is the source of PM capital? One of the selling points of these platforms …" at bounding box center [782, 385] width 786 height 109
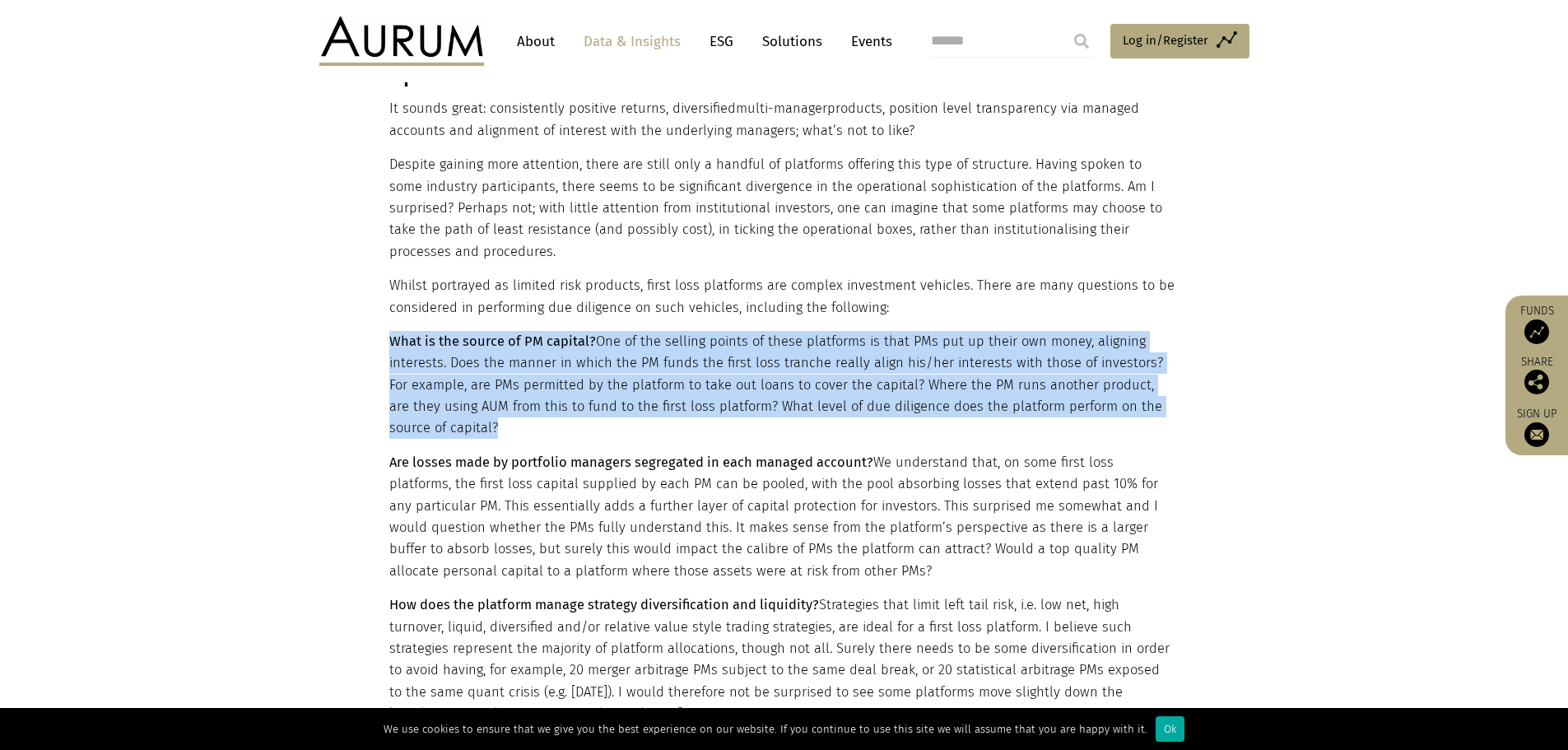
click at [688, 358] on p "What is the source of PM capital? One of the selling points of these platforms …" at bounding box center [782, 385] width 786 height 109
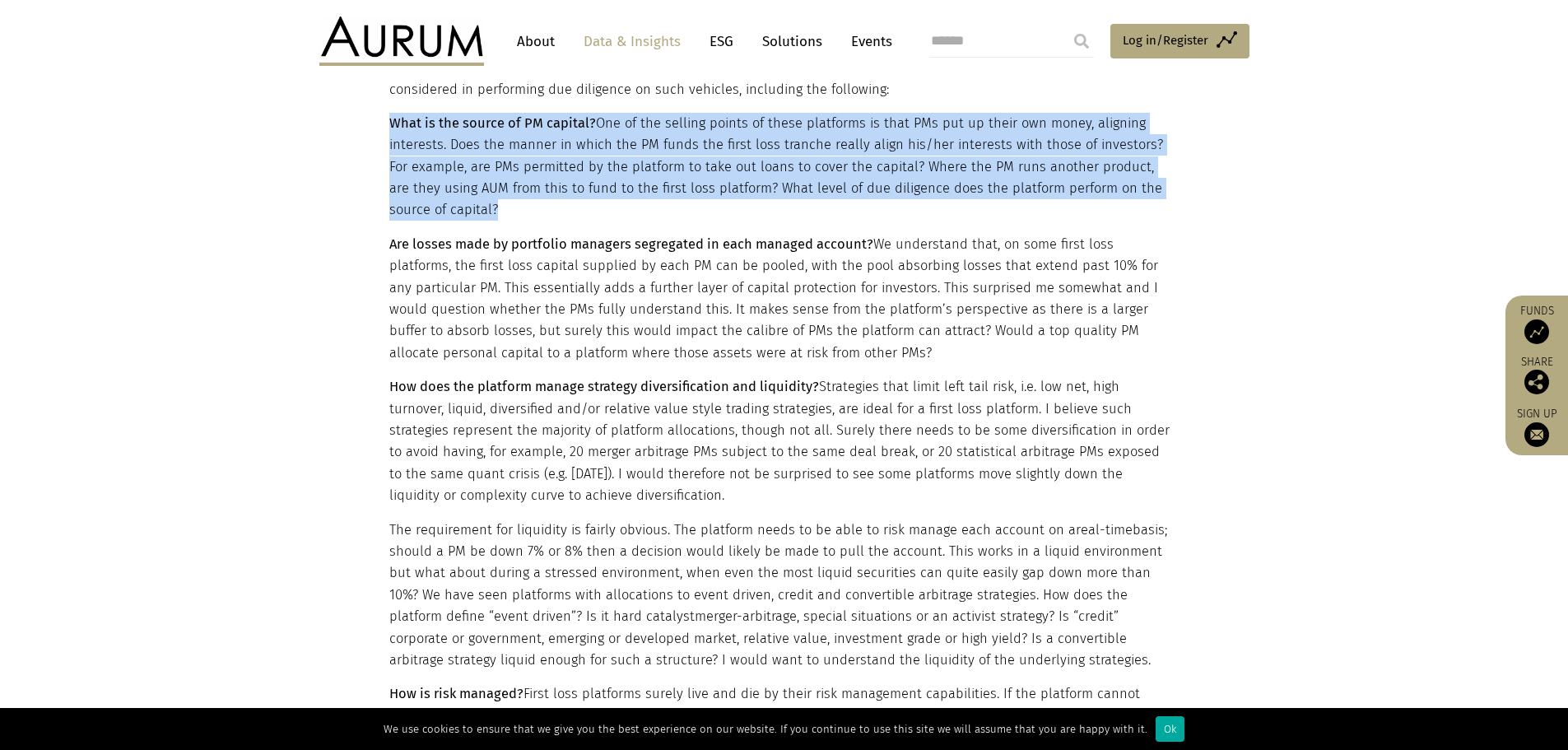
scroll to position [1318, 0]
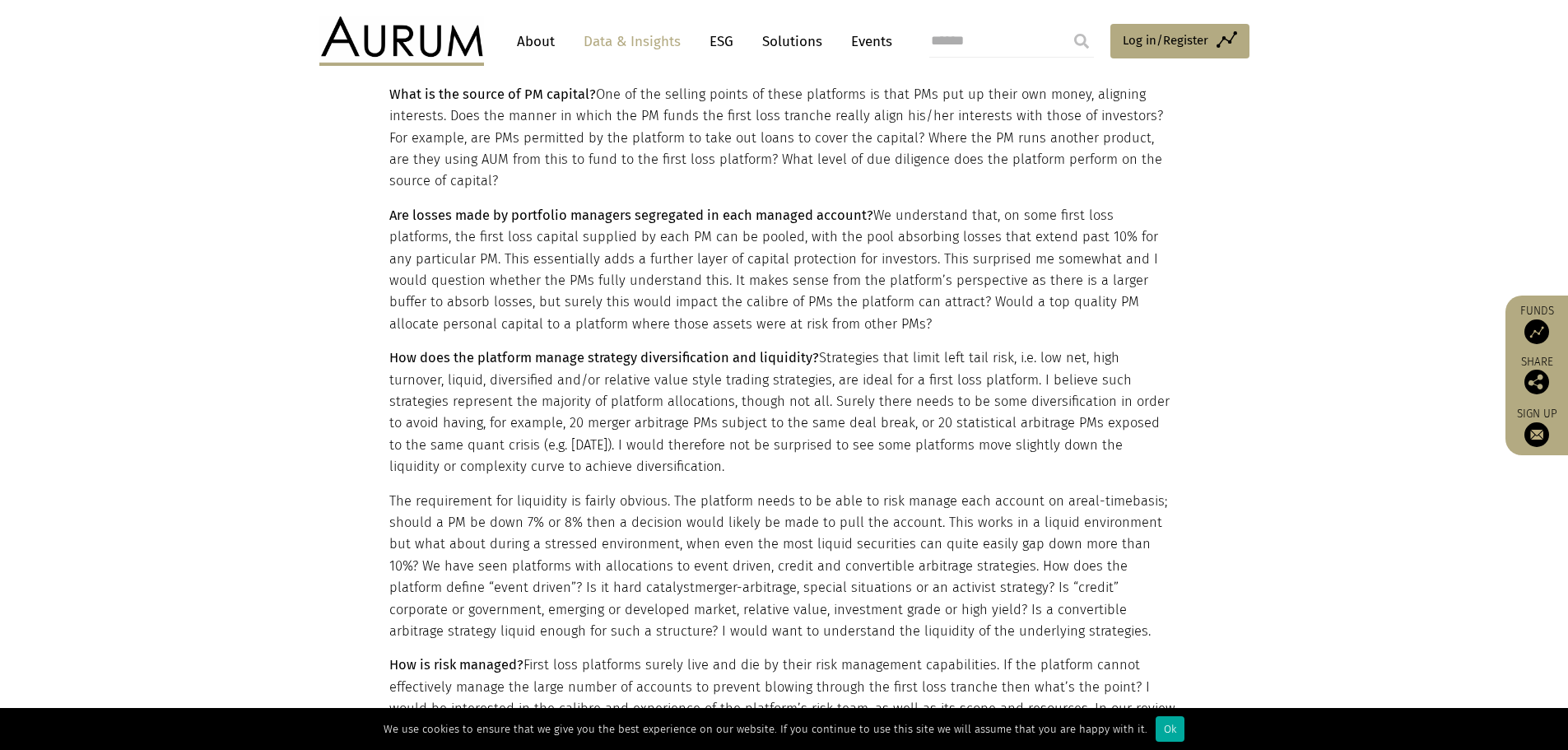
click at [660, 205] on p "Are losses made by portfolio managers segregated in each managed account? We un…" at bounding box center [782, 270] width 786 height 130
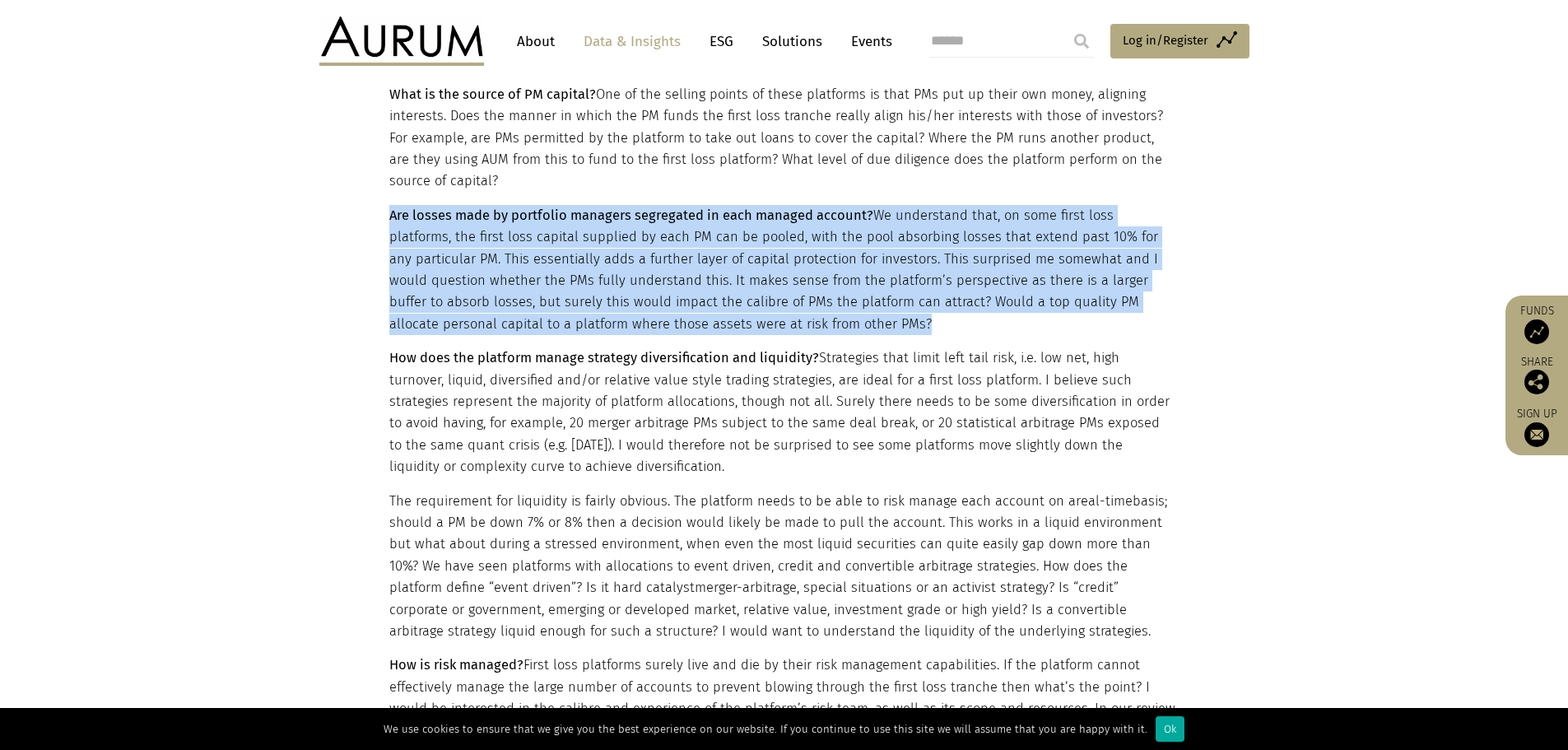
click at [660, 205] on p "Are losses made by portfolio managers segregated in each managed account? We un…" at bounding box center [782, 270] width 786 height 130
click at [795, 214] on p "Are losses made by portfolio managers segregated in each managed account? We un…" at bounding box center [782, 270] width 786 height 130
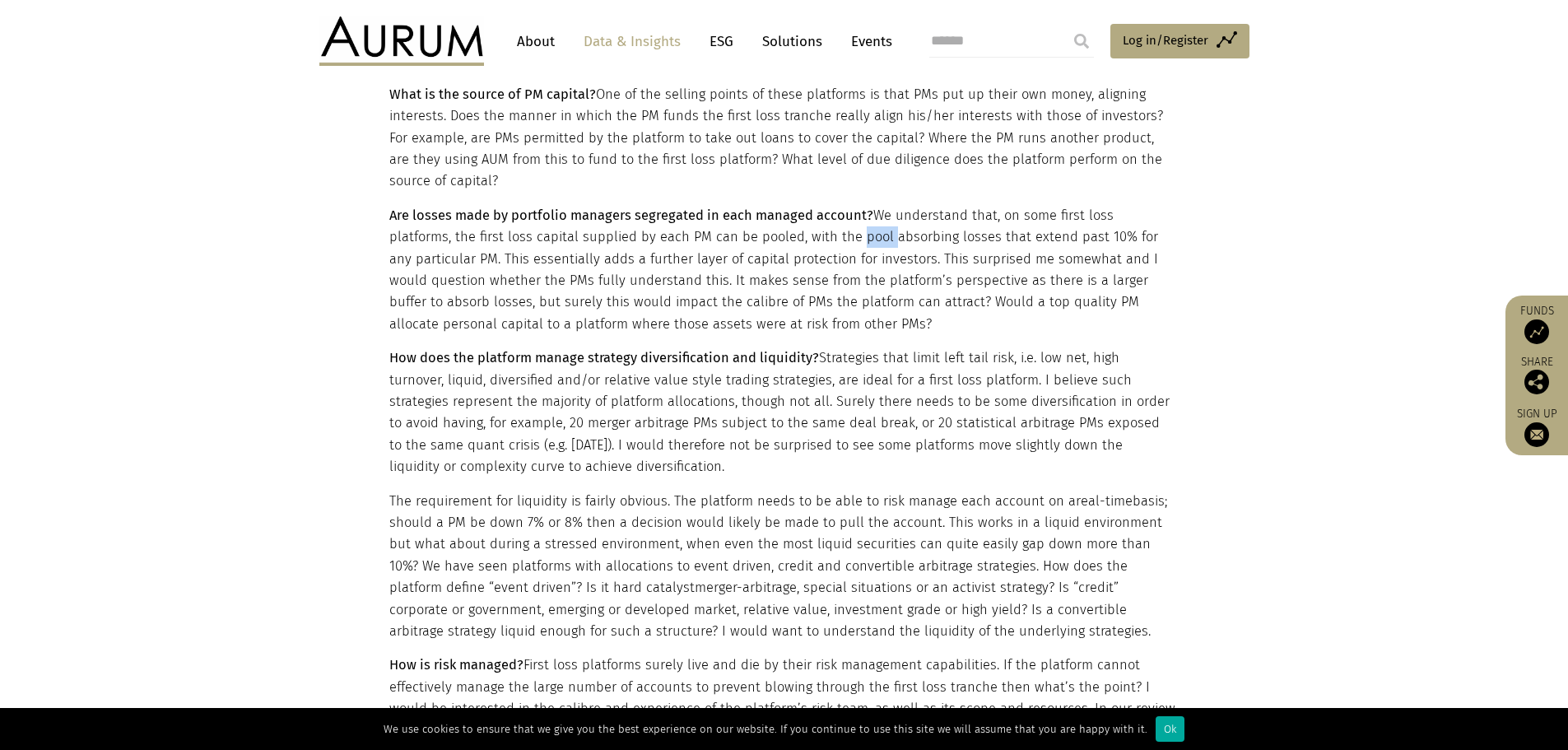
click at [795, 214] on p "Are losses made by portfolio managers segregated in each managed account? We un…" at bounding box center [782, 270] width 786 height 130
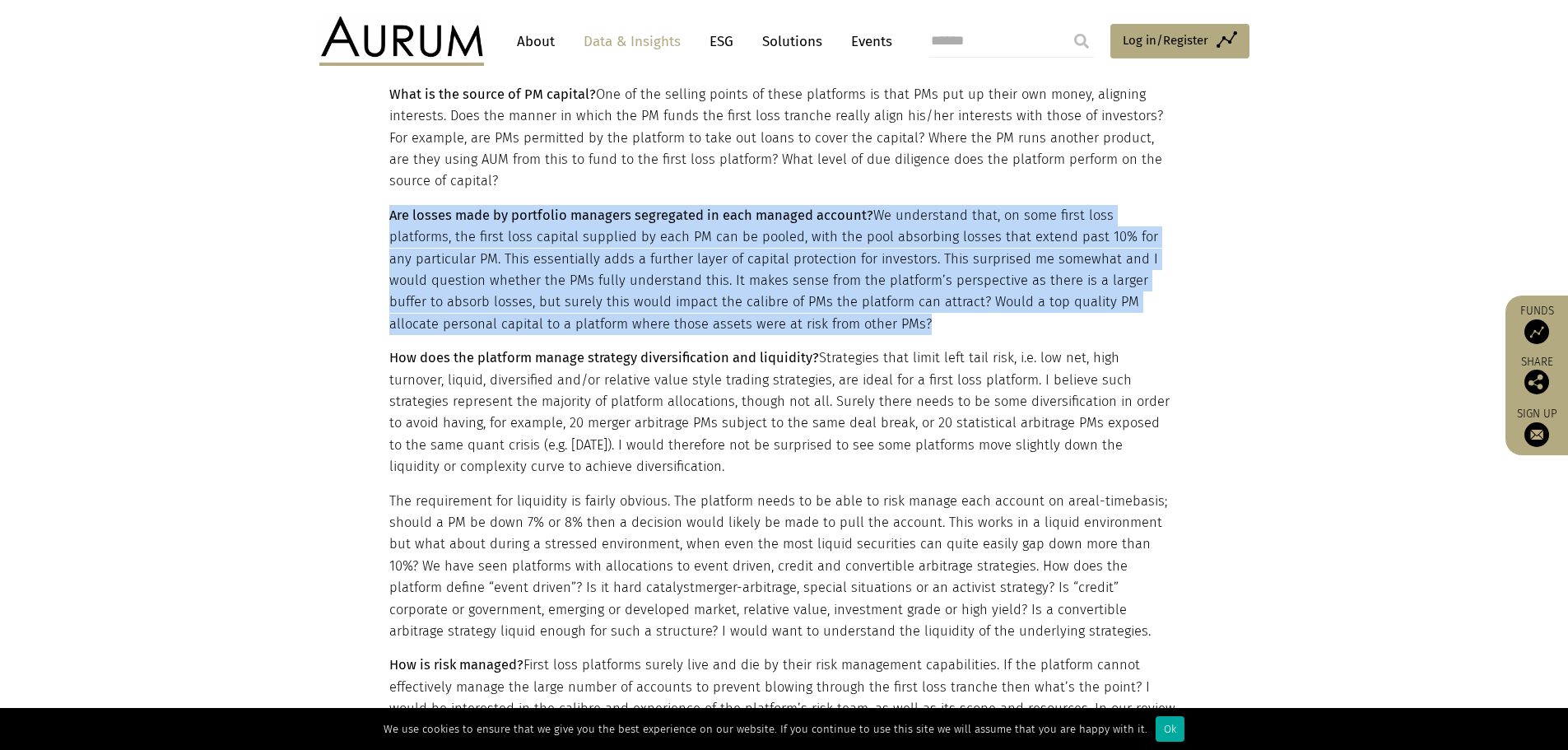
click at [795, 214] on p "Are losses made by portfolio managers segregated in each managed account? We un…" at bounding box center [782, 270] width 786 height 130
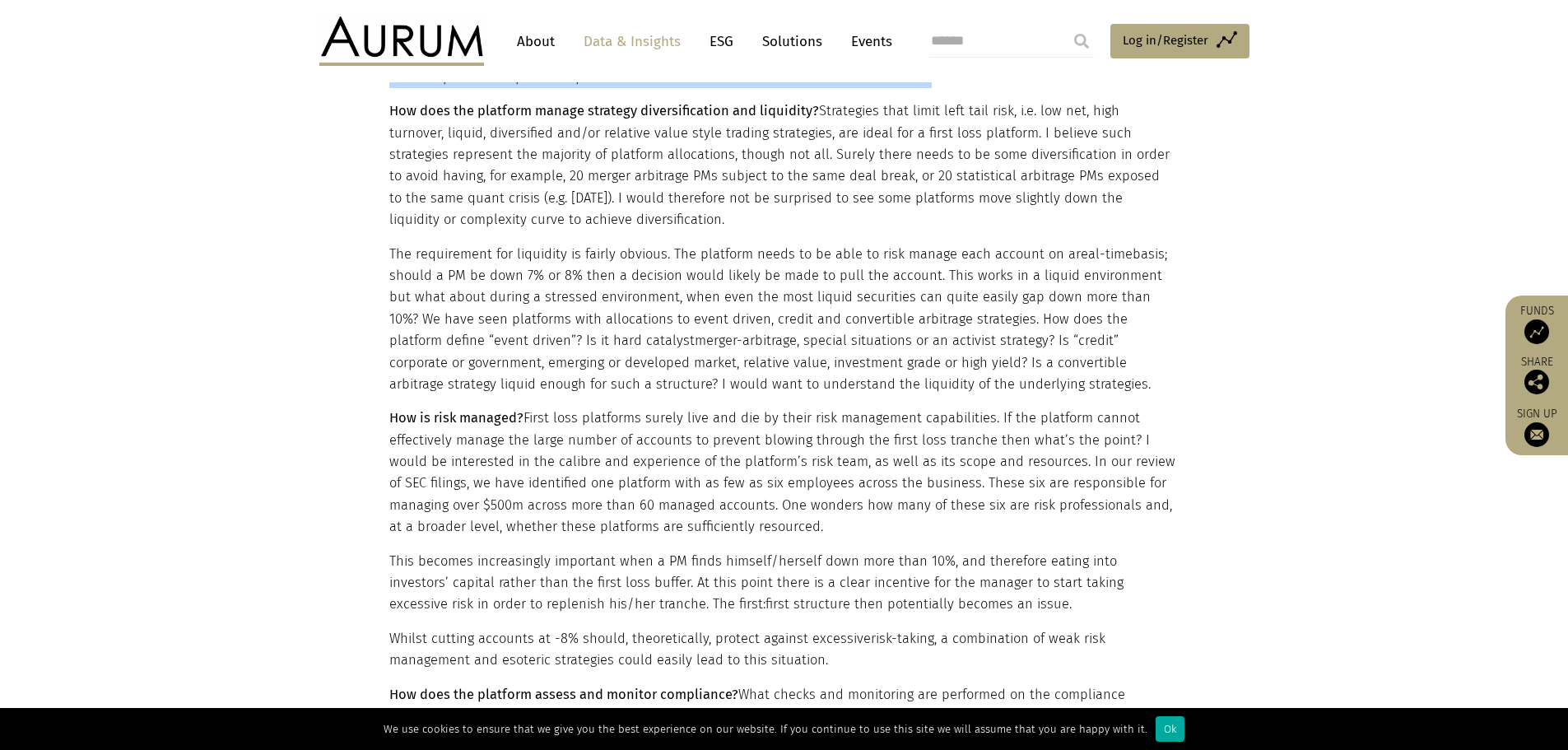
scroll to position [1483, 0]
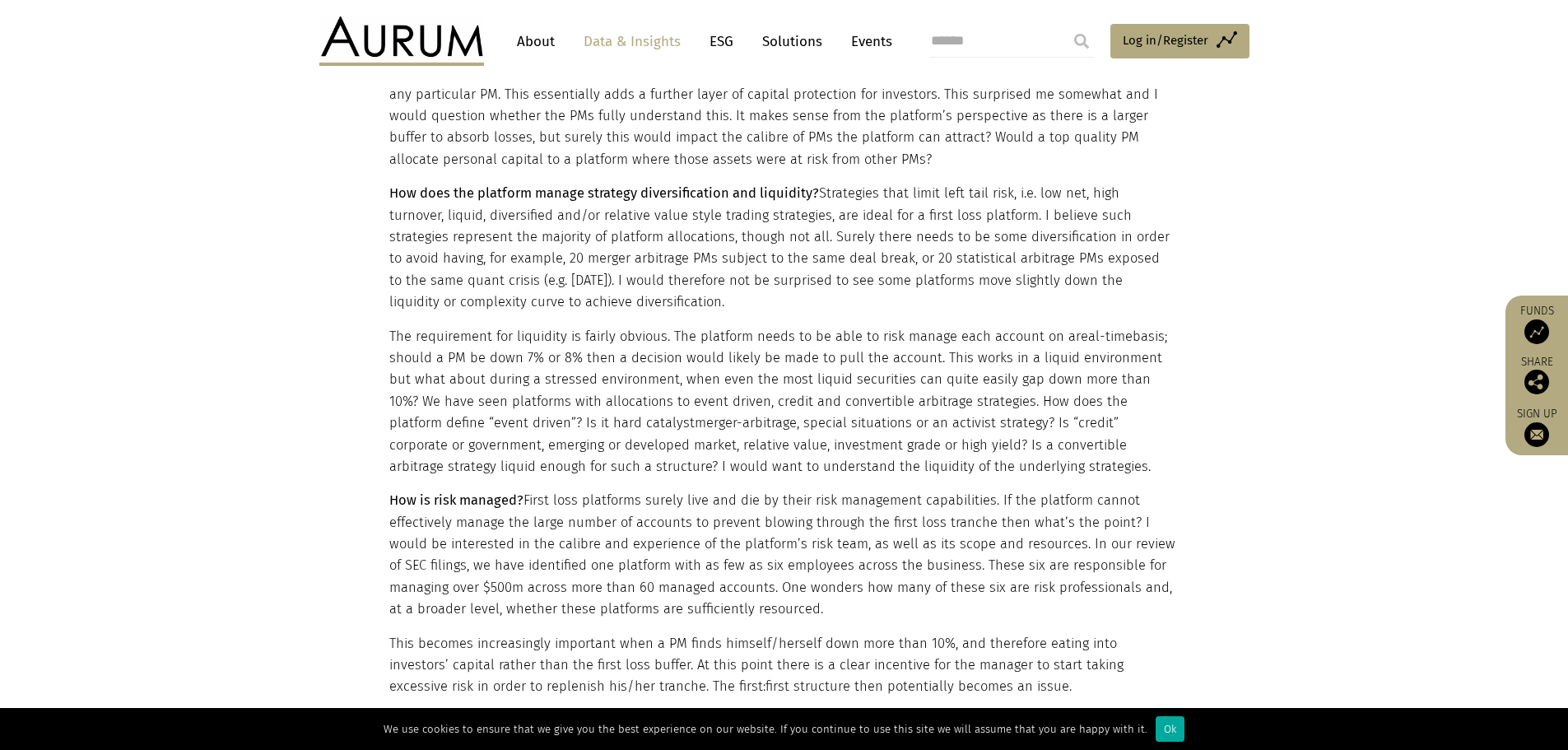
click at [758, 227] on p "How does the platform manage strategy diversification and liquidity? Strategies…" at bounding box center [782, 247] width 786 height 130
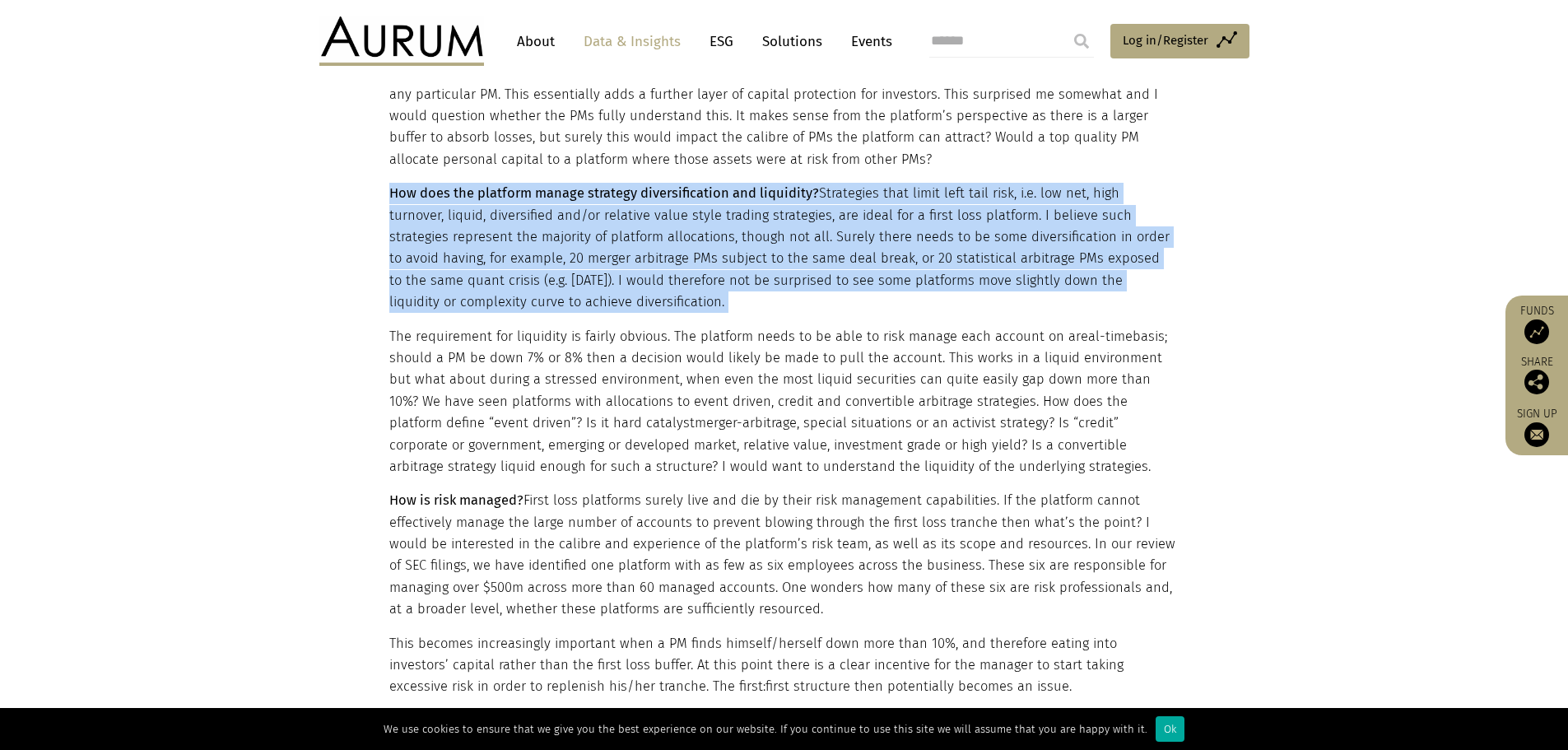
click at [758, 227] on p "How does the platform manage strategy diversification and liquidity? Strategies…" at bounding box center [782, 247] width 786 height 130
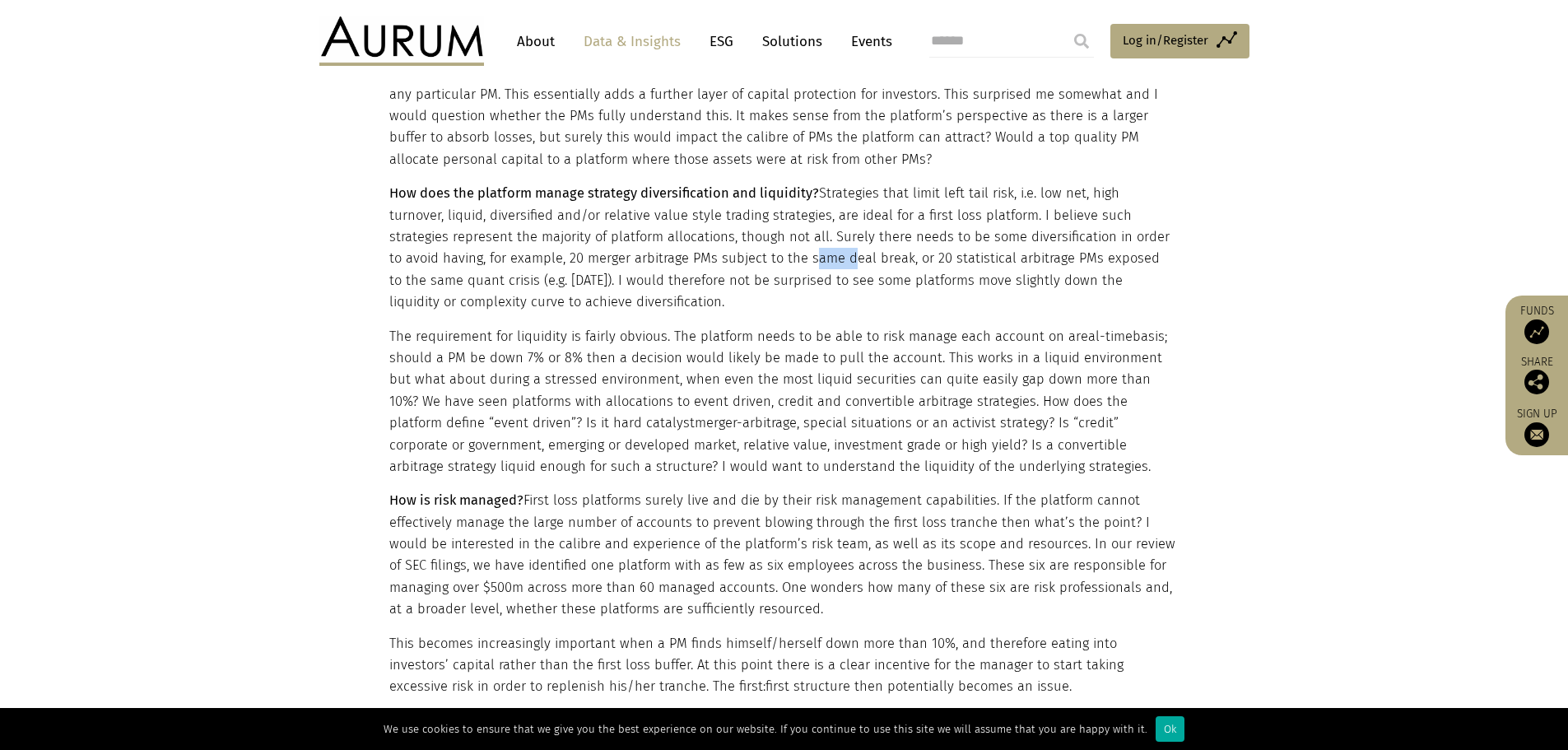
click at [758, 227] on p "How does the platform manage strategy diversification and liquidity? Strategies…" at bounding box center [782, 247] width 786 height 130
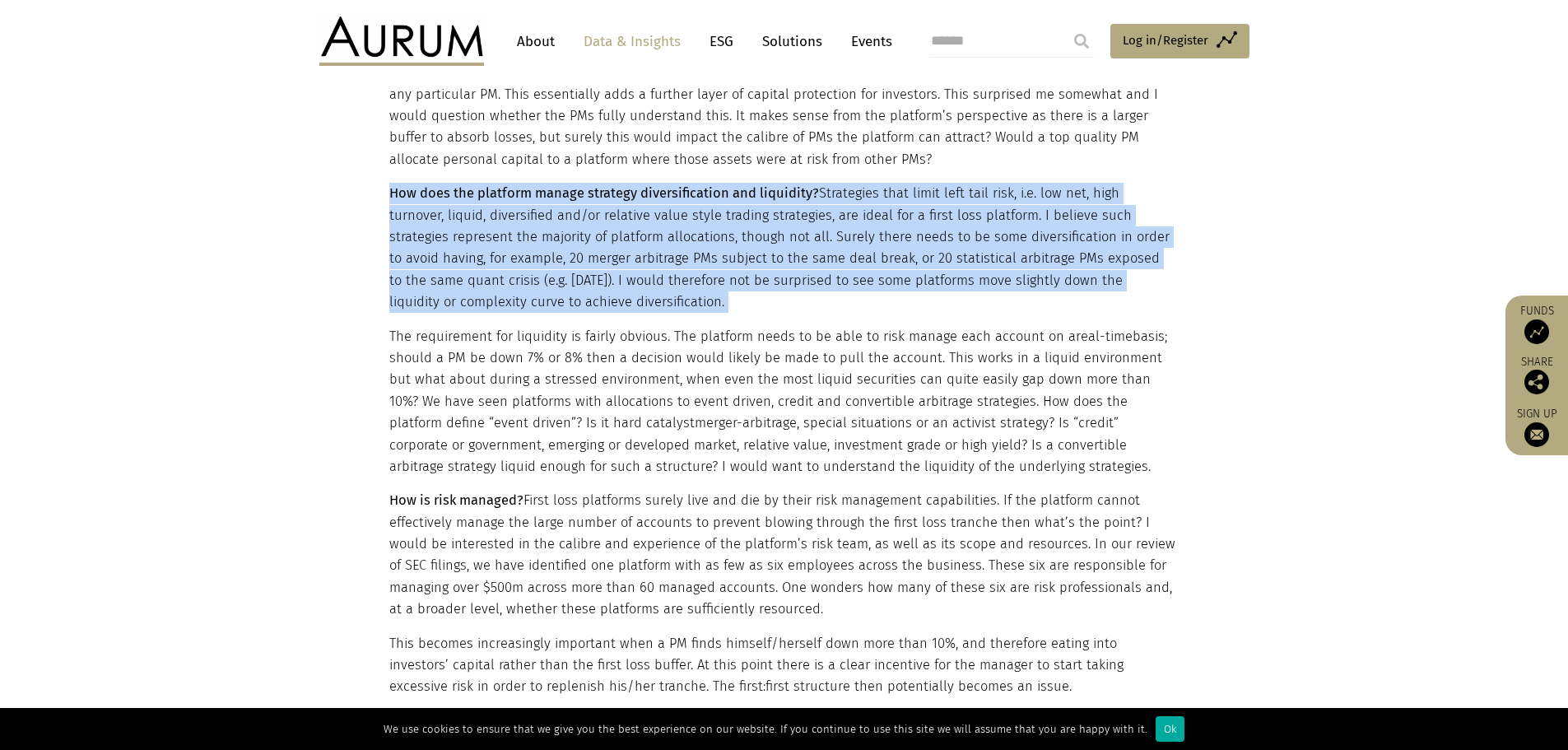
click at [758, 227] on p "How does the platform manage strategy diversification and liquidity? Strategies…" at bounding box center [782, 247] width 786 height 130
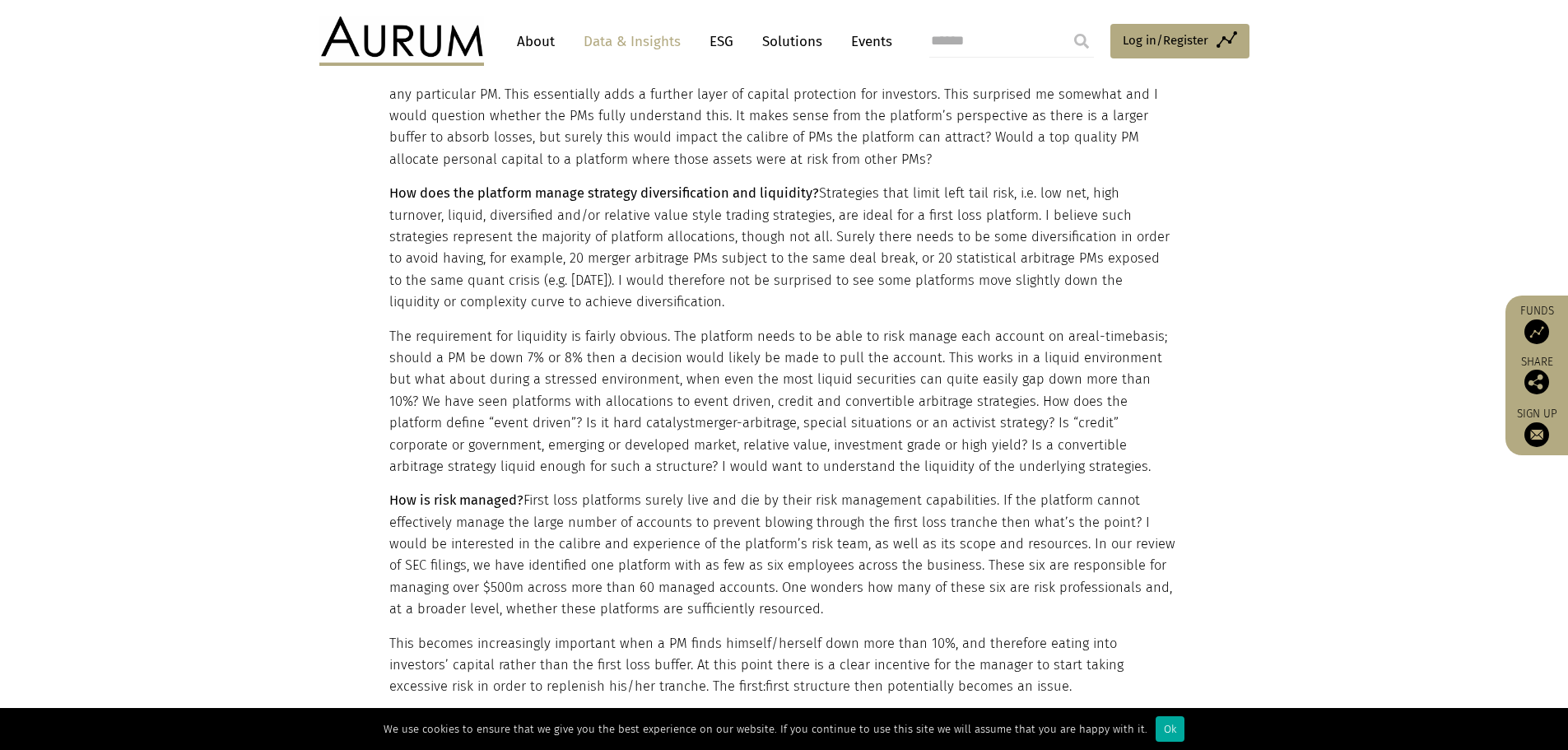
click at [695, 415] on span "merger-arbitrage" at bounding box center [745, 423] width 102 height 16
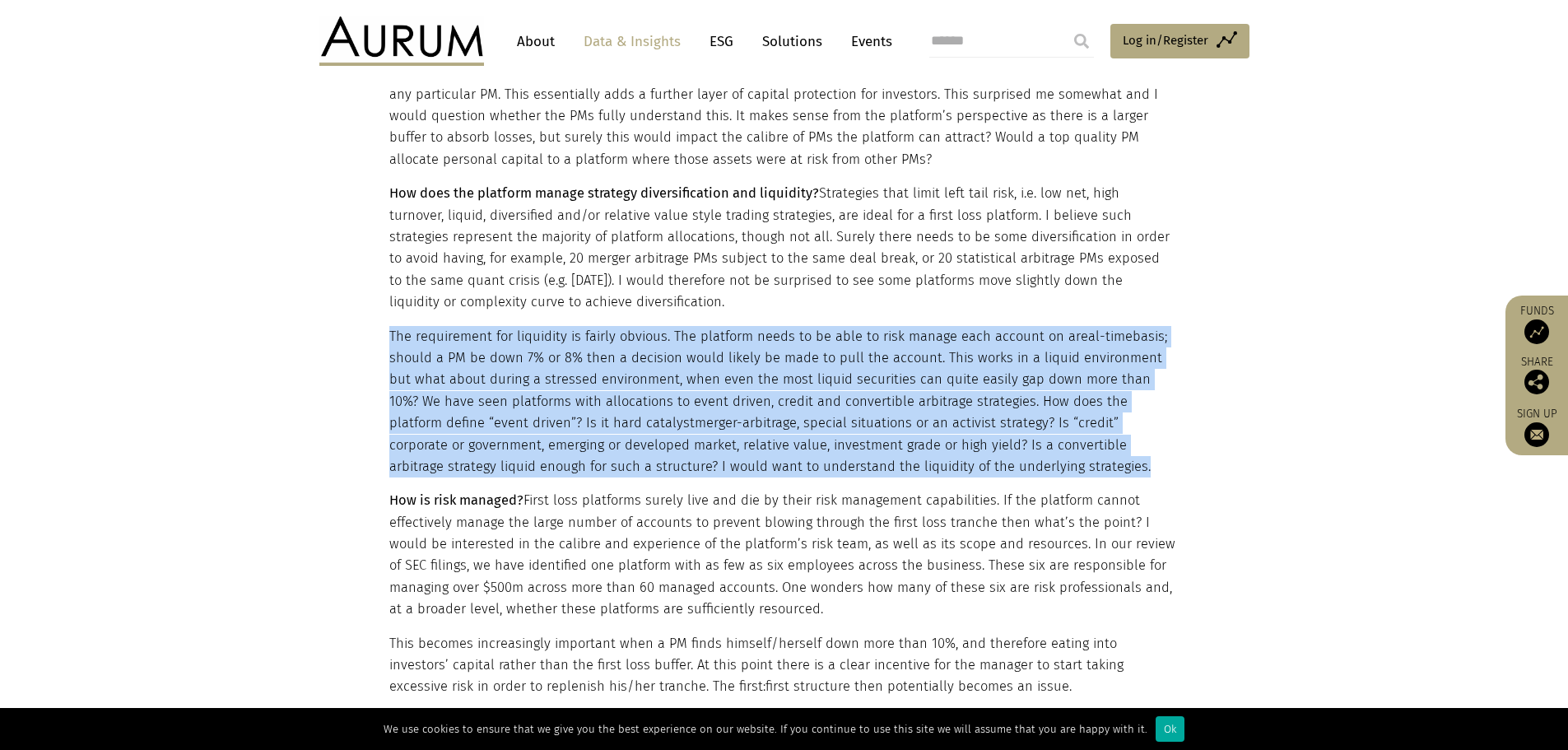
click at [695, 415] on span "merger-arbitrage" at bounding box center [745, 423] width 102 height 16
click at [696, 356] on p "The requirement for liquidity is fairly obvious. The platform needs to be able …" at bounding box center [782, 403] width 786 height 153
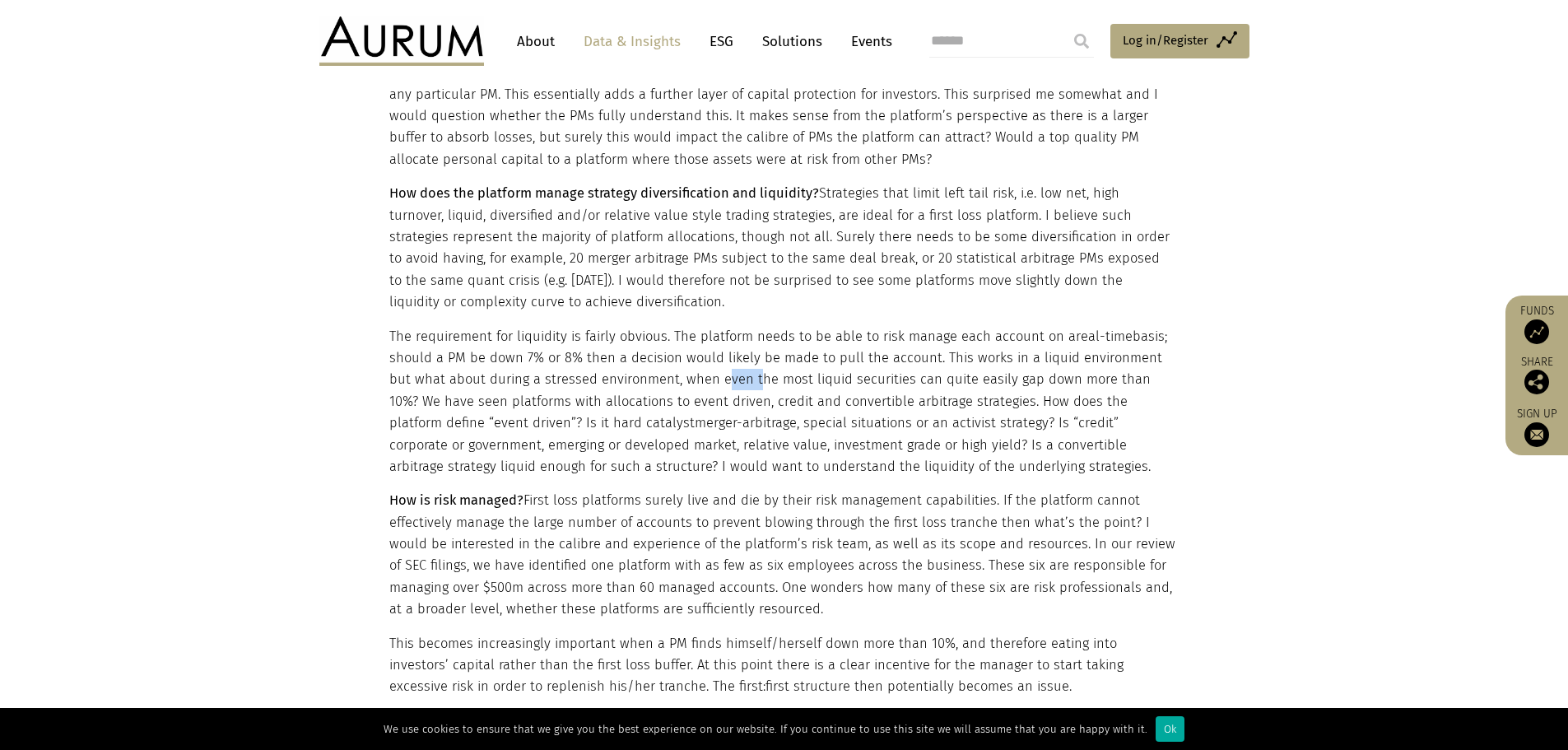
click at [696, 356] on p "The requirement for liquidity is fairly obvious. The platform needs to be able …" at bounding box center [782, 403] width 786 height 153
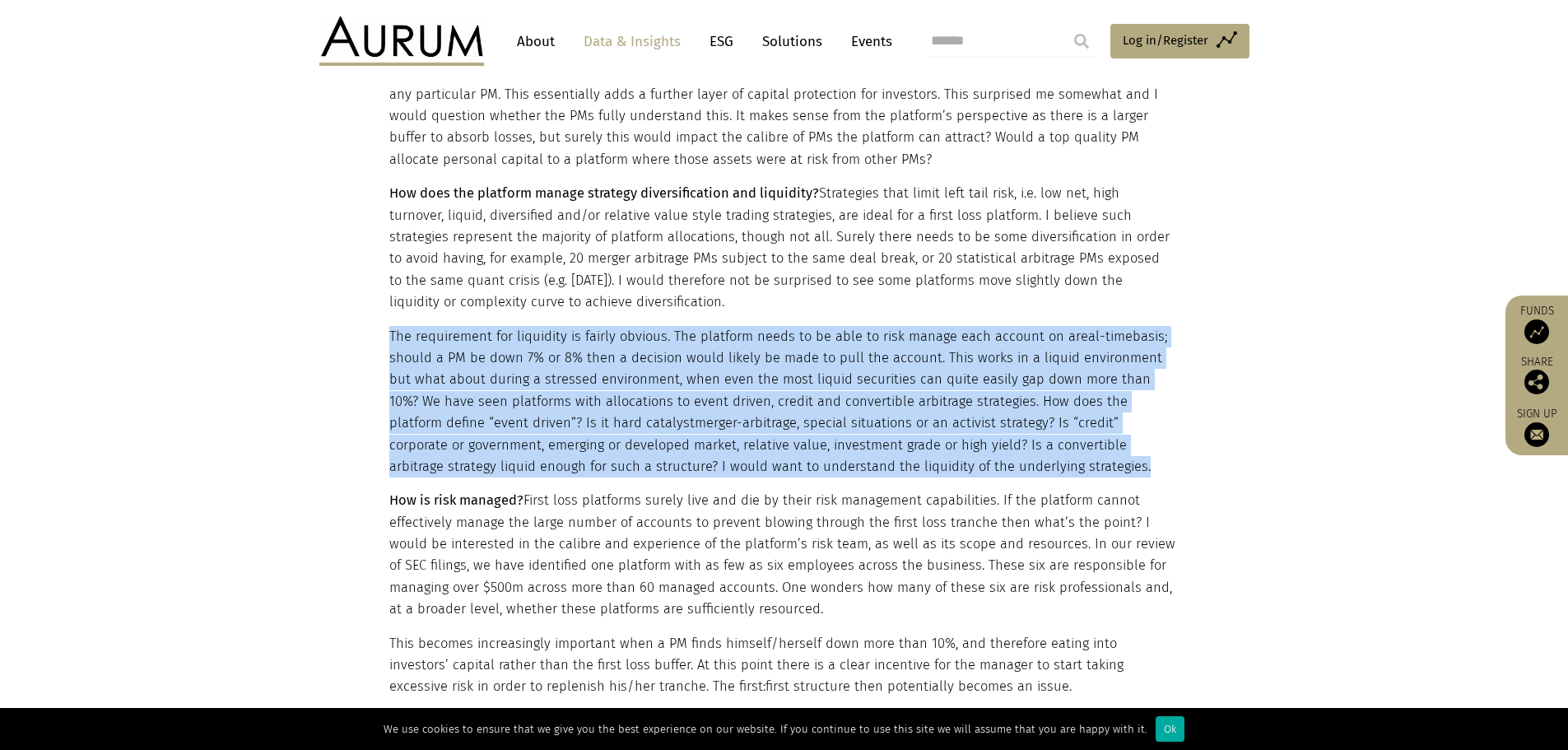
click at [696, 356] on p "The requirement for liquidity is fairly obvious. The platform needs to be able …" at bounding box center [782, 403] width 786 height 153
click at [862, 332] on p "The requirement for liquidity is fairly obvious. The platform needs to be able …" at bounding box center [782, 403] width 786 height 153
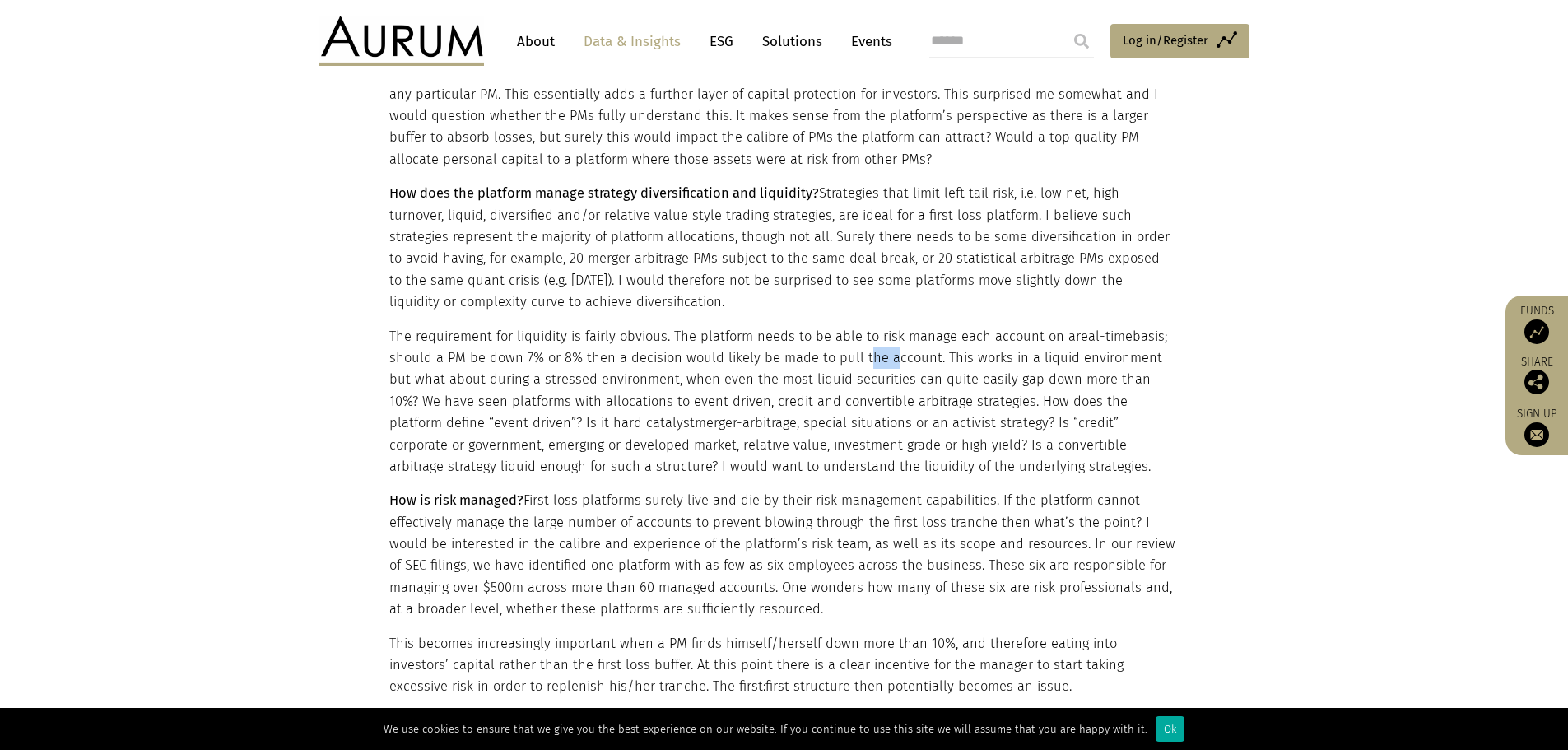
click at [862, 332] on p "The requirement for liquidity is fairly obvious. The platform needs to be able …" at bounding box center [782, 403] width 786 height 153
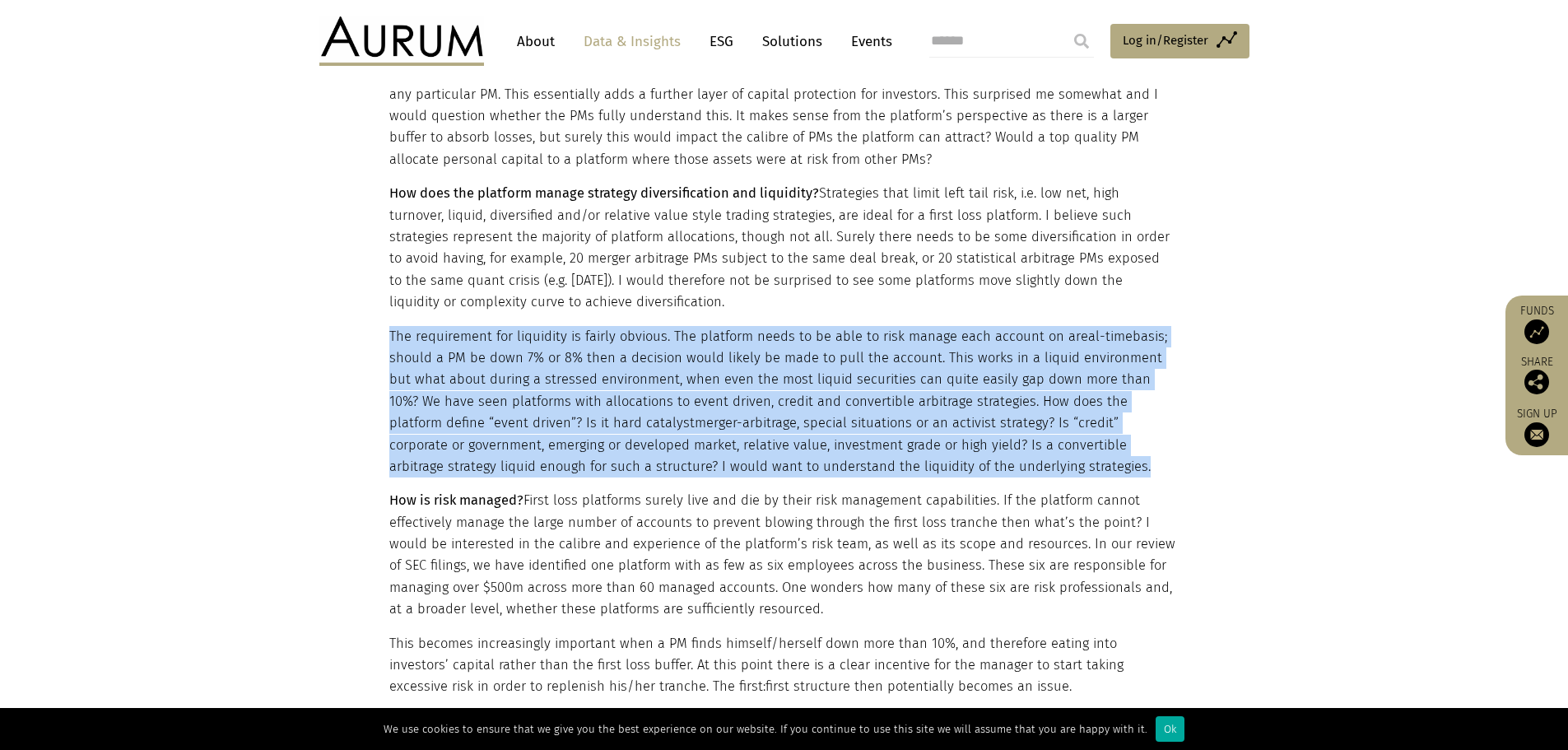
click at [862, 332] on p "The requirement for liquidity is fairly obvious. The platform needs to be able …" at bounding box center [782, 403] width 786 height 153
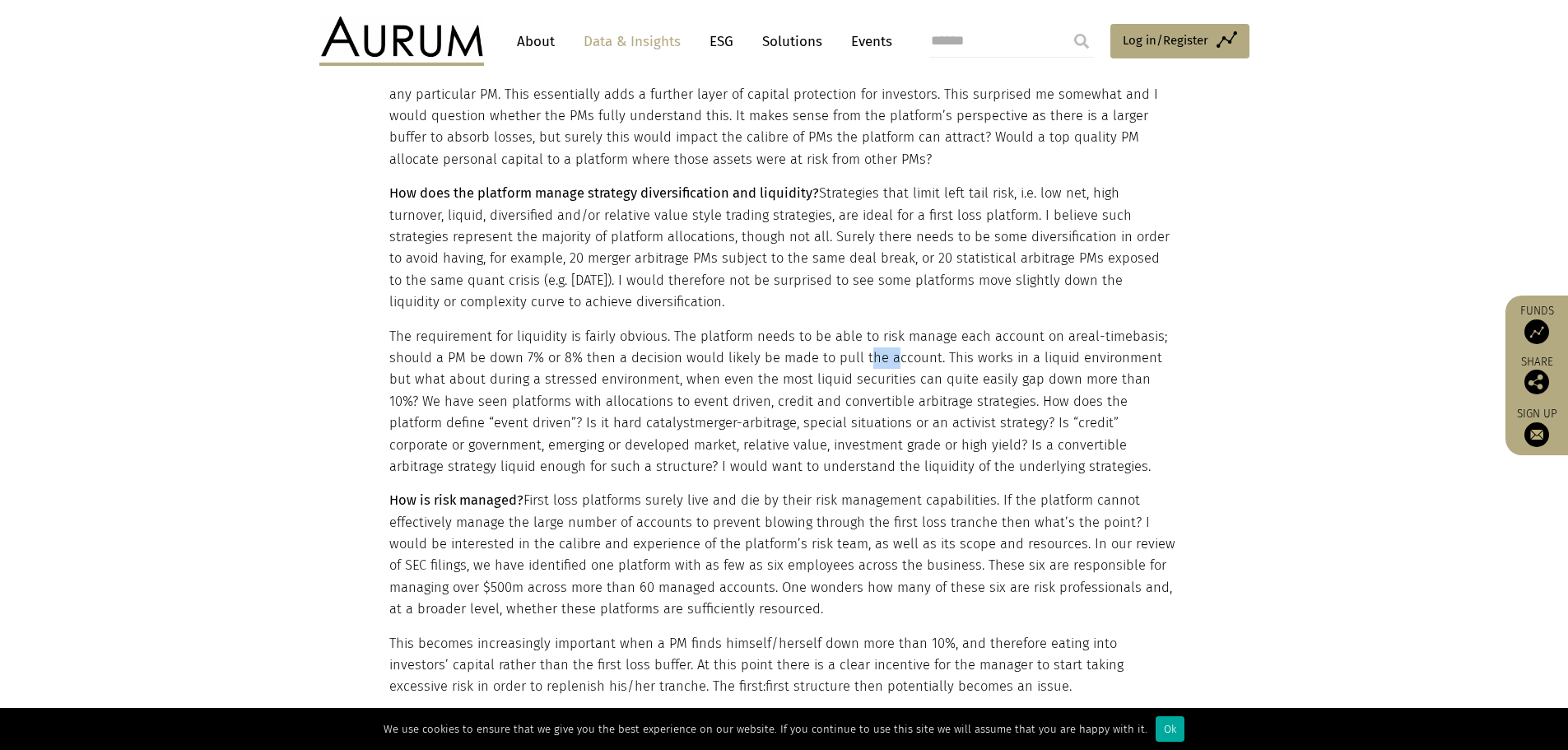
click at [862, 332] on p "The requirement for liquidity is fairly obvious. The platform needs to be able …" at bounding box center [782, 403] width 786 height 153
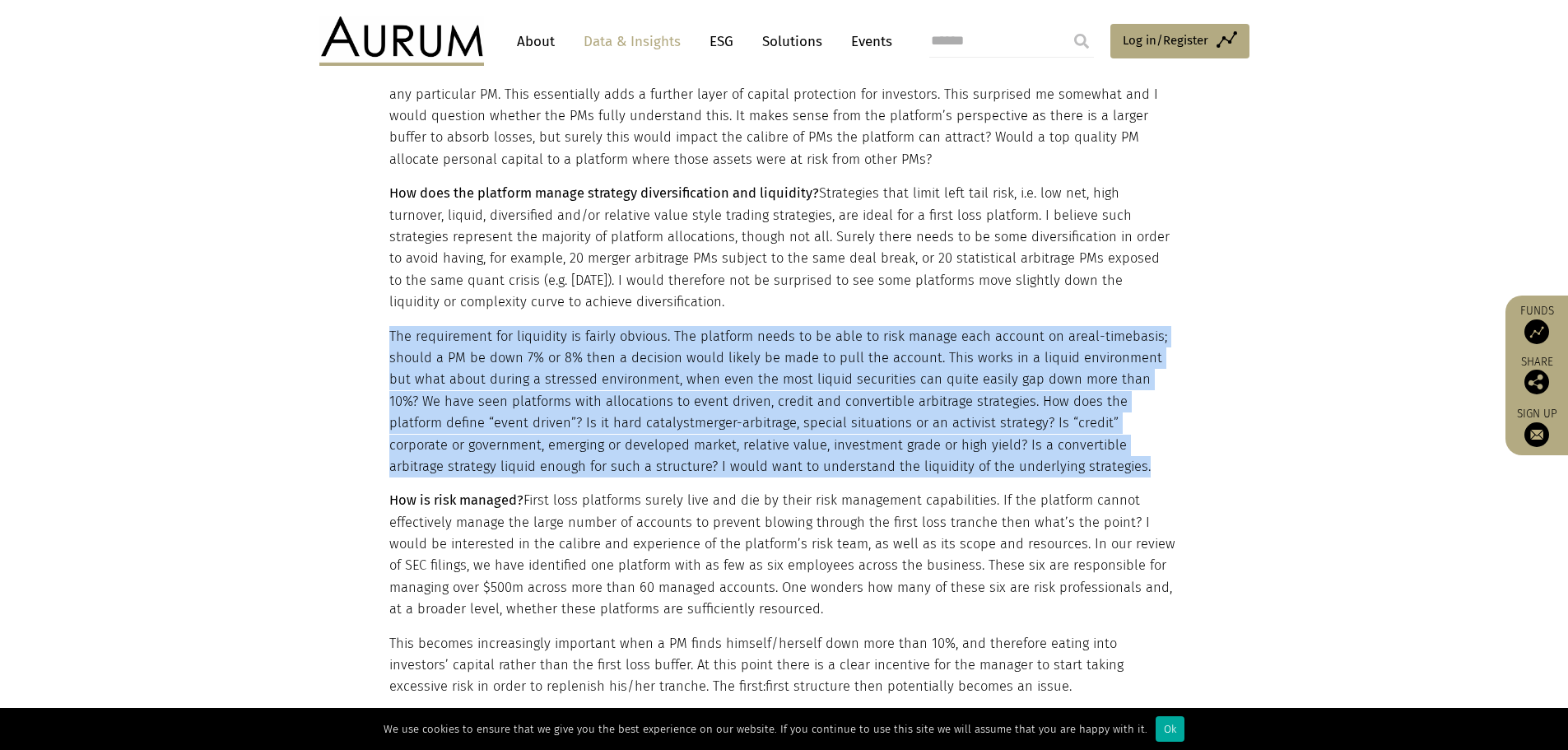
click at [862, 332] on p "The requirement for liquidity is fairly obvious. The platform needs to be able …" at bounding box center [782, 403] width 786 height 153
click at [805, 359] on p "The requirement for liquidity is fairly obvious. The platform needs to be able …" at bounding box center [782, 403] width 786 height 153
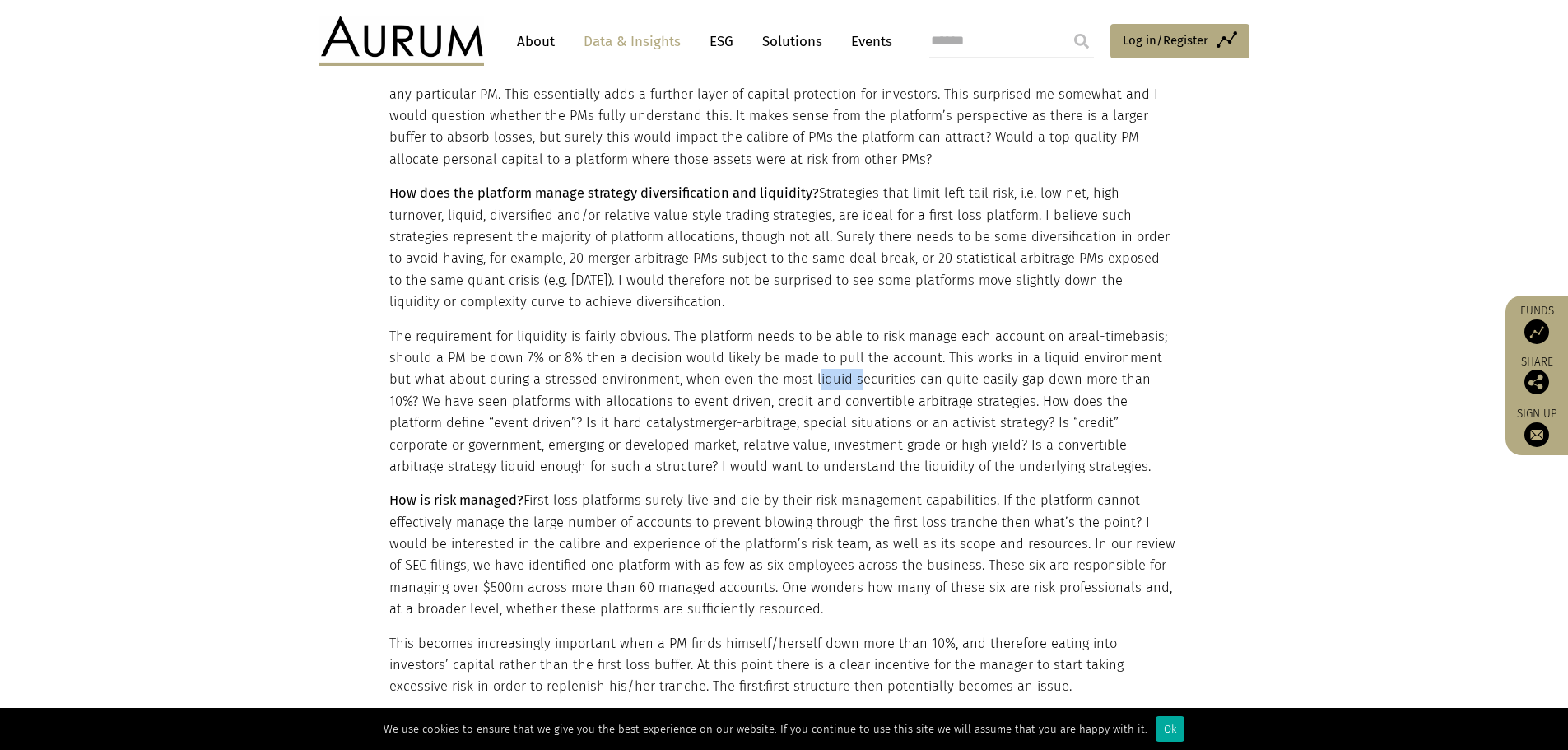
click at [805, 359] on p "The requirement for liquidity is fairly obvious. The platform needs to be able …" at bounding box center [782, 403] width 786 height 153
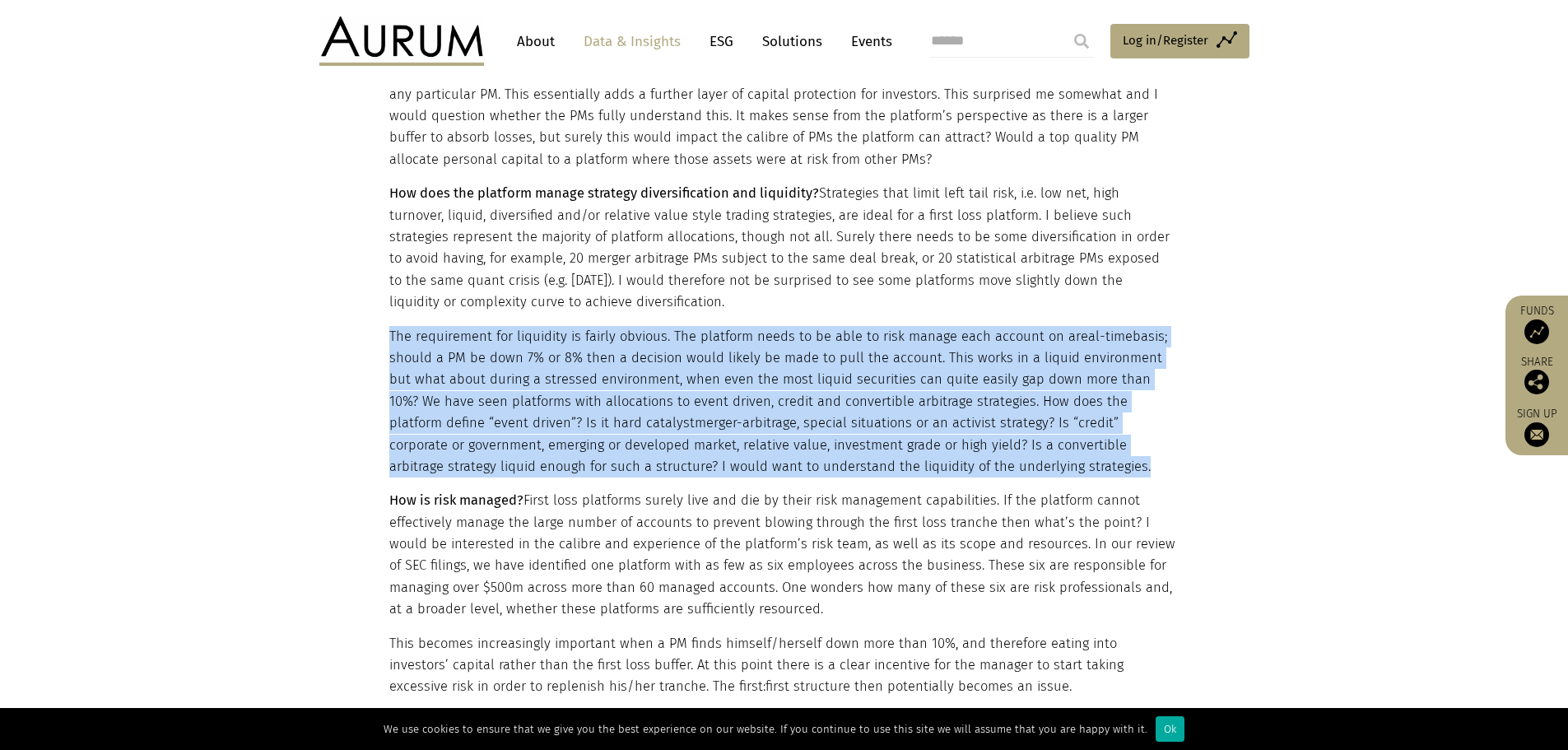
click at [805, 359] on p "The requirement for liquidity is fairly obvious. The platform needs to be able …" at bounding box center [782, 403] width 786 height 153
click at [783, 358] on p "The requirement for liquidity is fairly obvious. The platform needs to be able …" at bounding box center [782, 403] width 786 height 153
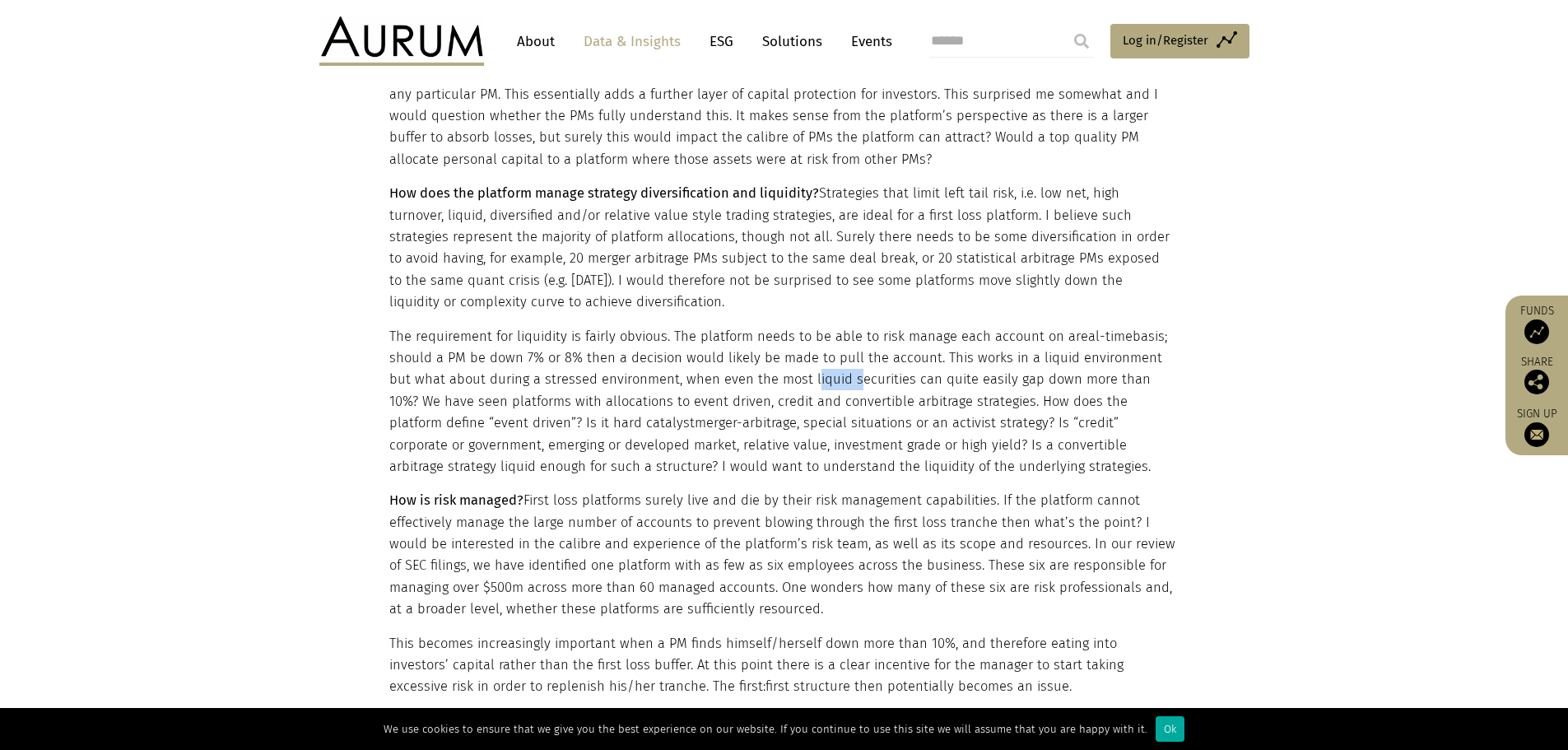
click at [783, 358] on p "The requirement for liquidity is fairly obvious. The platform needs to be able …" at bounding box center [782, 403] width 786 height 153
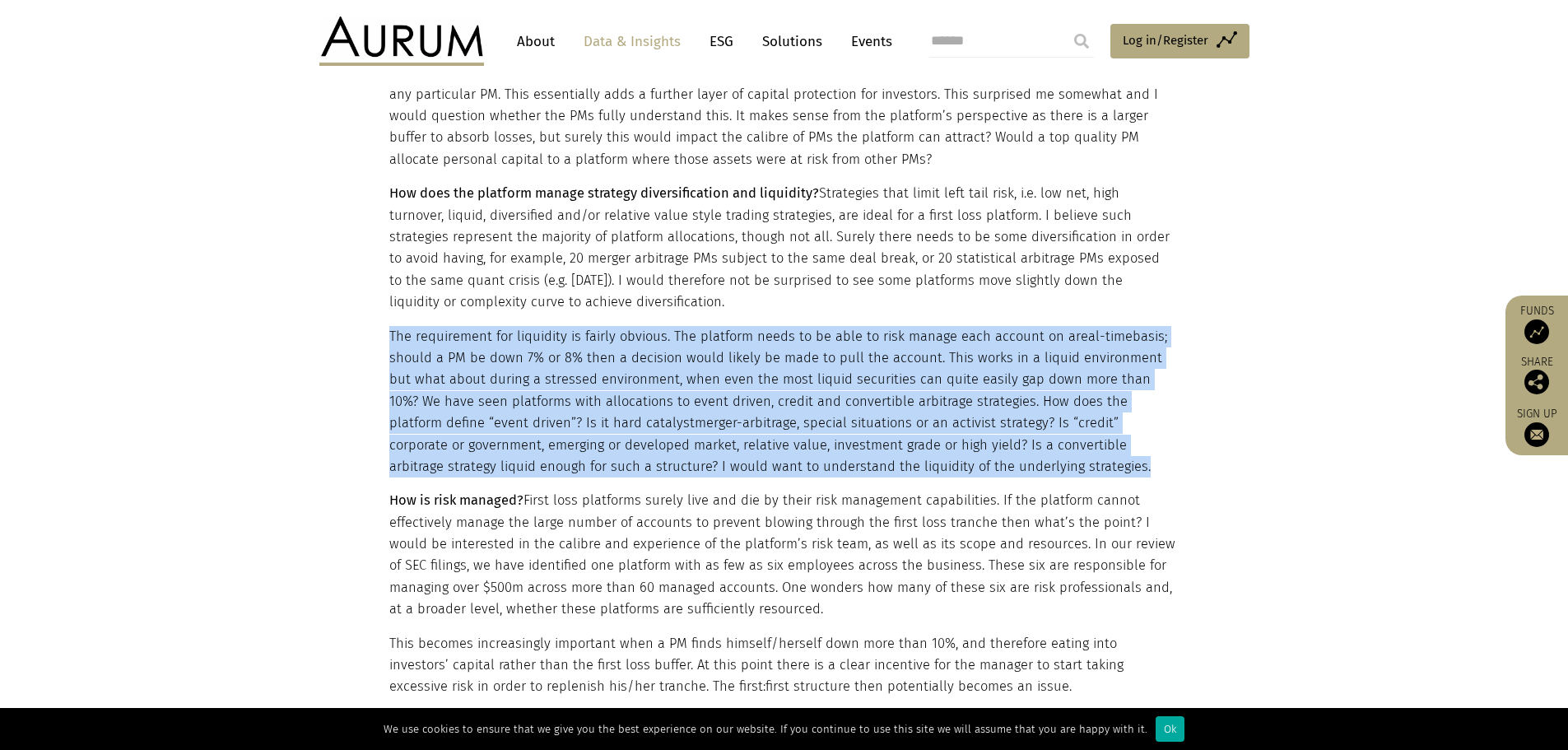
click at [783, 358] on p "The requirement for liquidity is fairly obvious. The platform needs to be able …" at bounding box center [782, 403] width 786 height 153
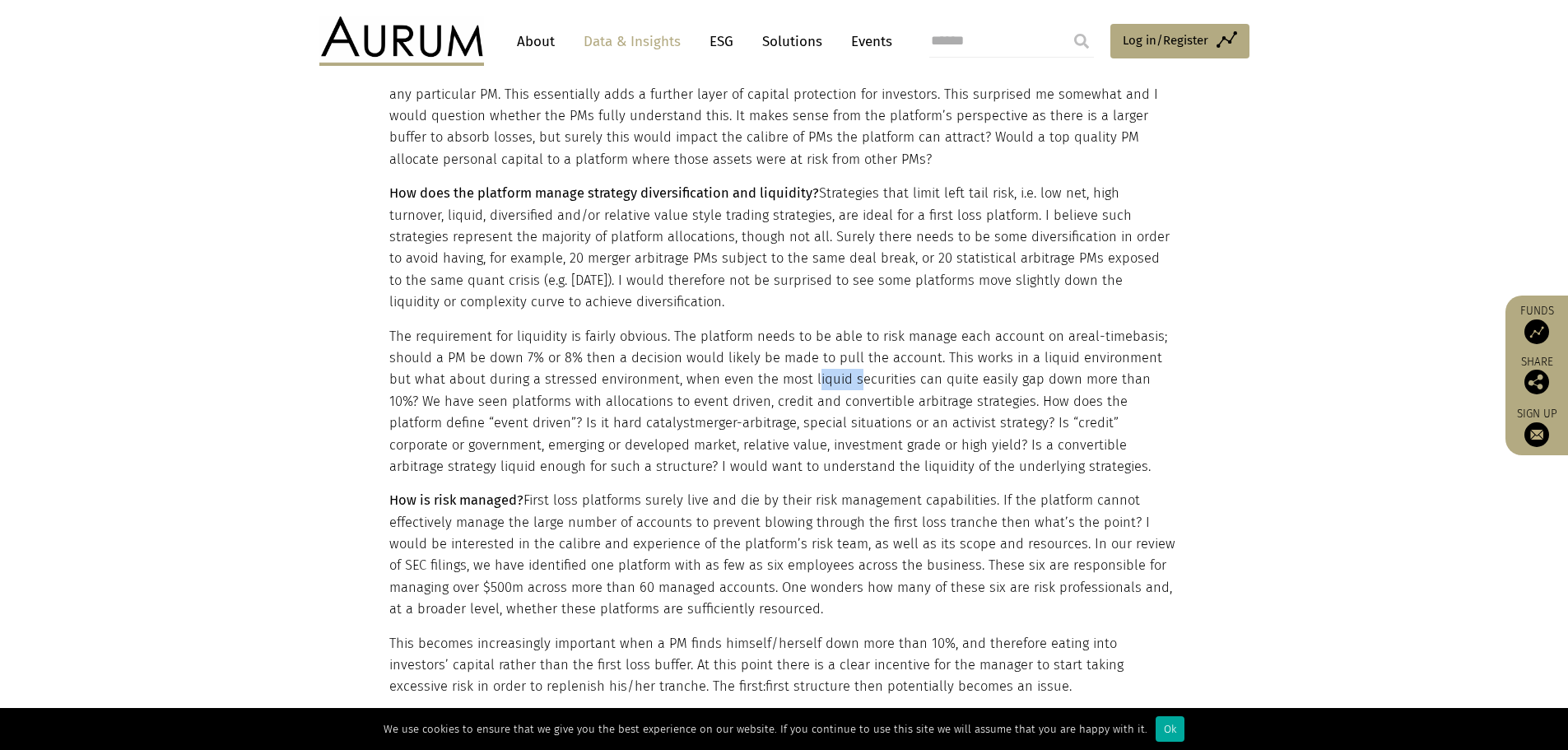
click at [783, 358] on p "The requirement for liquidity is fairly obvious. The platform needs to be able …" at bounding box center [782, 403] width 786 height 153
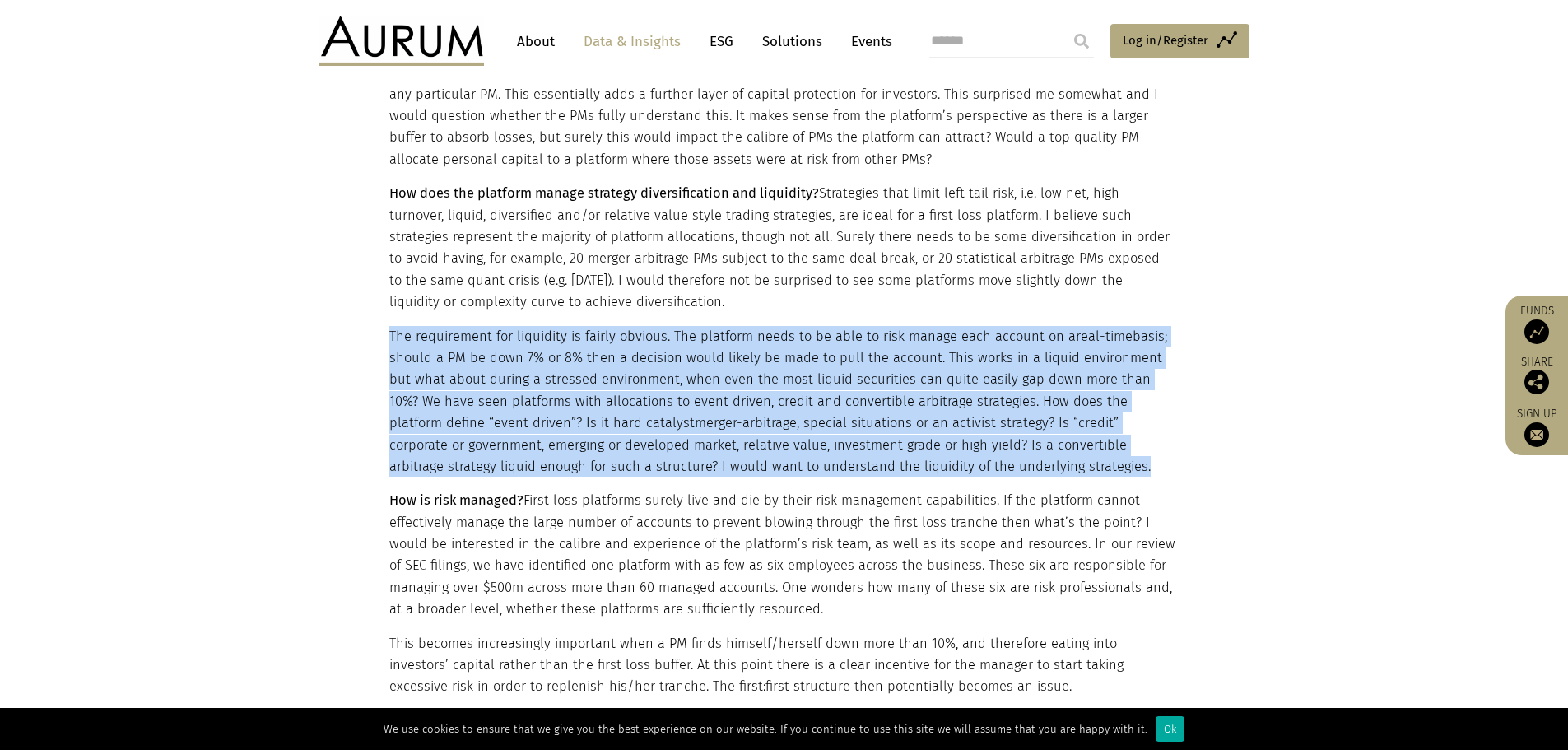
click at [783, 358] on p "The requirement for liquidity is fairly obvious. The platform needs to be able …" at bounding box center [782, 403] width 786 height 153
click at [775, 379] on p "The requirement for liquidity is fairly obvious. The platform needs to be able …" at bounding box center [782, 403] width 786 height 153
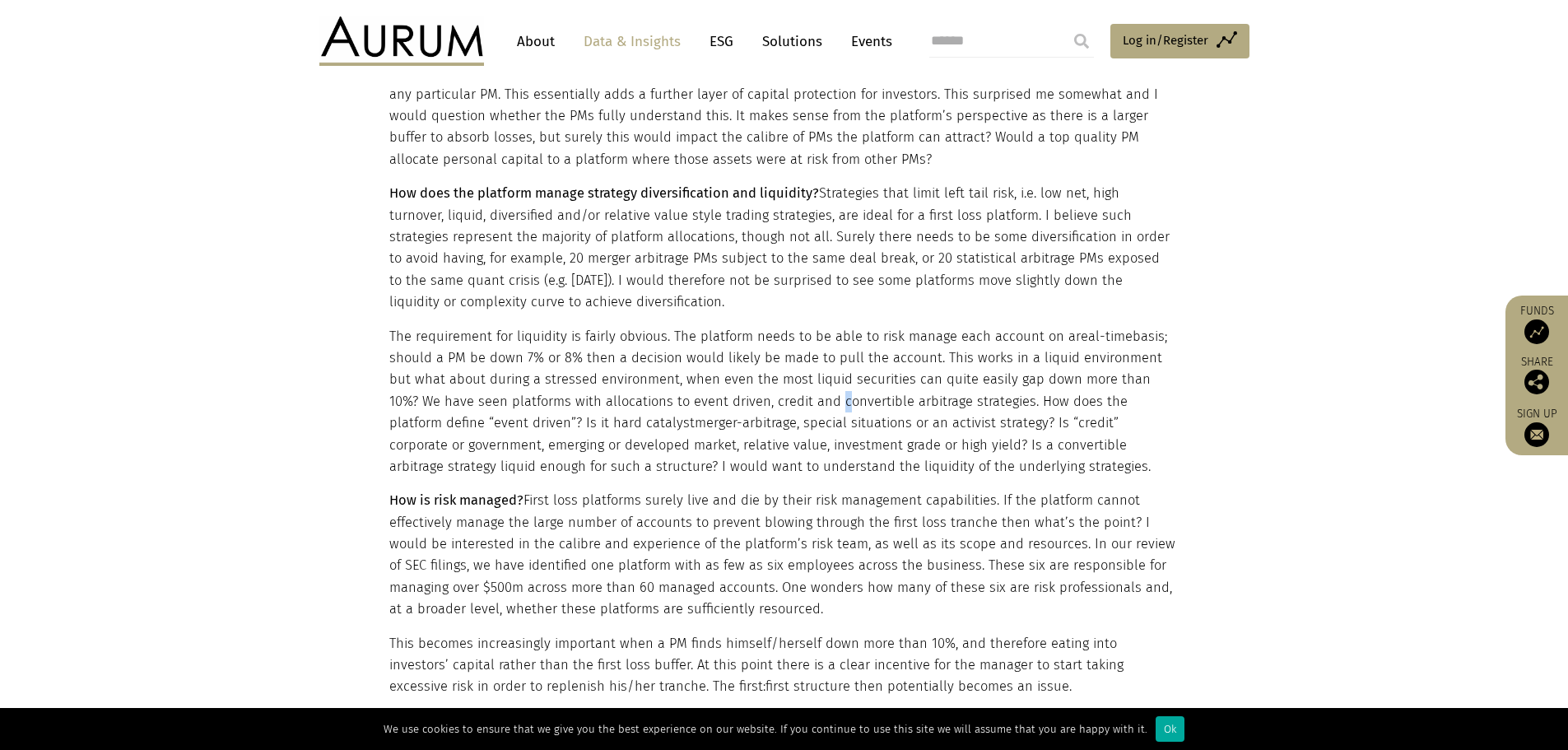
click at [775, 379] on p "The requirement for liquidity is fairly obvious. The platform needs to be able …" at bounding box center [782, 403] width 786 height 153
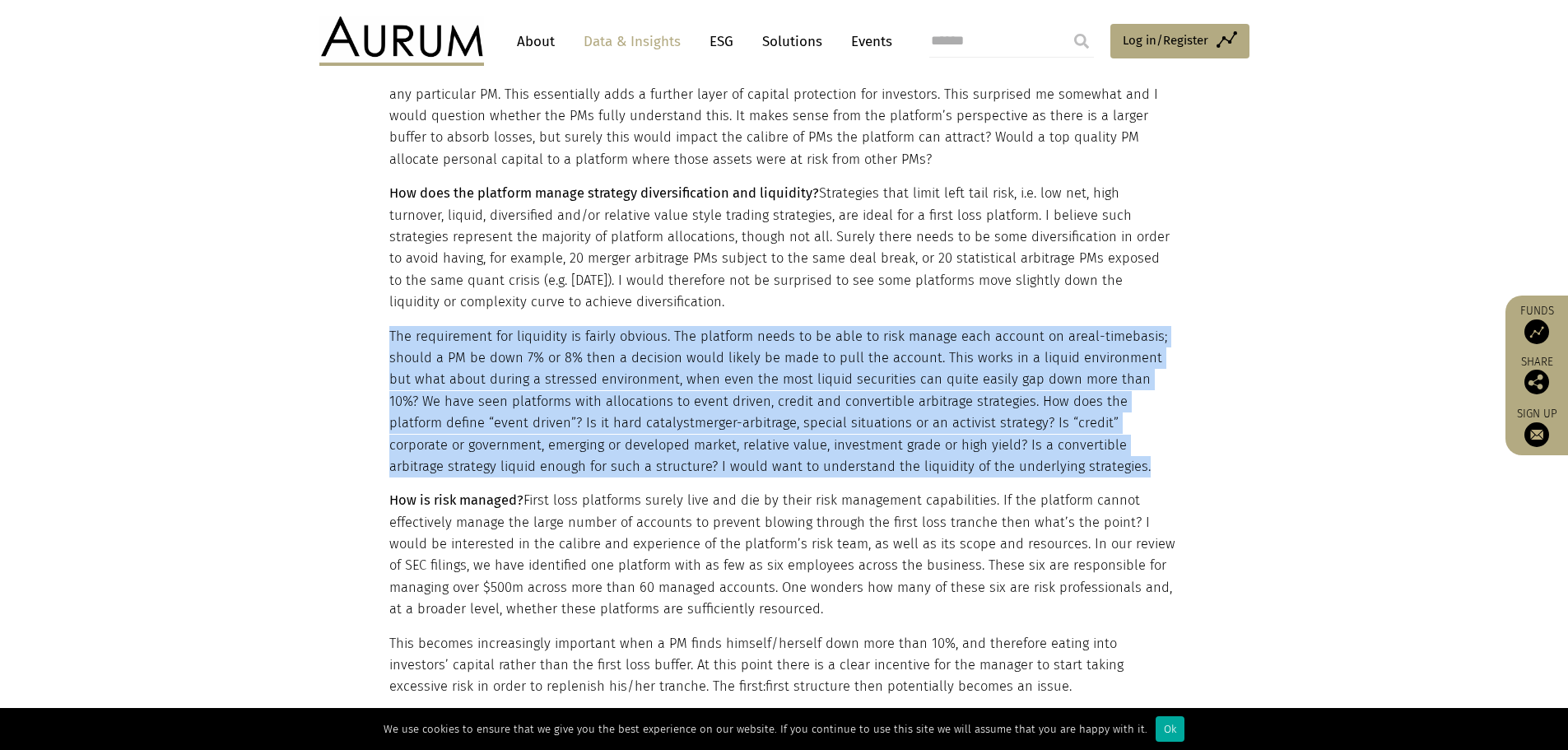
click at [775, 379] on p "The requirement for liquidity is fairly obvious. The platform needs to be able …" at bounding box center [782, 403] width 786 height 153
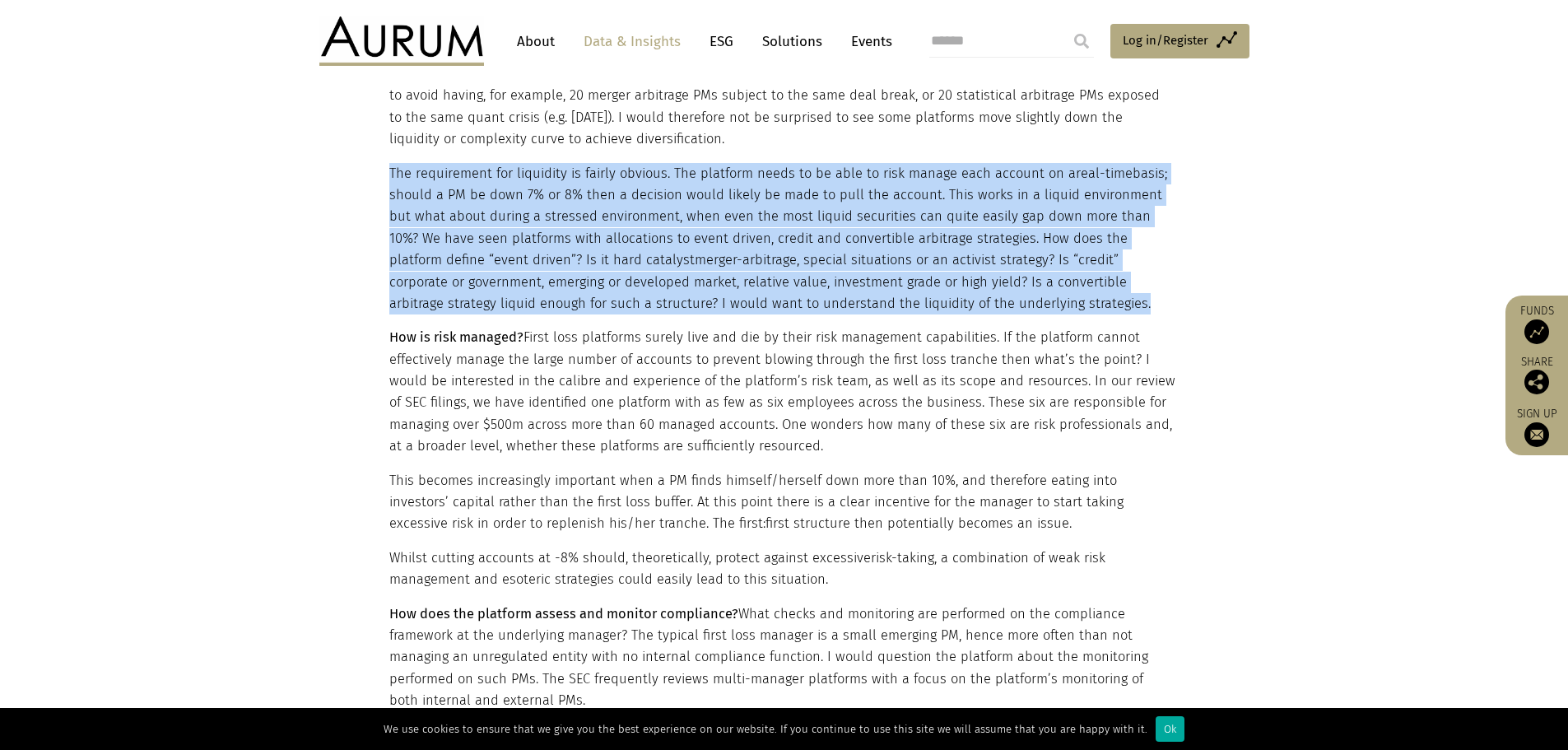
scroll to position [1648, 0]
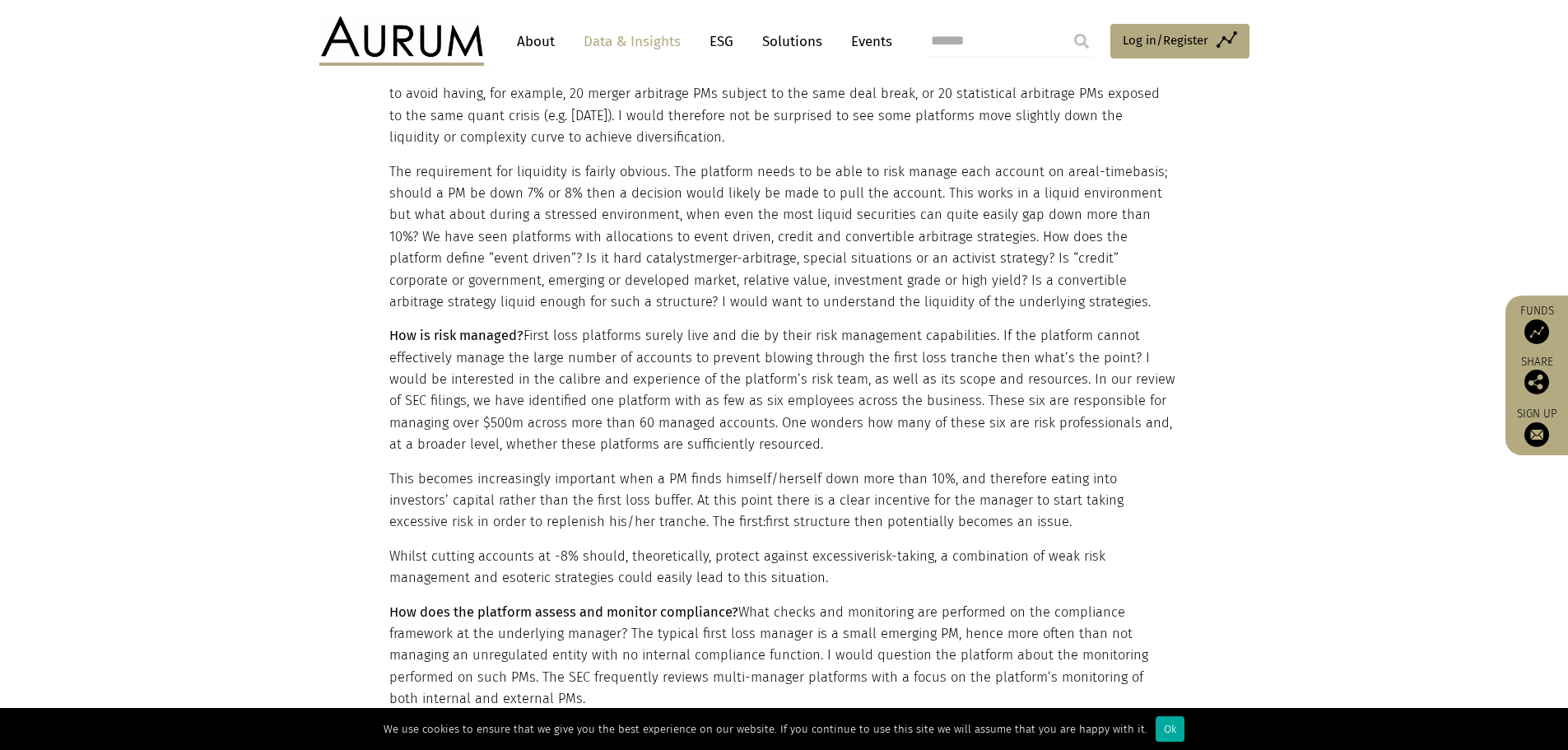
click at [696, 348] on p "How is risk managed? First loss platforms surely live and die by their risk man…" at bounding box center [782, 390] width 786 height 130
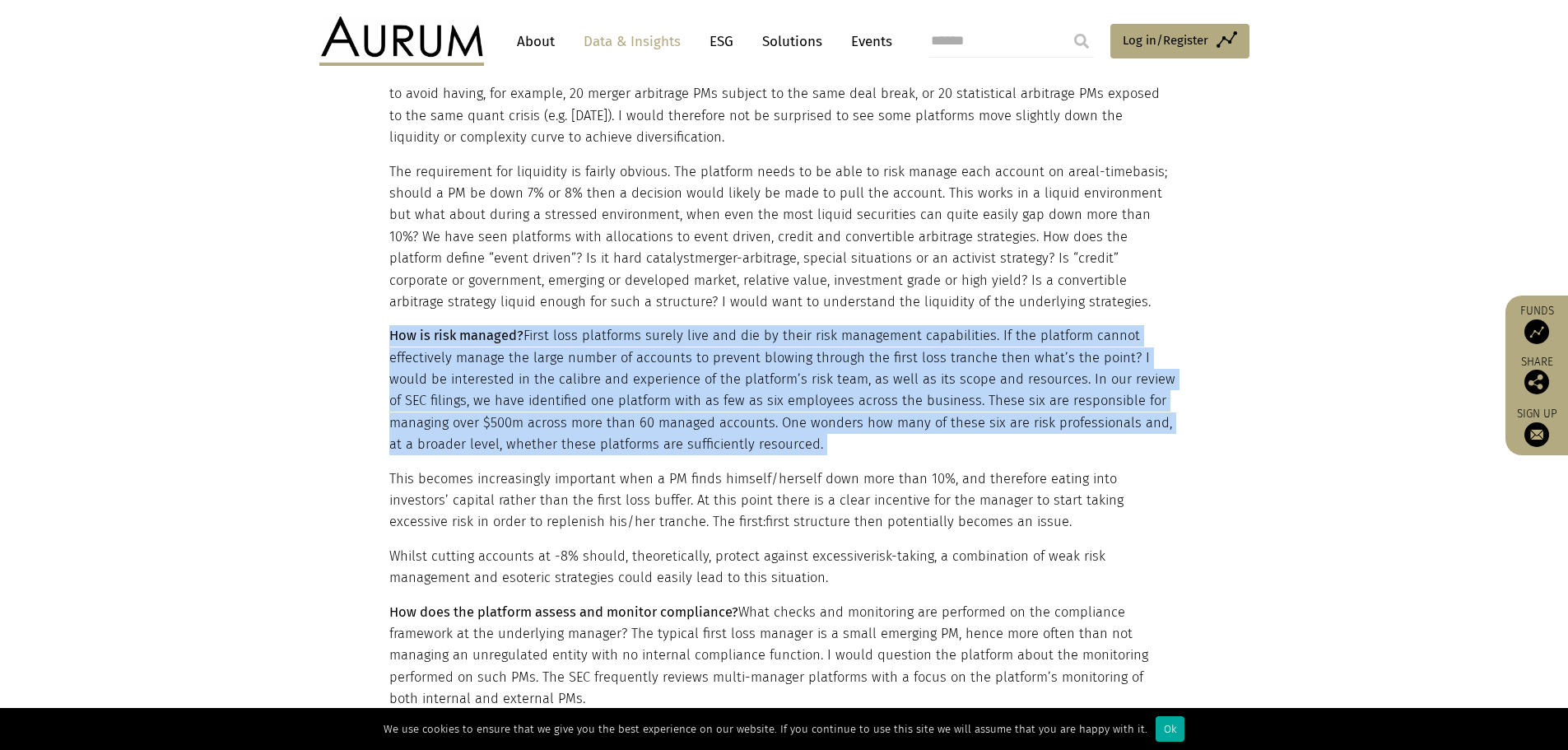
click at [696, 348] on p "How is risk managed? First loss platforms surely live and die by their risk man…" at bounding box center [782, 390] width 786 height 130
click at [807, 349] on p "How is risk managed? First loss platforms surely live and die by their risk man…" at bounding box center [782, 390] width 786 height 130
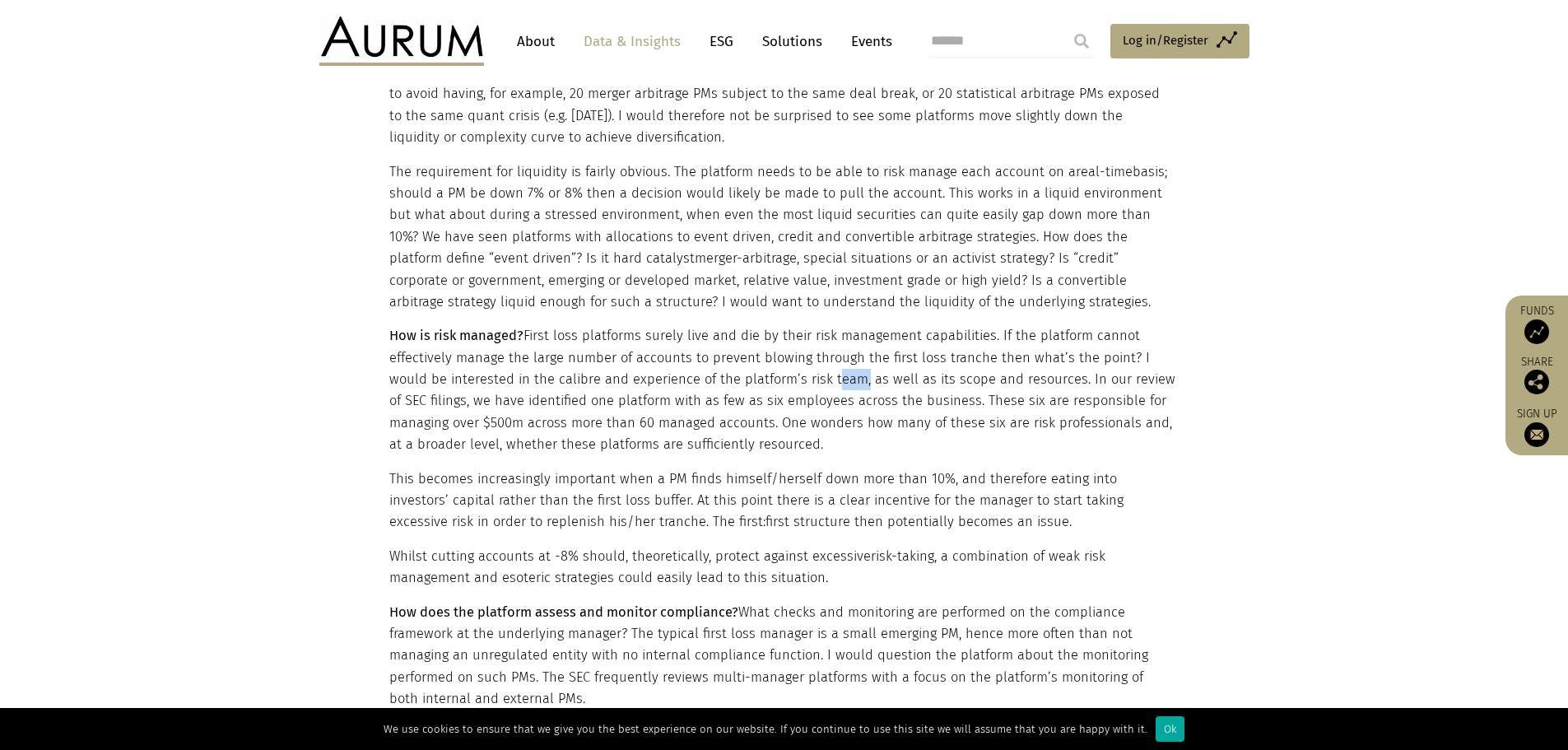
click at [807, 349] on p "How is risk managed? First loss platforms surely live and die by their risk man…" at bounding box center [782, 390] width 786 height 130
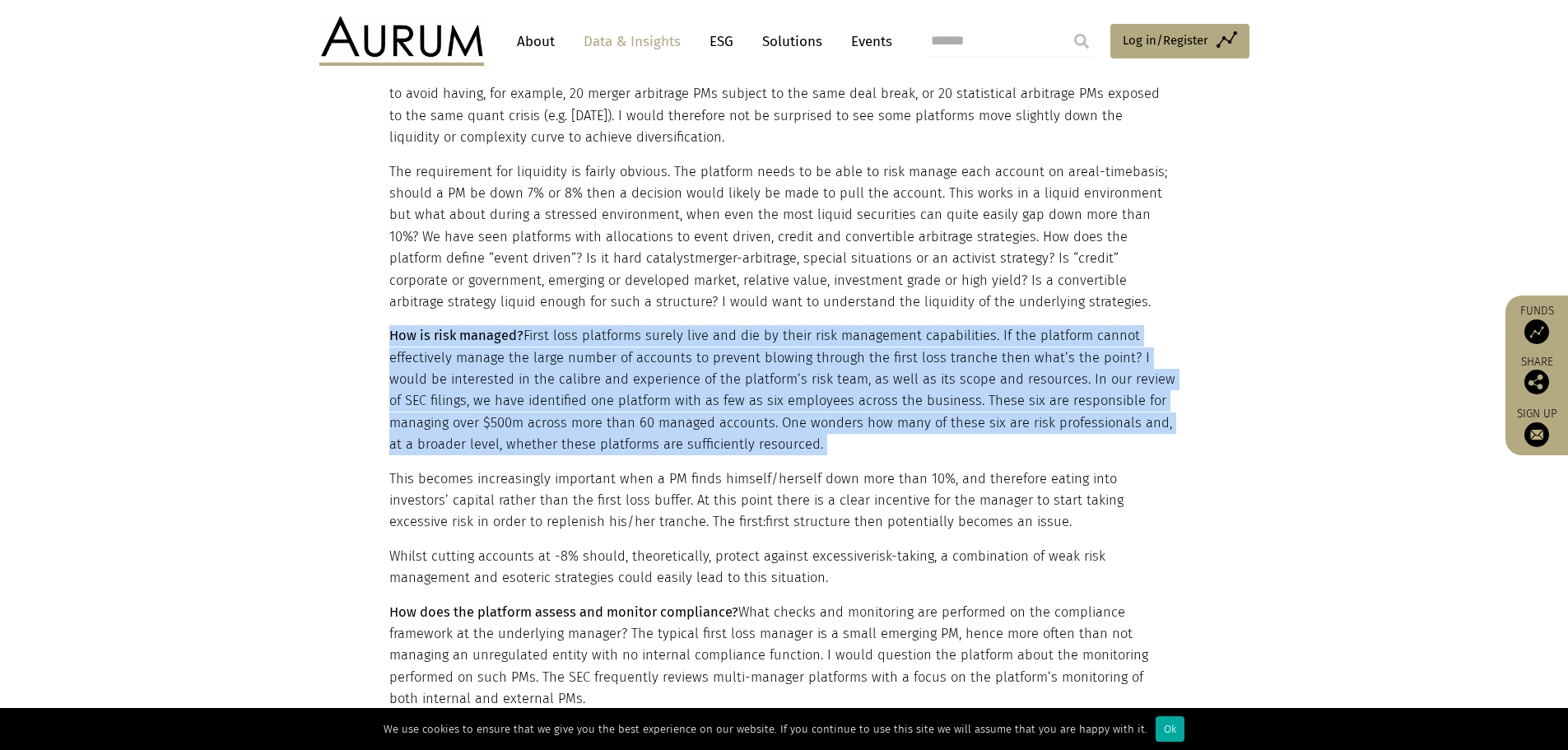
click at [807, 349] on p "How is risk managed? First loss platforms surely live and die by their risk man…" at bounding box center [782, 390] width 786 height 130
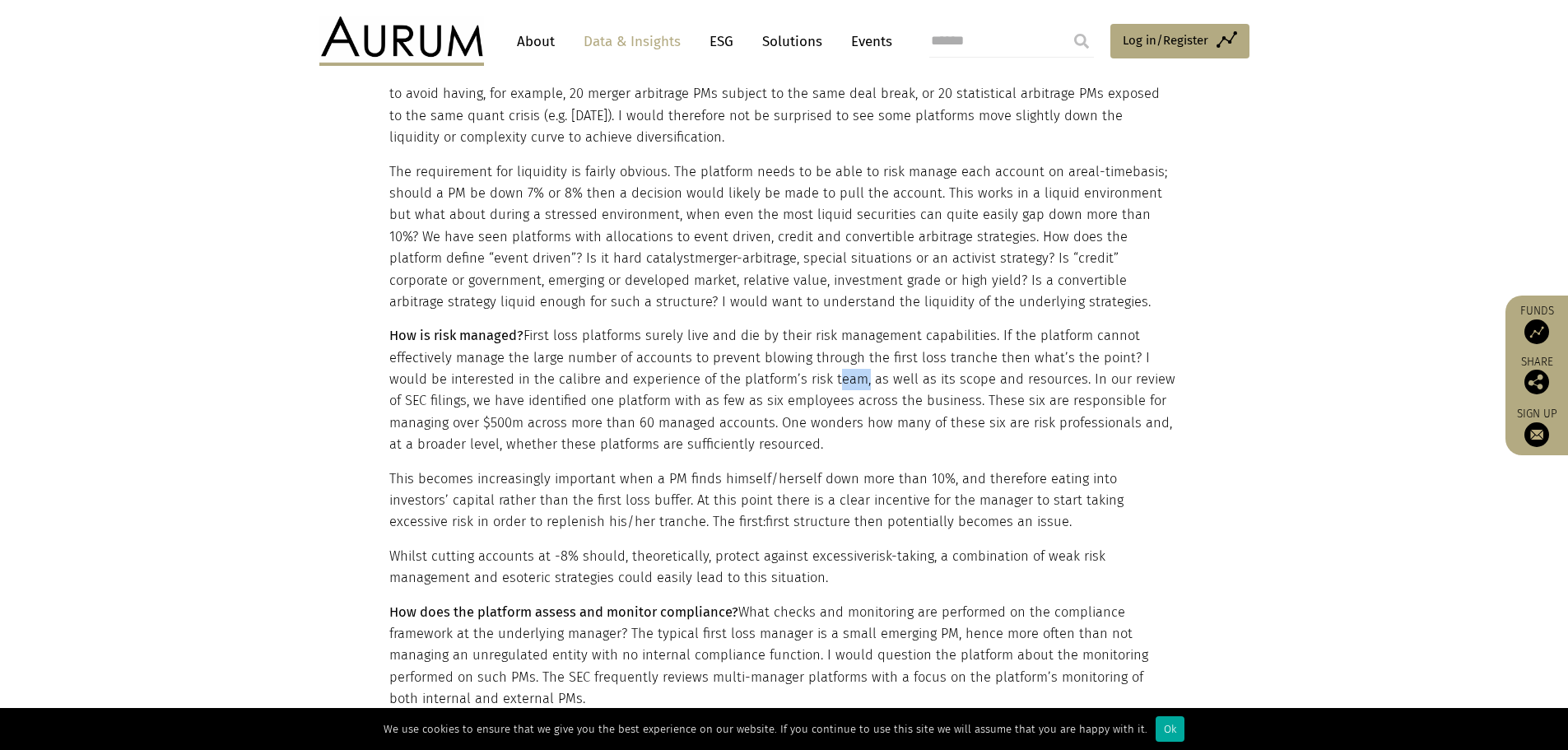
click at [807, 349] on p "How is risk managed? First loss platforms surely live and die by their risk man…" at bounding box center [782, 390] width 786 height 130
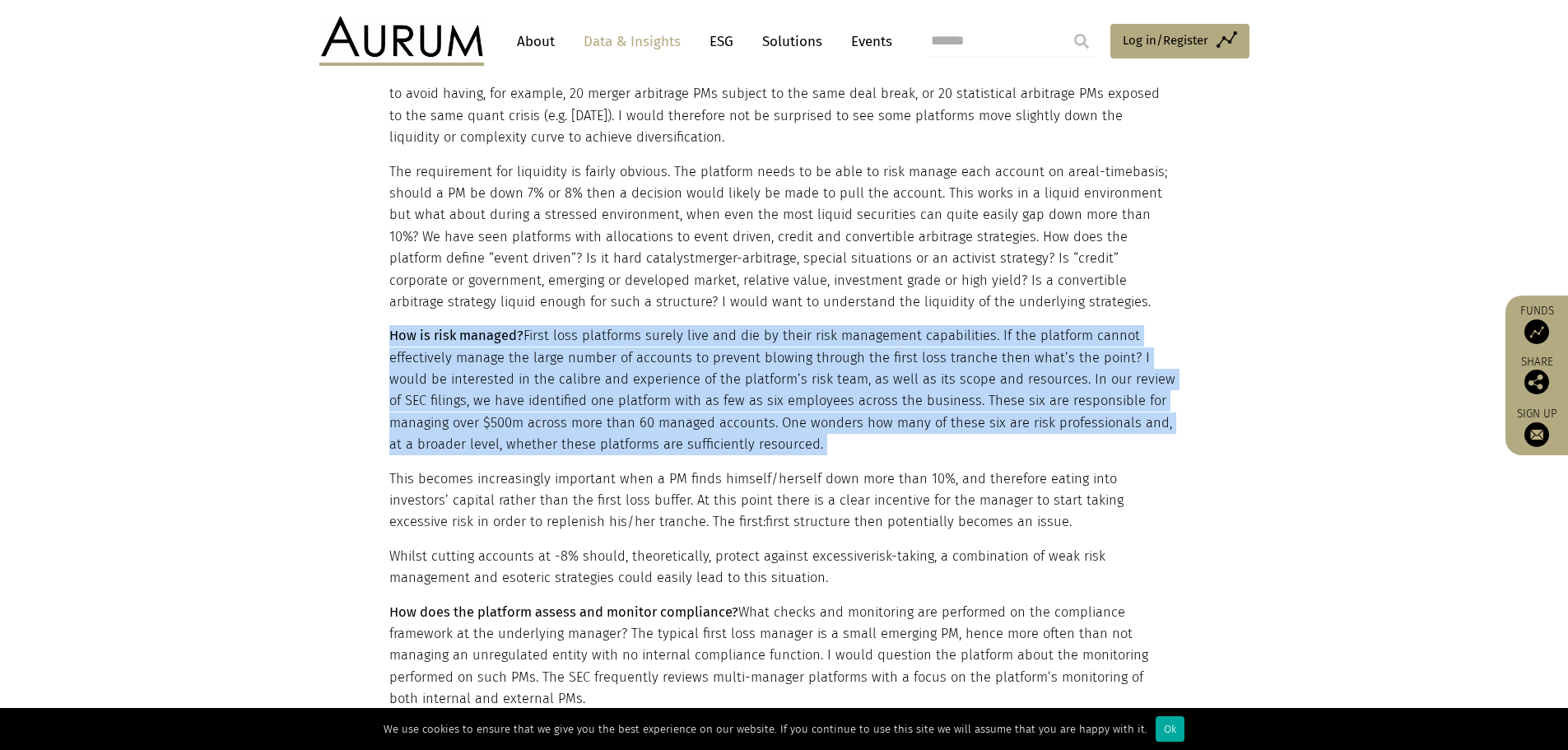
click at [807, 349] on p "How is risk managed? First loss platforms surely live and die by their risk man…" at bounding box center [782, 390] width 786 height 130
click at [805, 368] on p "How is risk managed? First loss platforms surely live and die by their risk man…" at bounding box center [782, 390] width 786 height 130
click at [798, 385] on p "How is risk managed? First loss platforms surely live and die by their risk man…" at bounding box center [782, 390] width 786 height 130
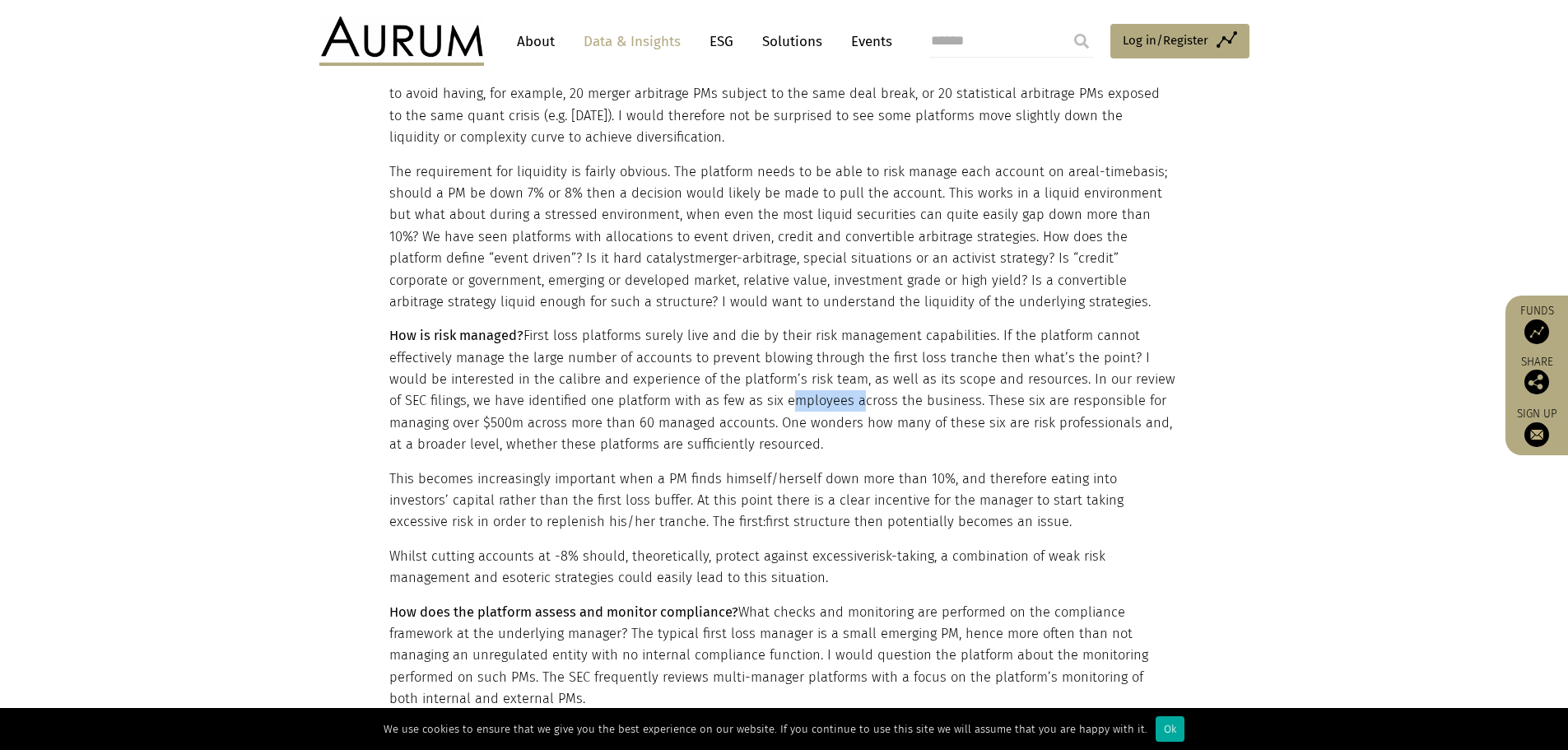
click at [798, 385] on p "How is risk managed? First loss platforms surely live and die by their risk man…" at bounding box center [782, 390] width 786 height 130
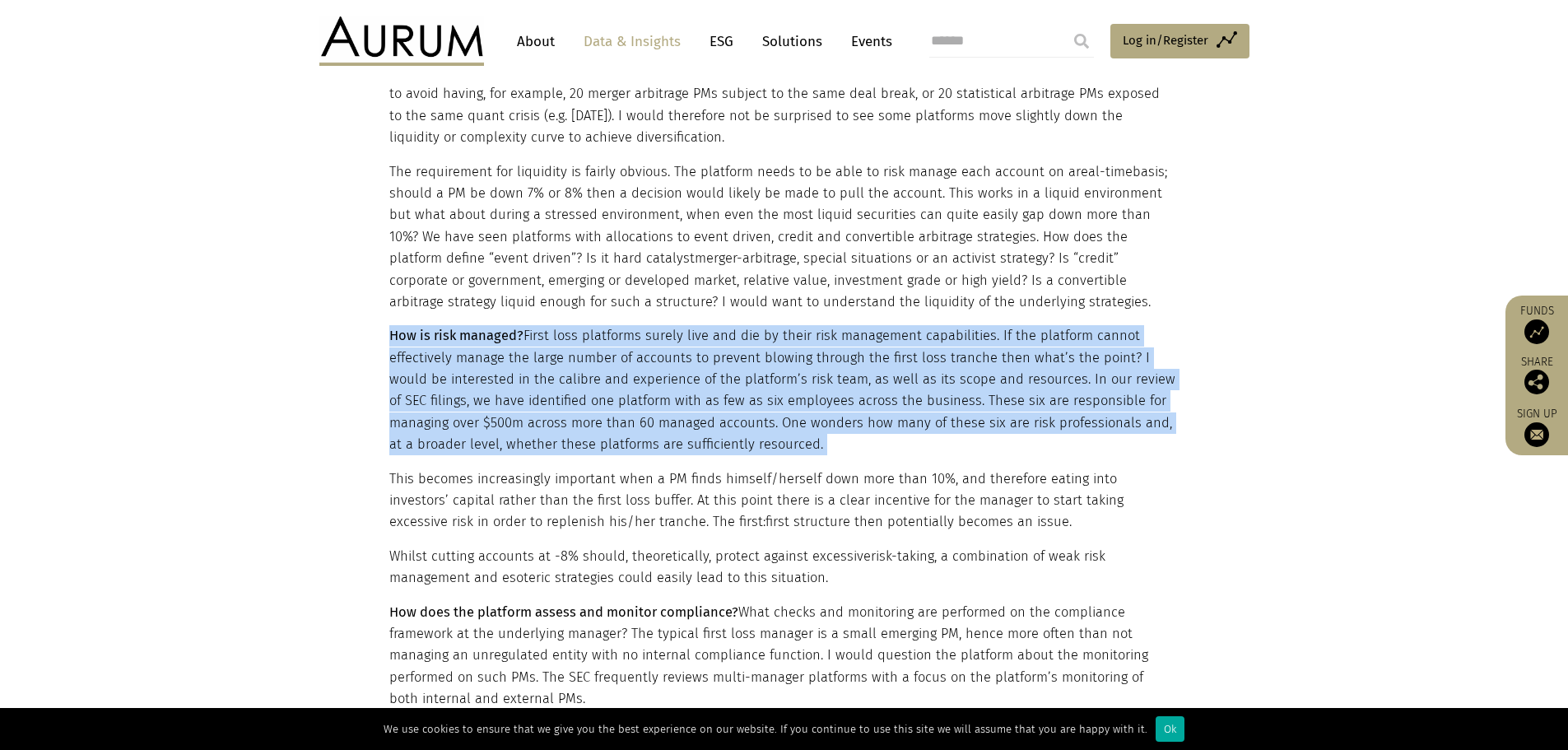
click at [798, 385] on p "How is risk managed? First loss platforms surely live and die by their risk man…" at bounding box center [782, 390] width 786 height 130
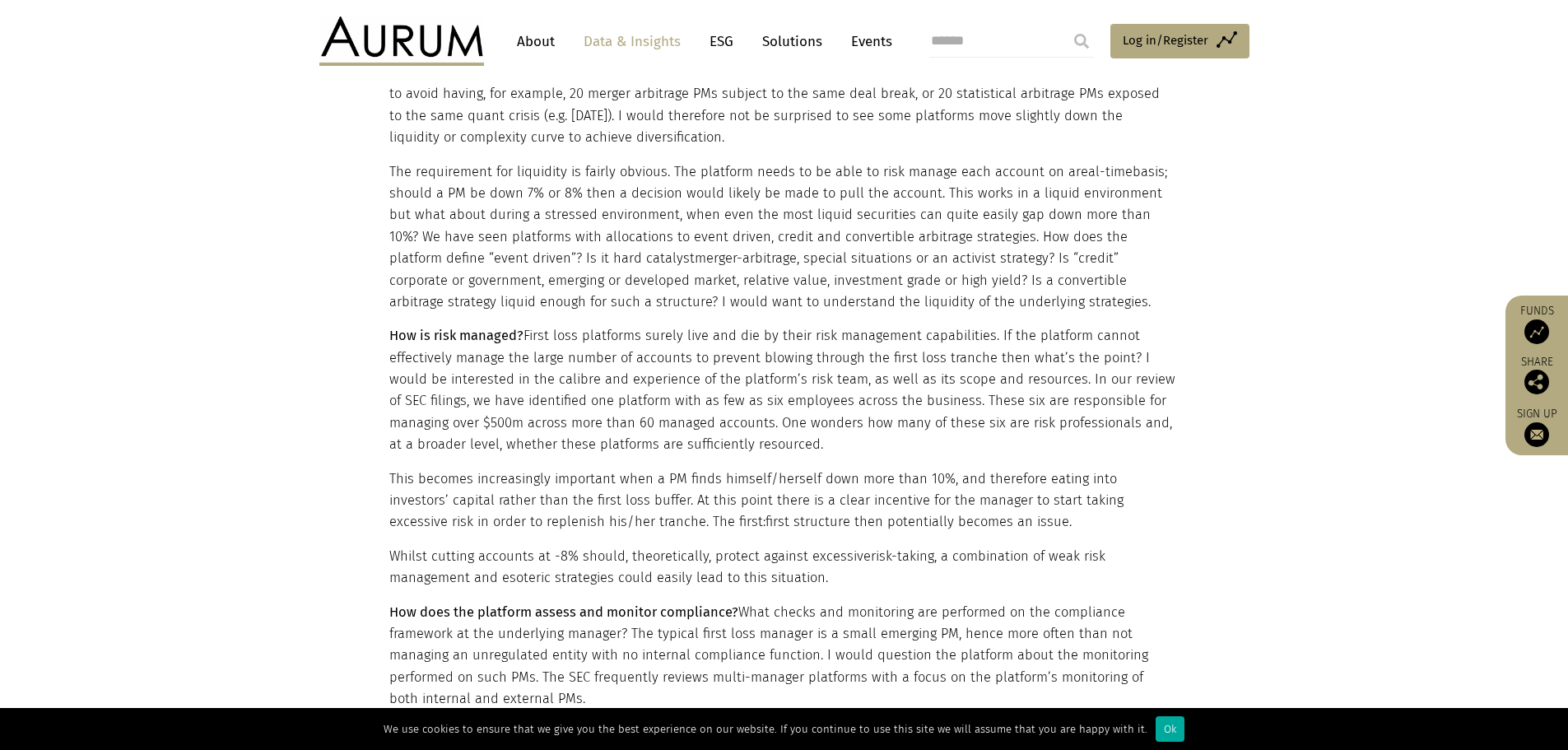
click at [273, 272] on section "These platforms, which typically see interest from family offices and other sma…" at bounding box center [784, 402] width 1568 height 2972
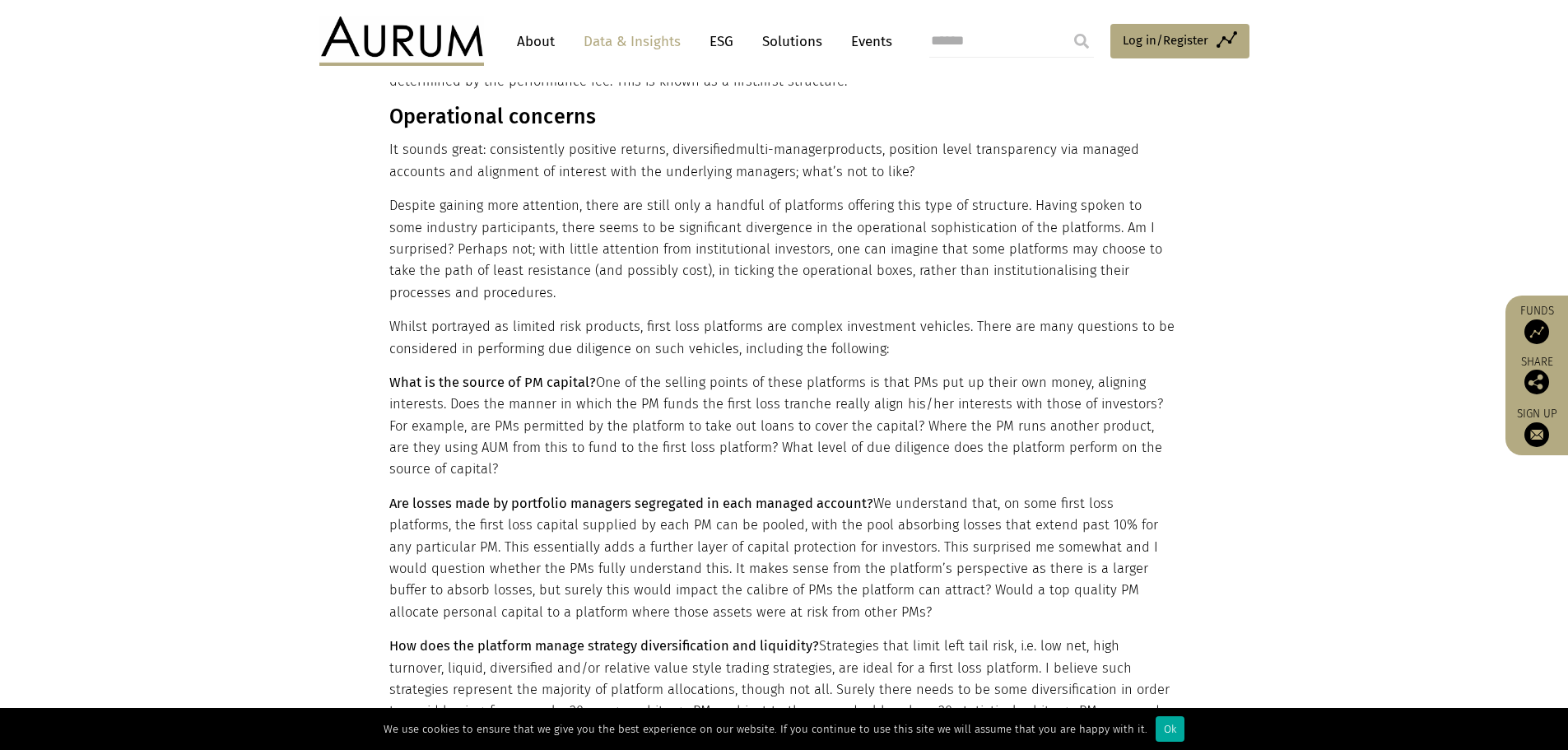
scroll to position [659, 0]
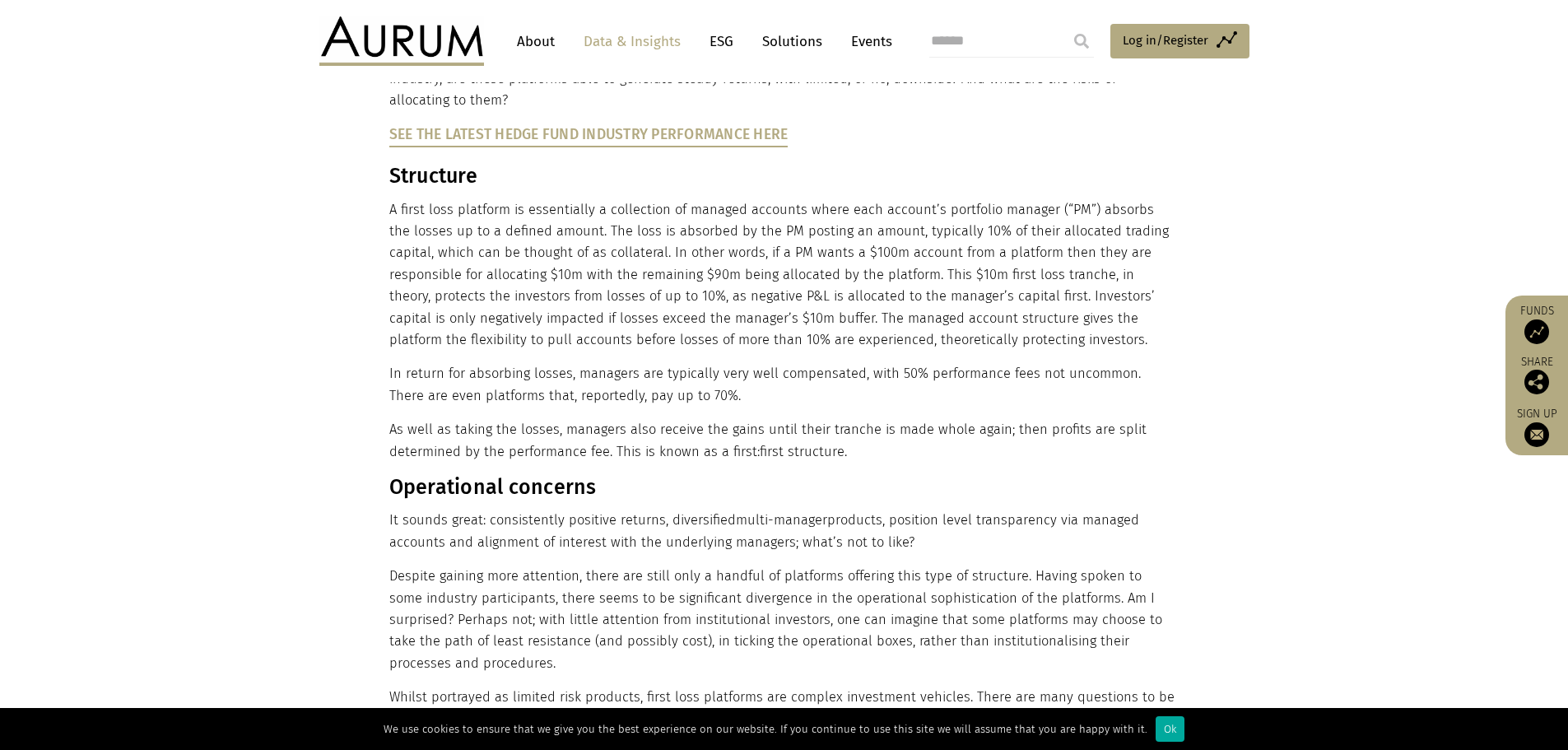
click at [524, 49] on link "About" at bounding box center [536, 41] width 54 height 31
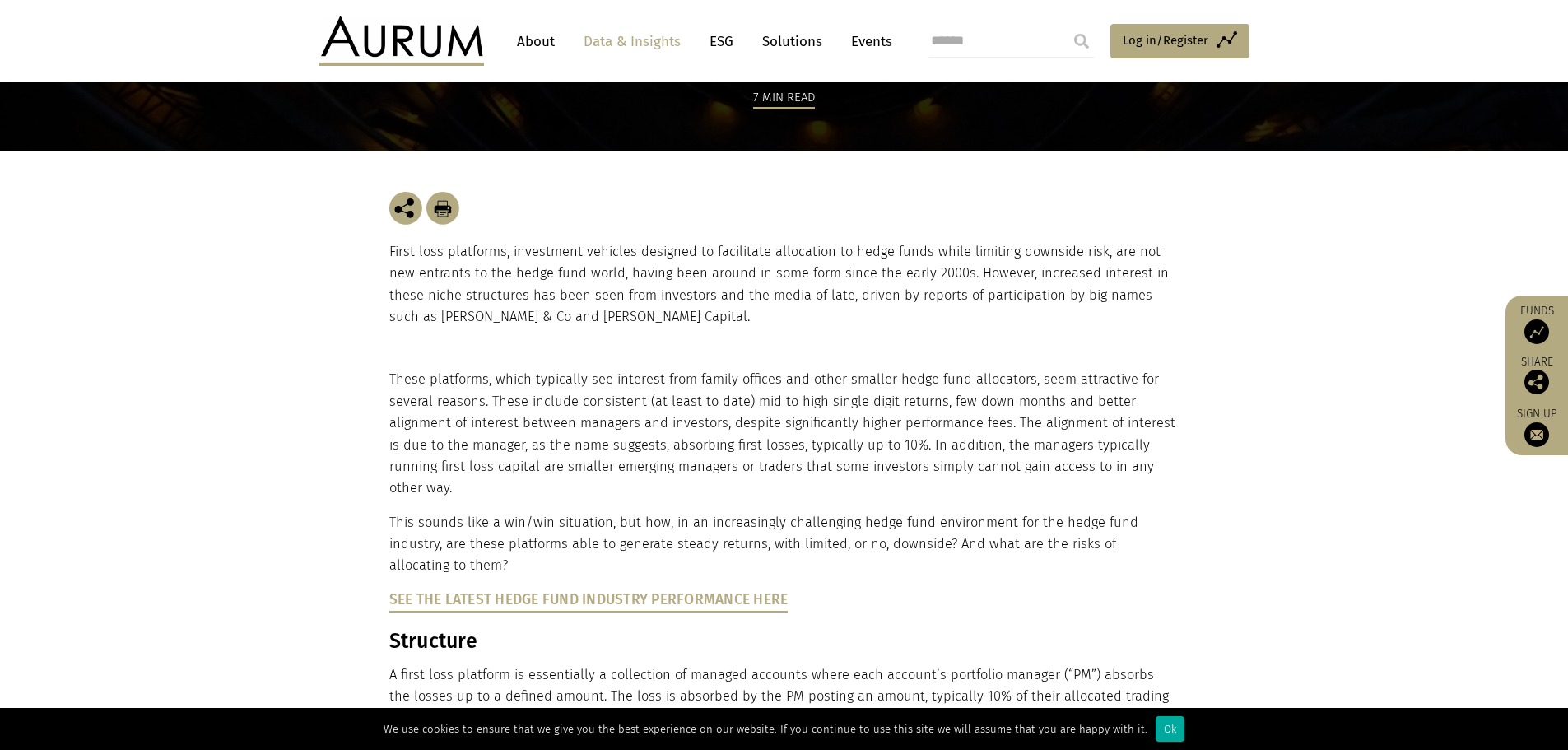
scroll to position [165, 0]
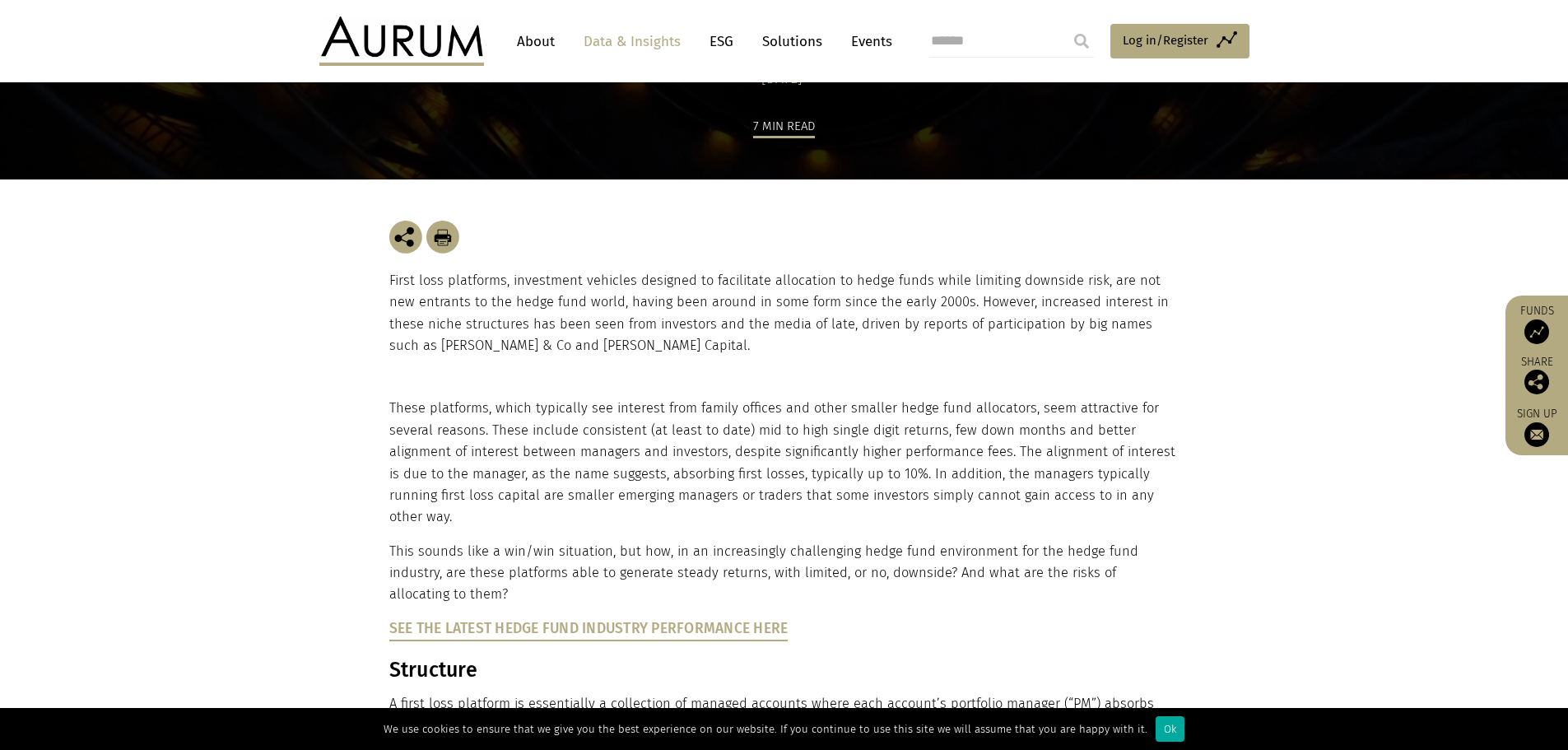
click at [1072, 385] on div "First loss platforms, investment vehicles designed to facilitate allocation to …" at bounding box center [784, 289] width 791 height 219
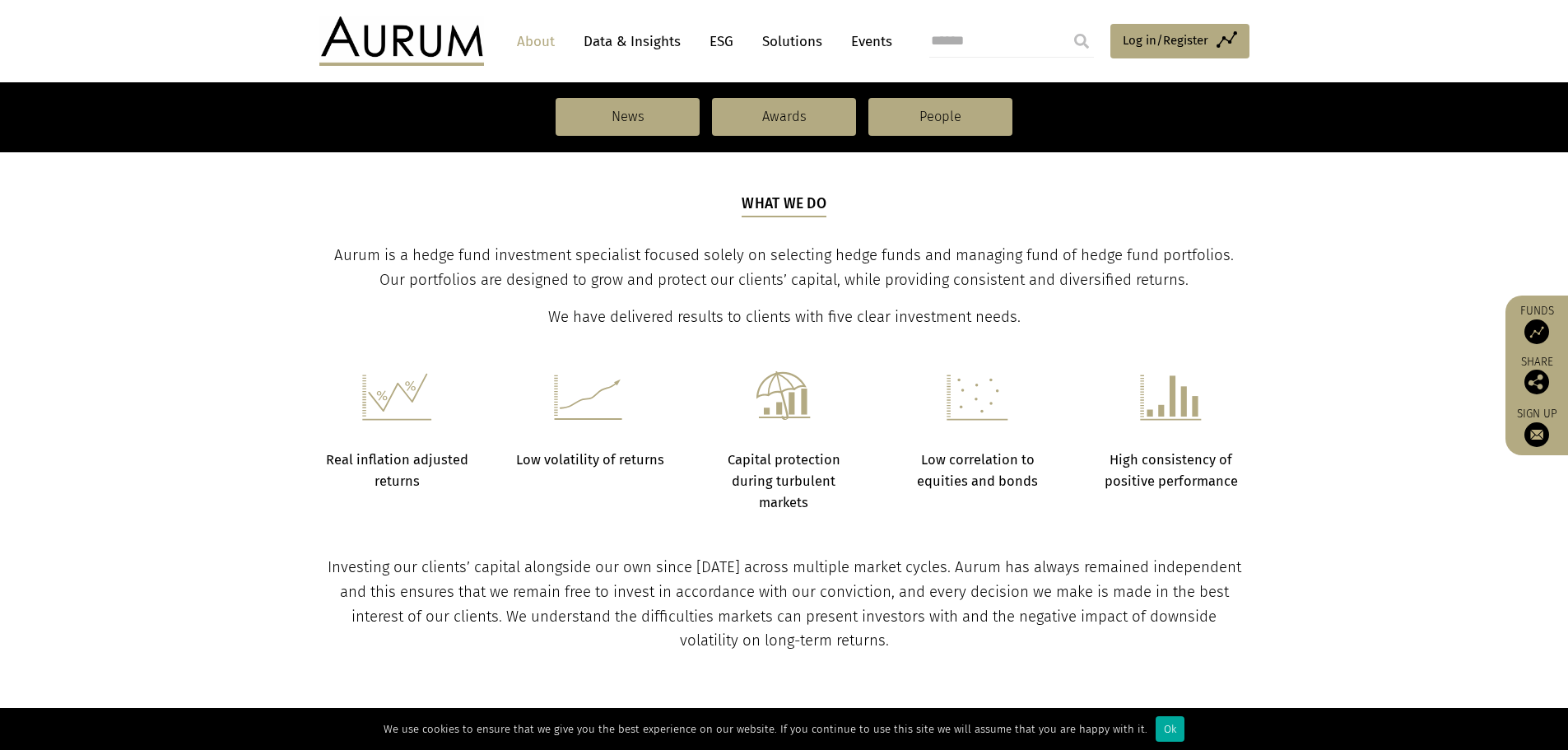
scroll to position [494, 0]
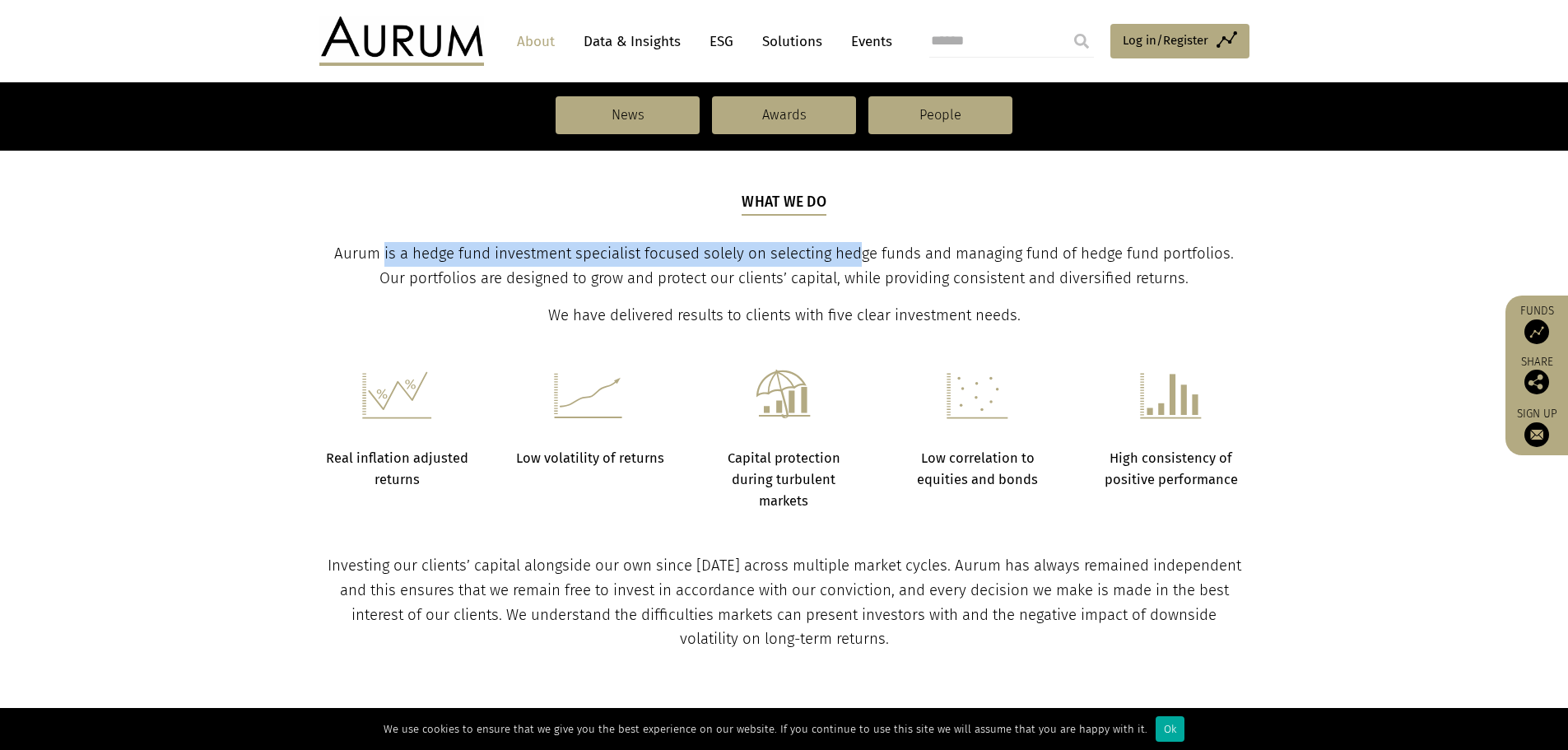
drag, startPoint x: 372, startPoint y: 250, endPoint x: 849, endPoint y: 259, distance: 477.1
click at [849, 259] on span "Aurum is a hedge fund investment specialist focused solely on selecting hedge f…" at bounding box center [784, 265] width 900 height 43
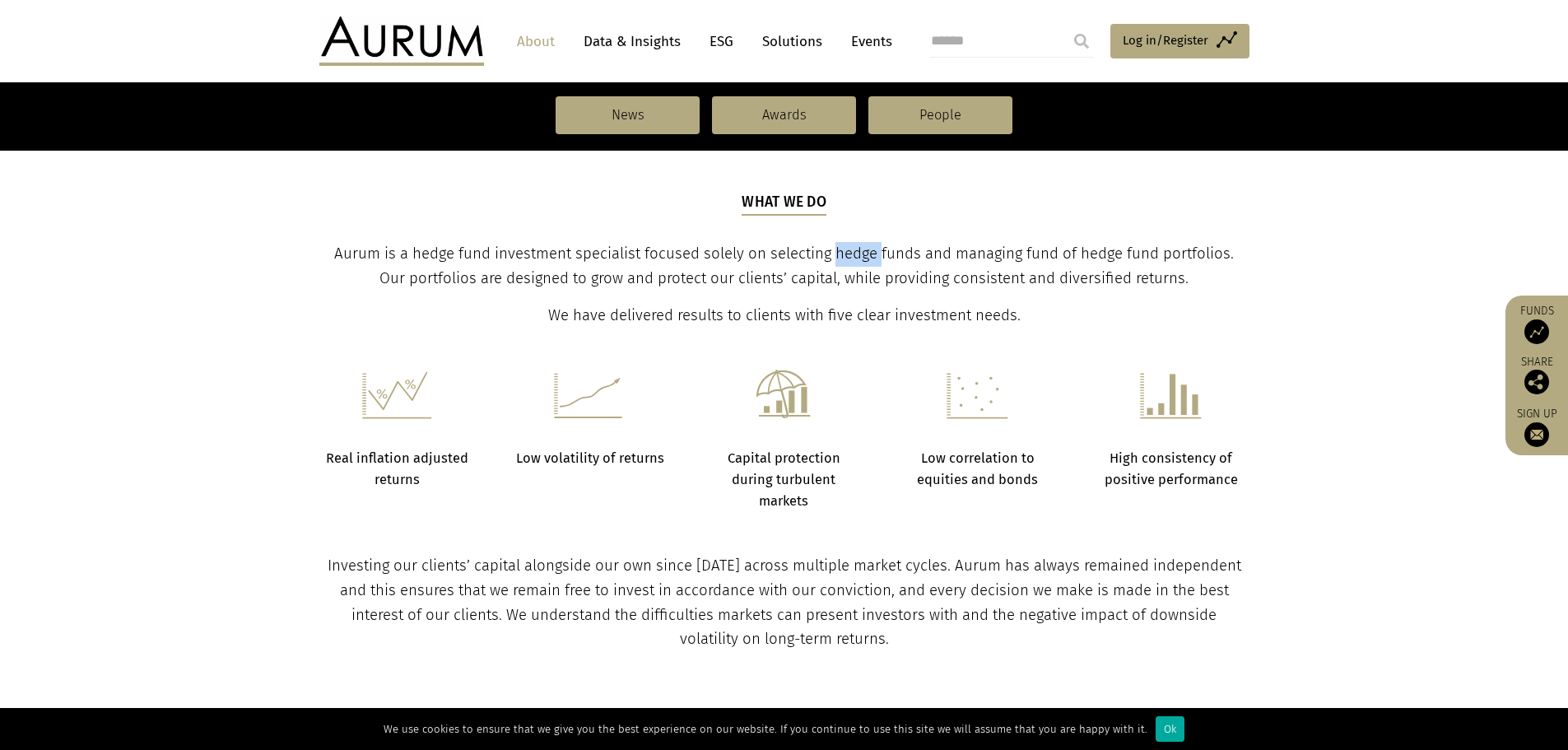
click at [849, 259] on span "Aurum is a hedge fund investment specialist focused solely on selecting hedge f…" at bounding box center [784, 265] width 900 height 43
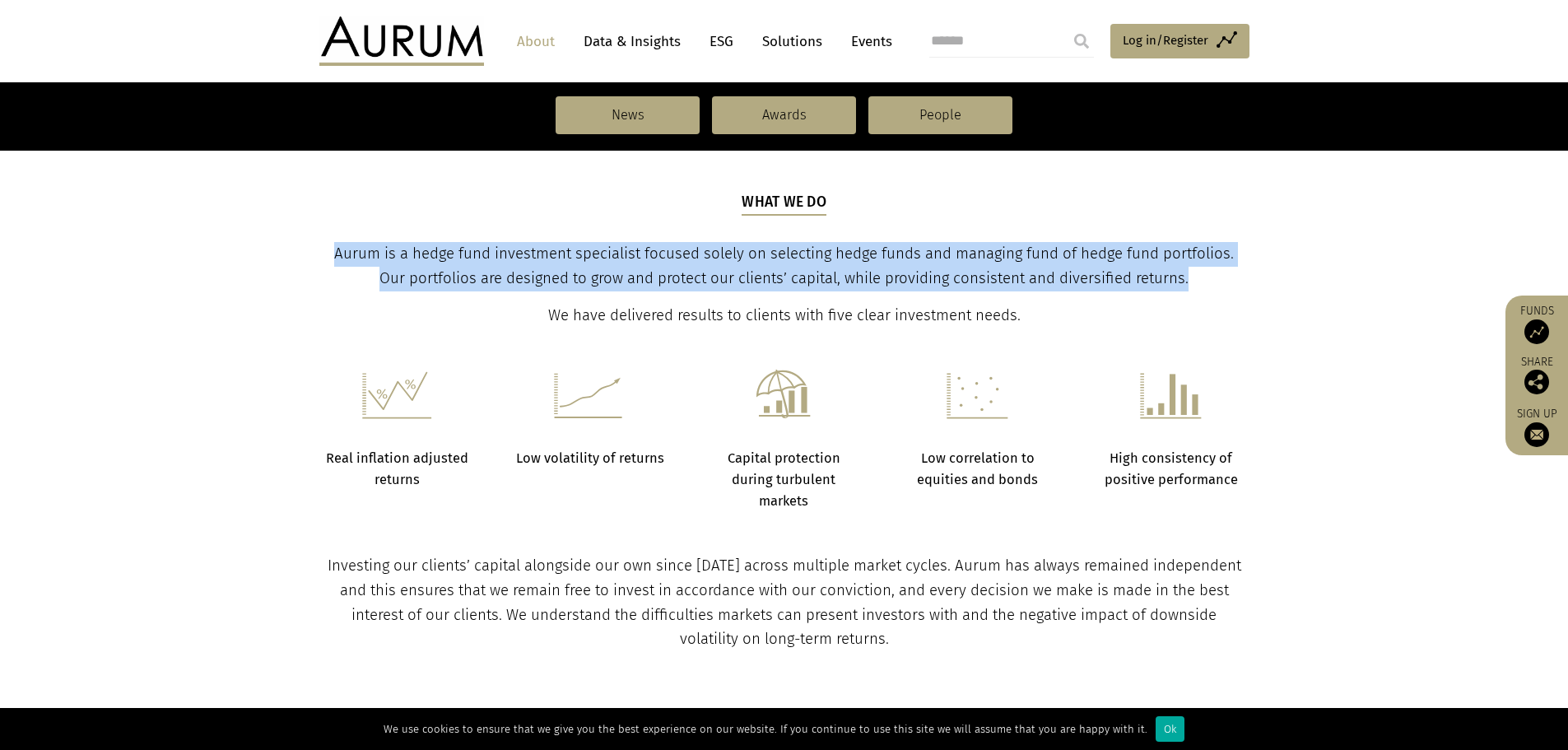
click at [849, 259] on span "Aurum is a hedge fund investment specialist focused solely on selecting hedge f…" at bounding box center [784, 265] width 900 height 43
click at [641, 272] on span "Aurum is a hedge fund investment specialist focused solely on selecting hedge f…" at bounding box center [784, 265] width 900 height 43
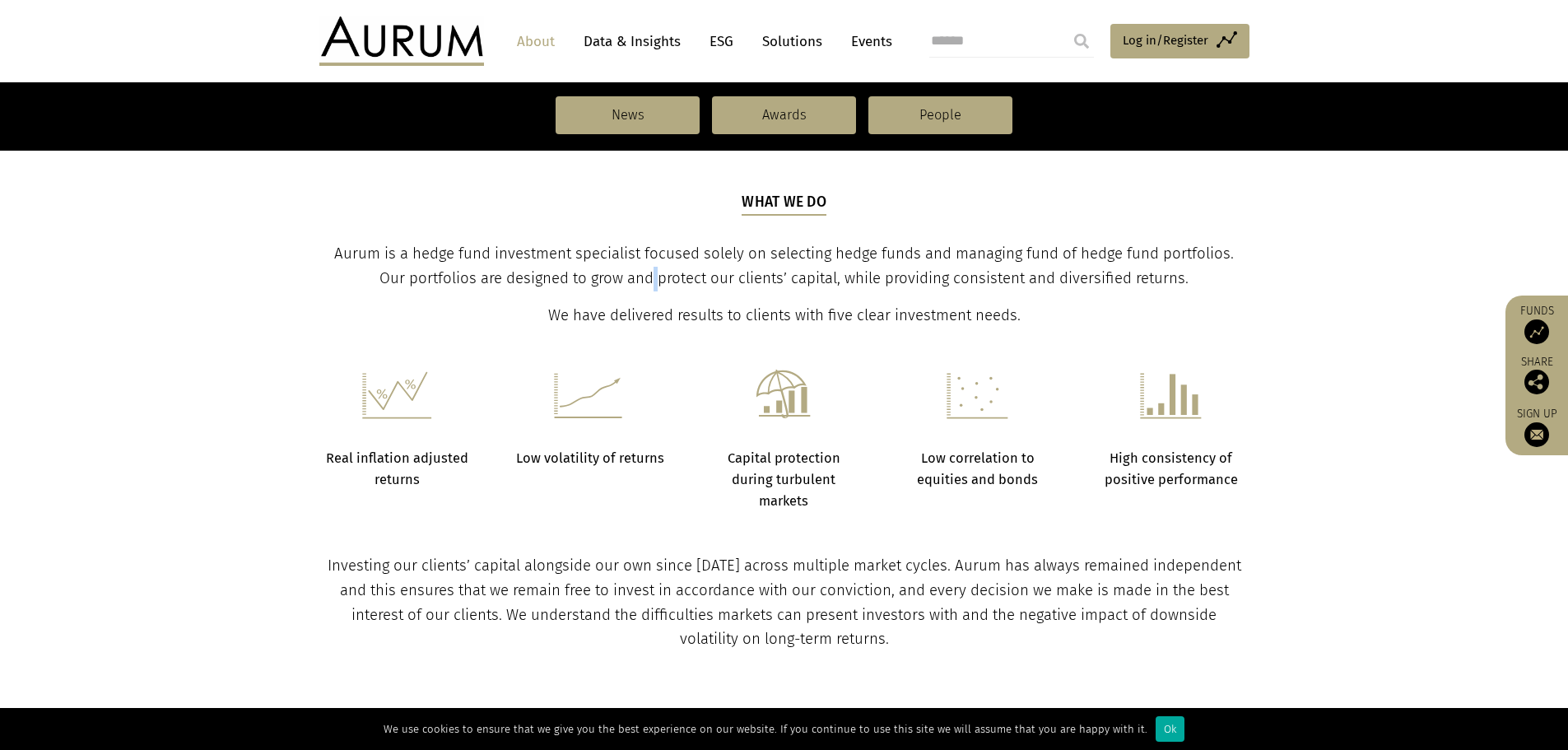
click at [641, 272] on span "Aurum is a hedge fund investment specialist focused solely on selecting hedge f…" at bounding box center [784, 265] width 900 height 43
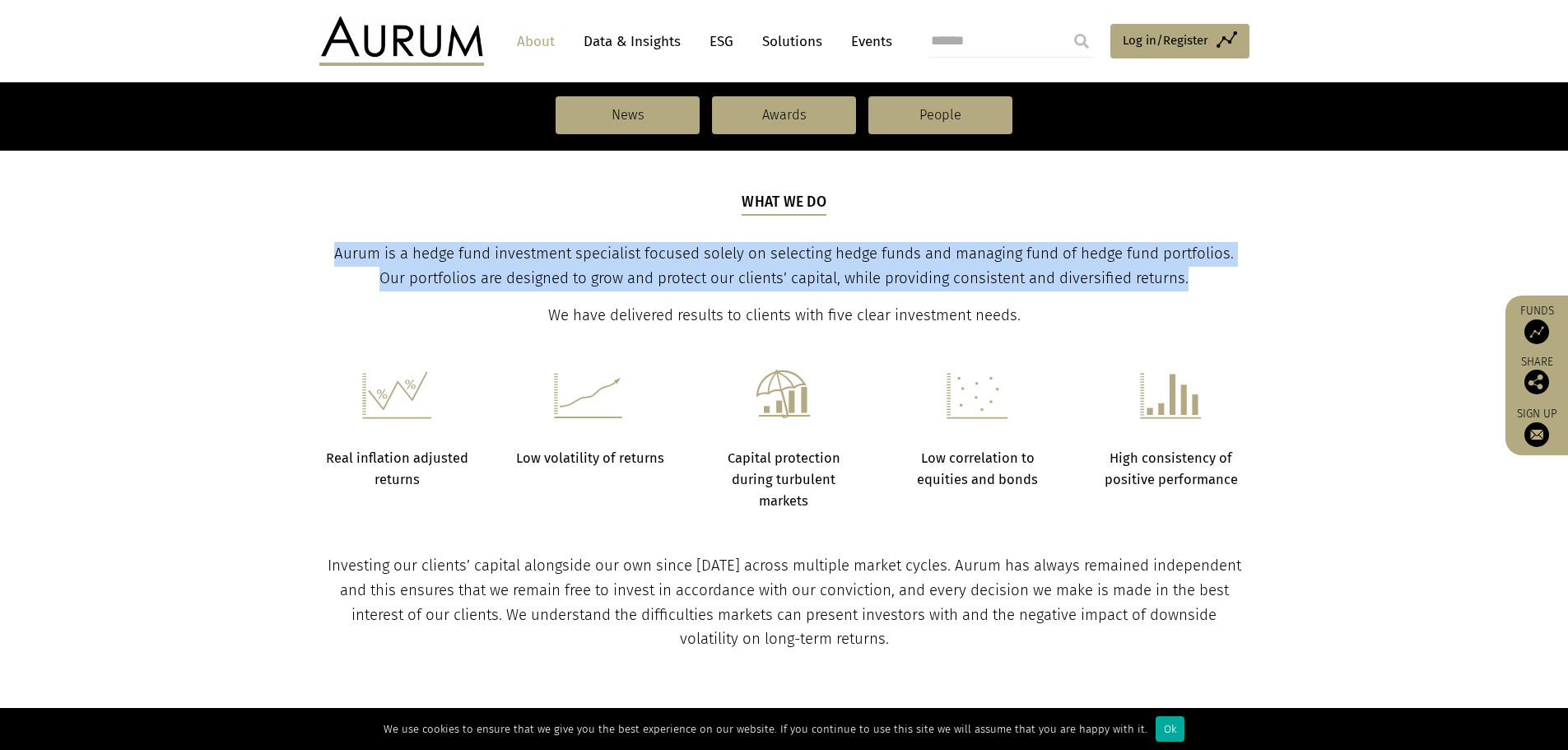
click at [641, 272] on span "Aurum is a hedge fund investment specialist focused solely on selecting hedge f…" at bounding box center [784, 265] width 900 height 43
